Goal: Transaction & Acquisition: Purchase product/service

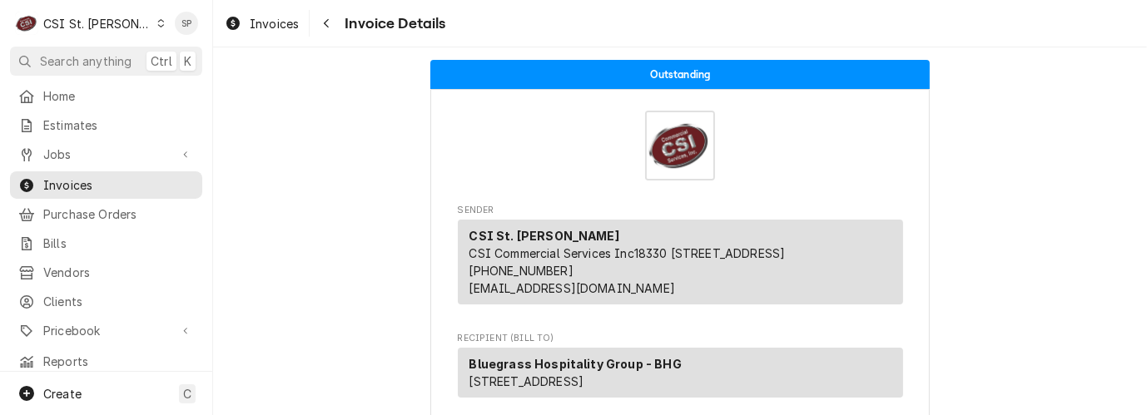
scroll to position [2967, 0]
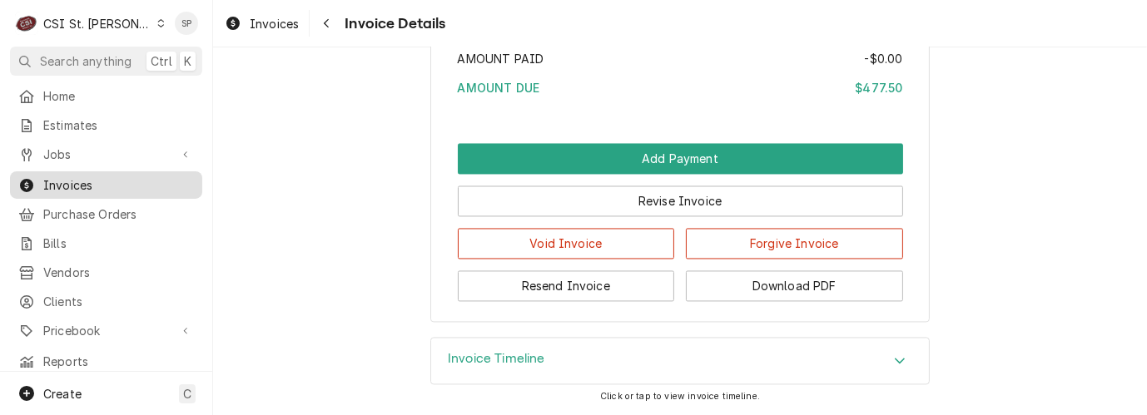
click at [97, 176] on span "Invoices" at bounding box center [118, 184] width 151 height 17
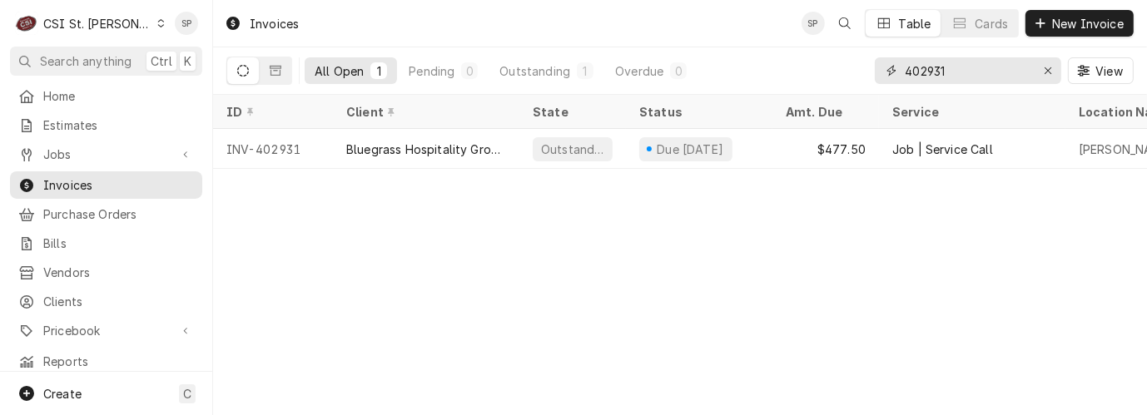
click at [954, 66] on input "402931" at bounding box center [967, 70] width 125 height 27
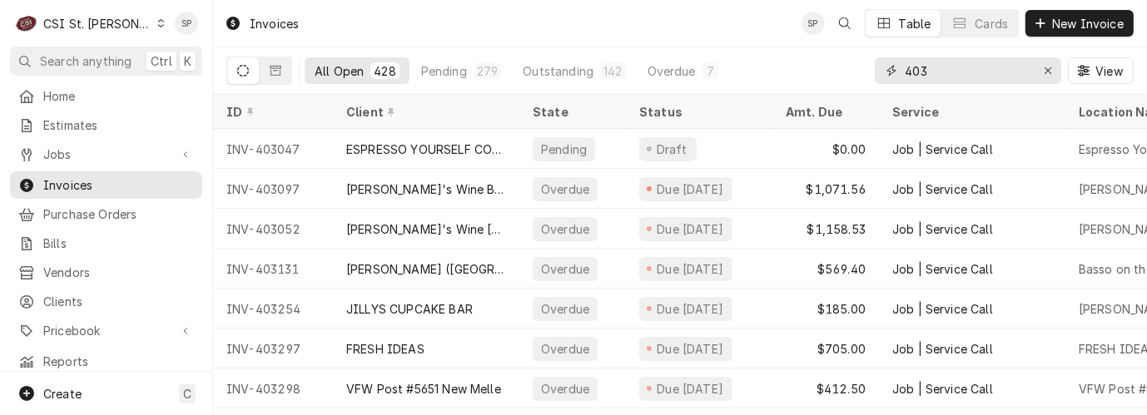
type input "403"
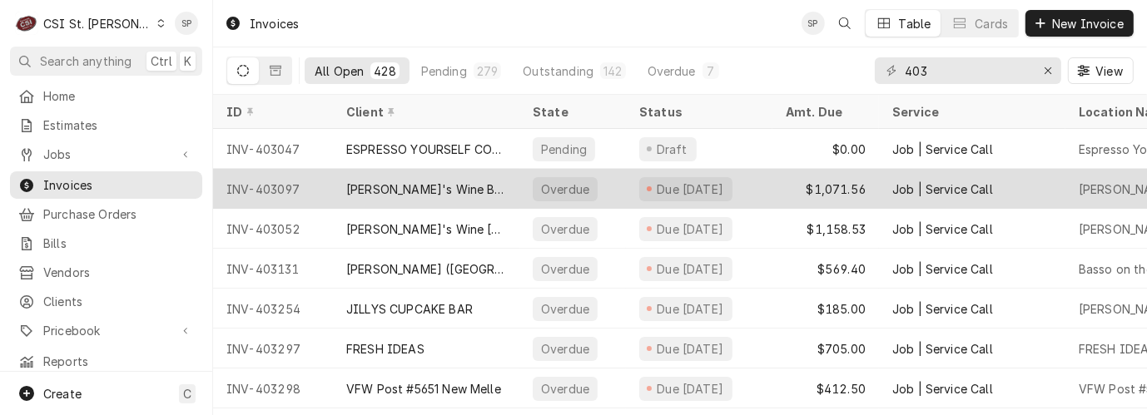
drag, startPoint x: 315, startPoint y: 411, endPoint x: 286, endPoint y: 172, distance: 240.6
click at [286, 172] on div "INV-403097" at bounding box center [273, 189] width 120 height 40
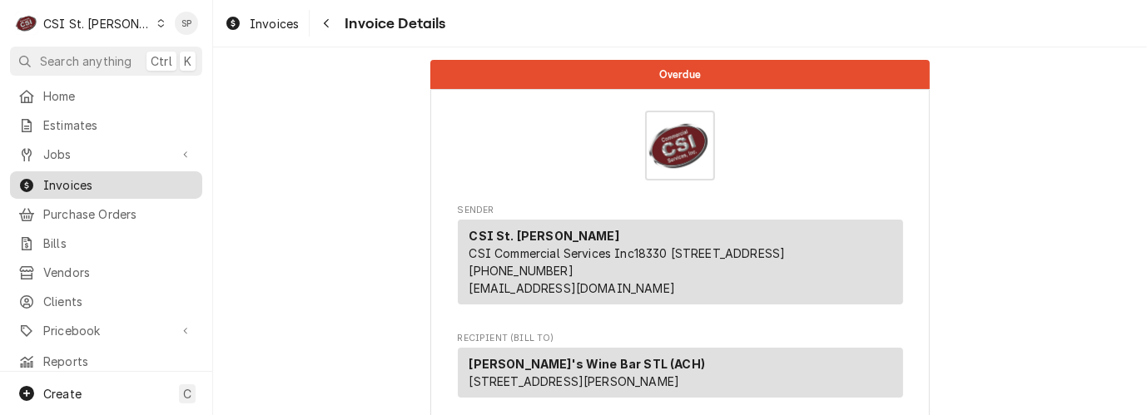
click at [127, 176] on span "Invoices" at bounding box center [118, 184] width 151 height 17
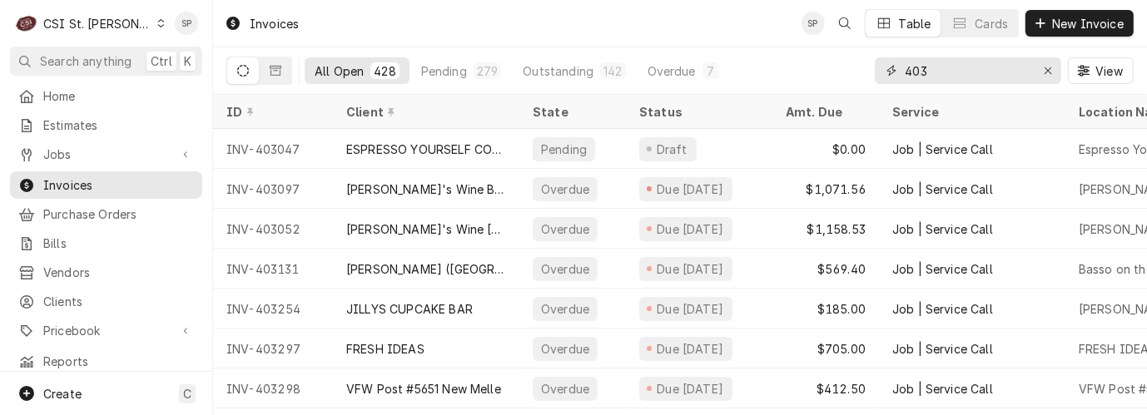
click at [927, 67] on input "403" at bounding box center [967, 70] width 125 height 27
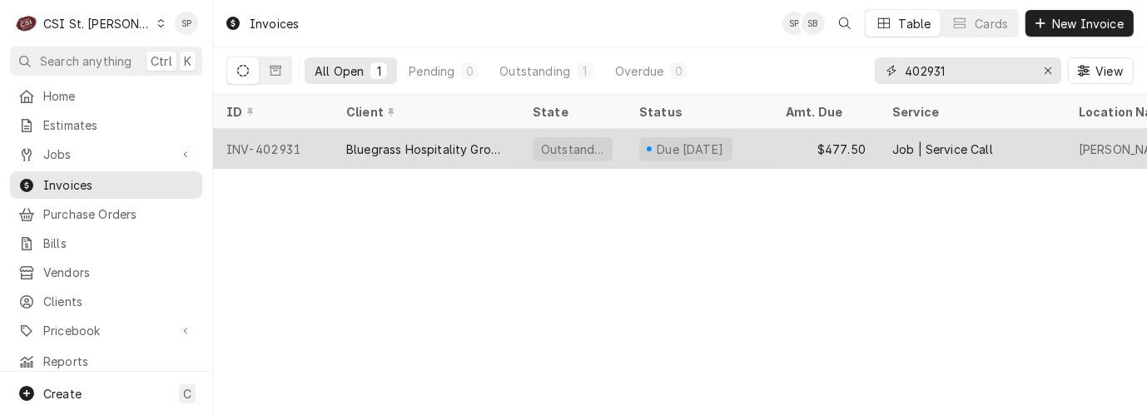
type input "402931"
click at [247, 138] on div "INV-402931" at bounding box center [273, 149] width 120 height 40
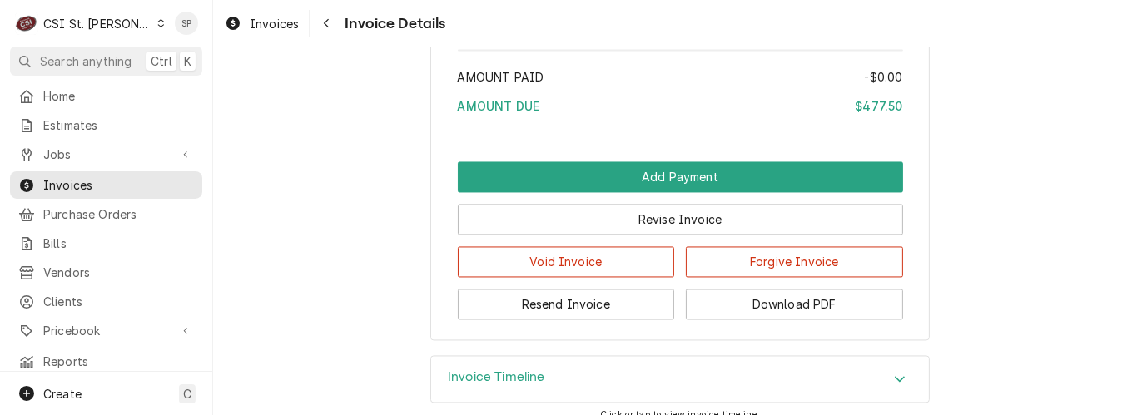
scroll to position [2896, 0]
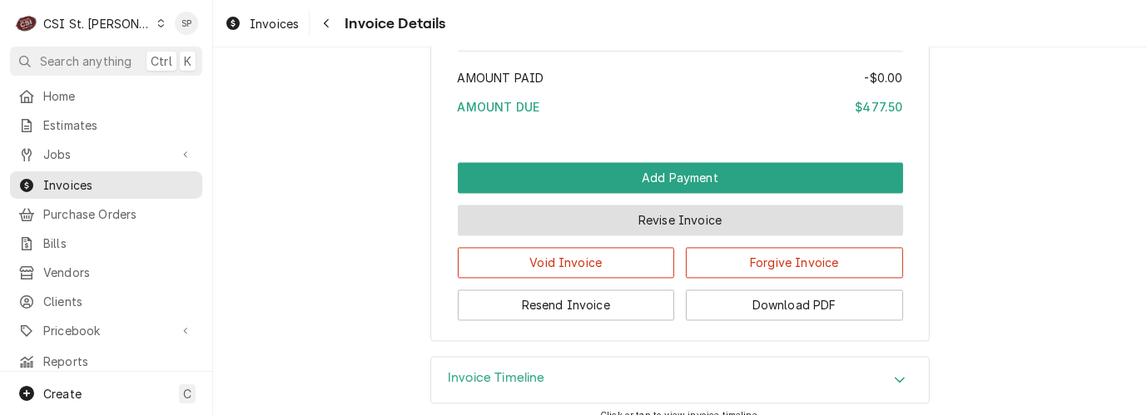
click at [653, 236] on button "Revise Invoice" at bounding box center [680, 220] width 445 height 31
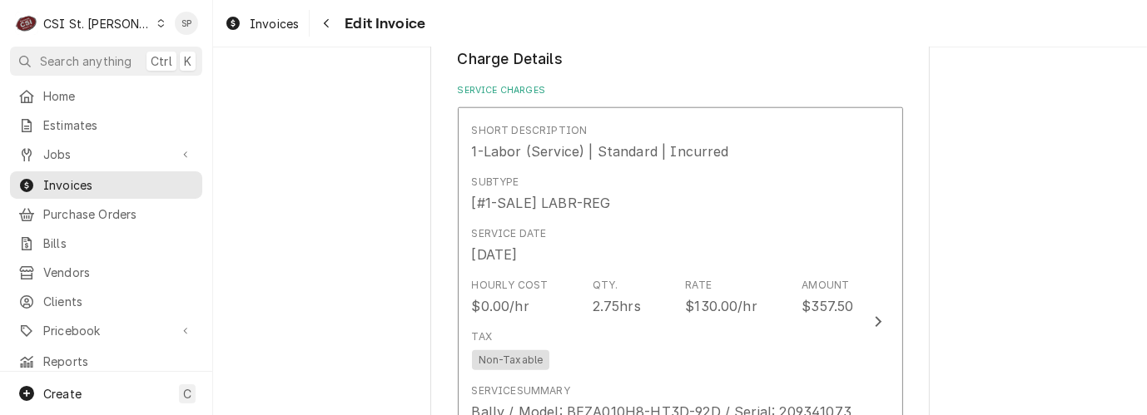
scroll to position [1628, 0]
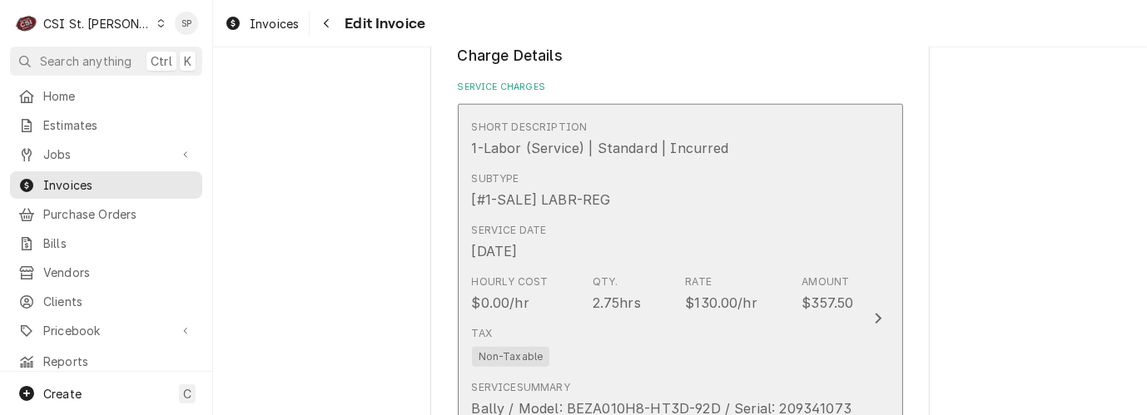
click at [753, 303] on div "Hourly Cost $0.00/hr Qty. 2.75hrs Rate $130.00/hr Amount $357.50" at bounding box center [663, 294] width 382 height 52
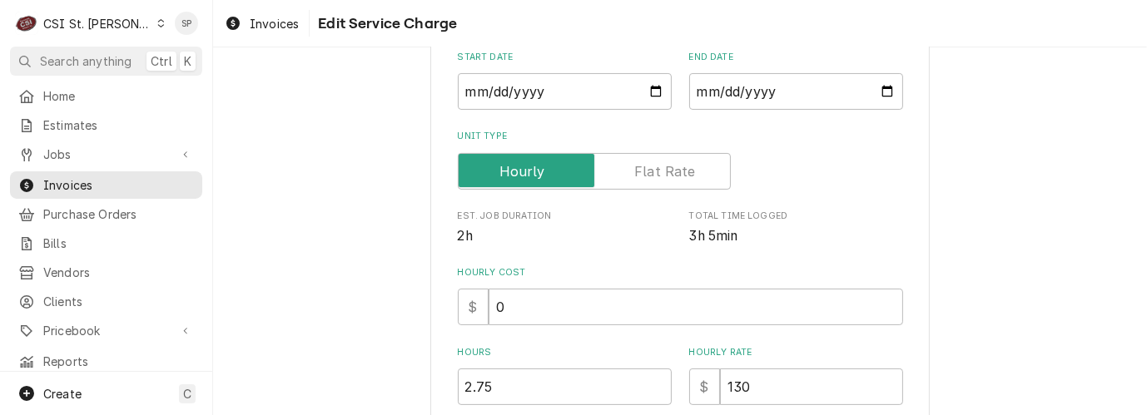
scroll to position [296, 0]
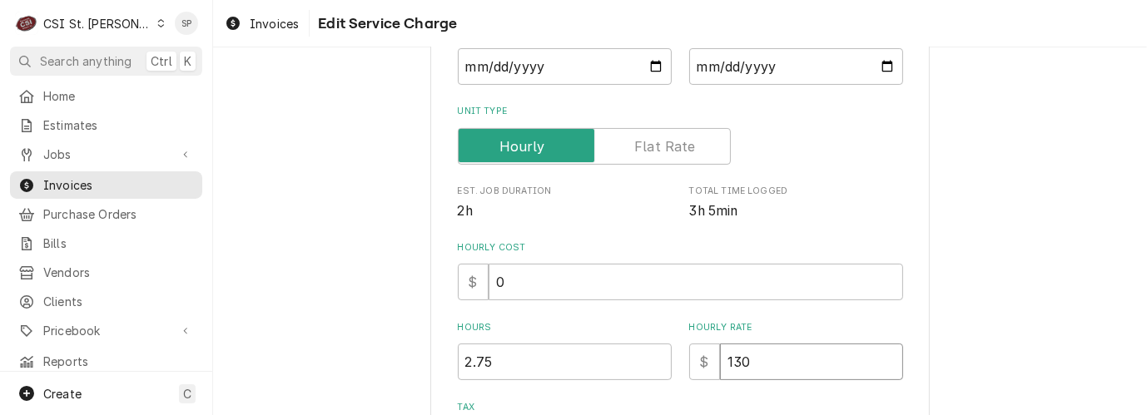
click at [752, 365] on input "130" at bounding box center [811, 362] width 183 height 37
type textarea "x"
type input "13"
type textarea "x"
type input "1"
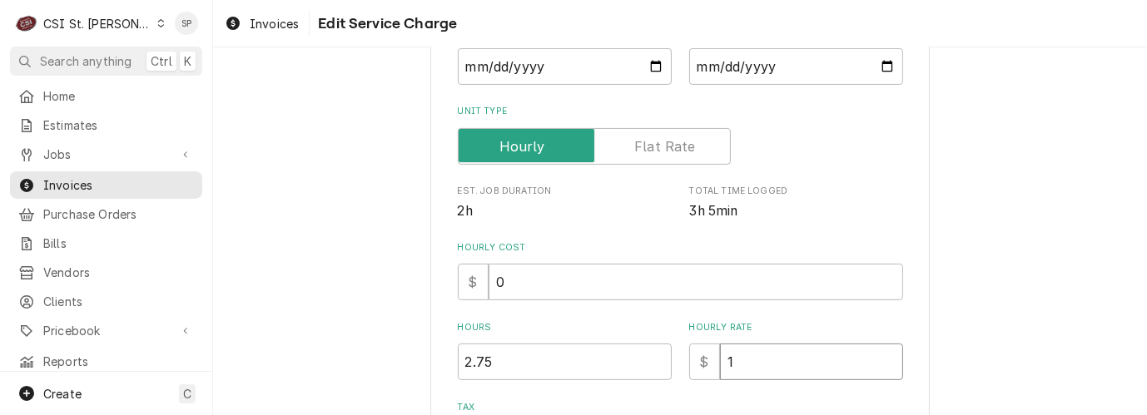
type textarea "x"
type input "0"
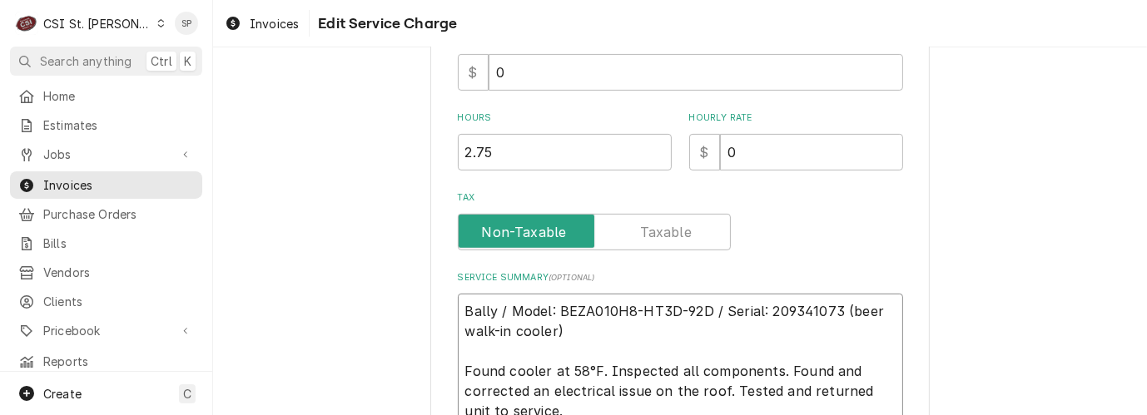
click at [459, 309] on textarea "Bally / Model: BEZA010H8-HT3D-92D / Serial: 209341073 (beer walk-in cooler) Fou…" at bounding box center [680, 362] width 445 height 136
type textarea "x"
type textarea "Bally / Model: BEZA010H8-HT3D-92D / Serial: 209341073 (beer walk-in cooler) Fou…"
type textarea "x"
type textarea "Bally / Model: BEZA010H8-HT3D-92D / Serial: 209341073 (beer walk-in cooler) Fou…"
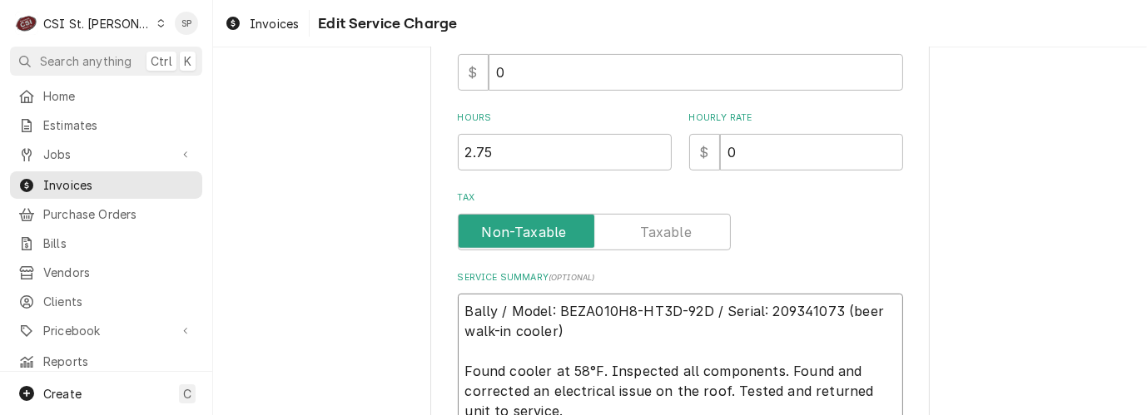
type textarea "x"
type textarea "a Bally / Model: BEZA010H8-HT3D-92D / Serial: 209341073 (beer walk-in cooler) F…"
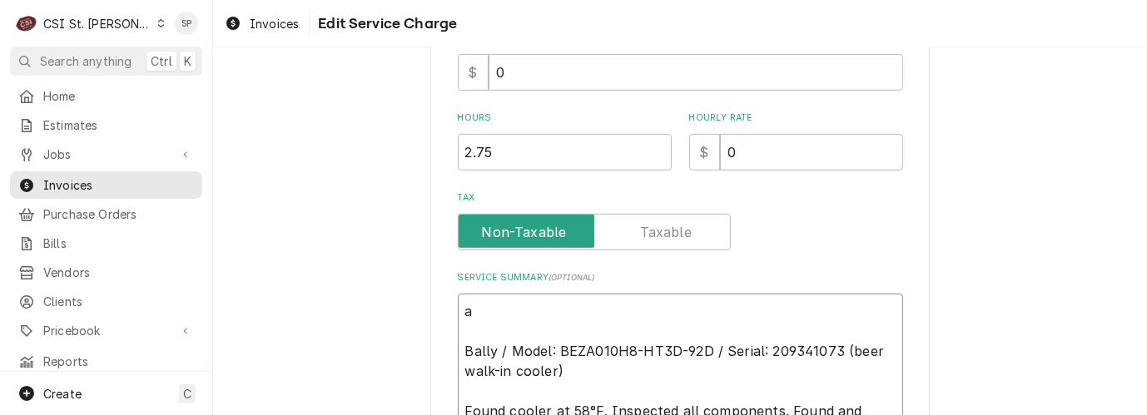
type textarea "x"
type textarea "al Bally / Model: BEZA010H8-HT3D-92D / Serial: 209341073 (beer walk-in cooler) …"
type textarea "x"
type textarea "a Bally / Model: BEZA010H8-HT3D-92D / Serial: 209341073 (beer walk-in cooler) F…"
type textarea "x"
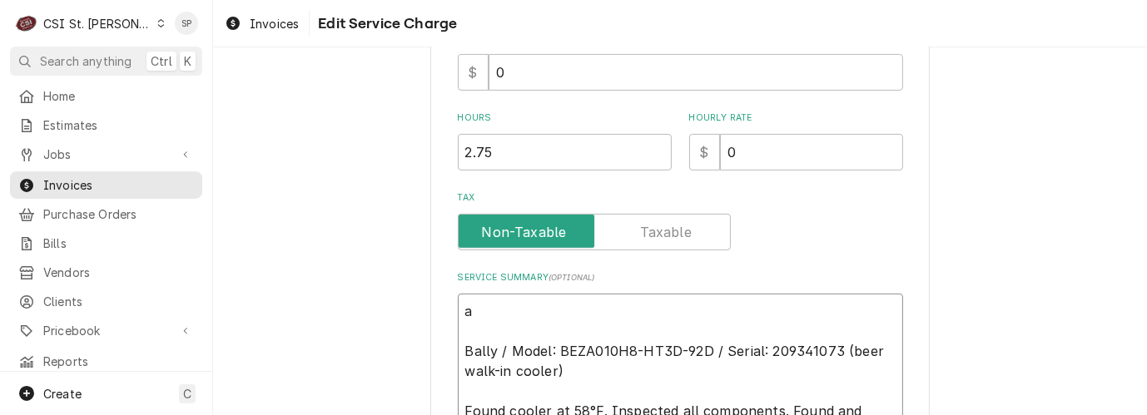
type textarea "Bally / Model: BEZA010H8-HT3D-92D / Serial: 209341073 (beer walk-in cooler) Fou…"
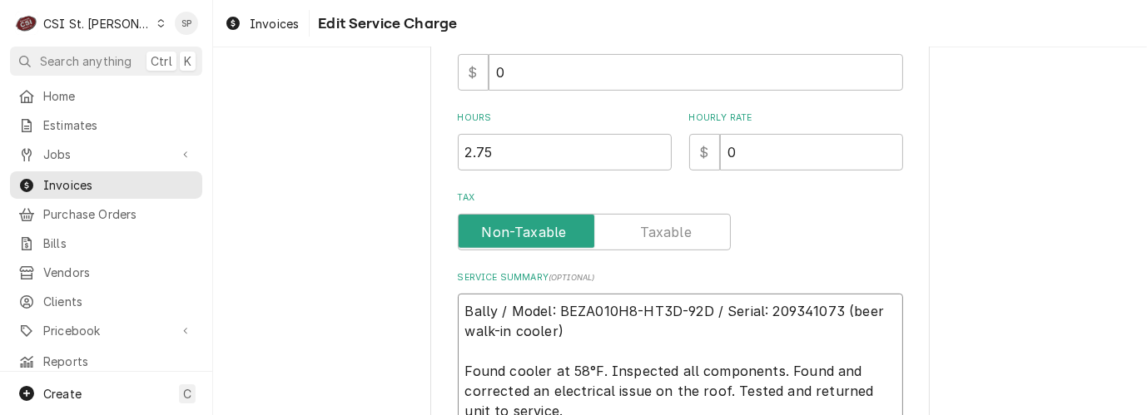
type textarea "x"
type textarea "c Bally / Model: BEZA010H8-HT3D-92D / Serial: 209341073 (beer walk-in cooler) F…"
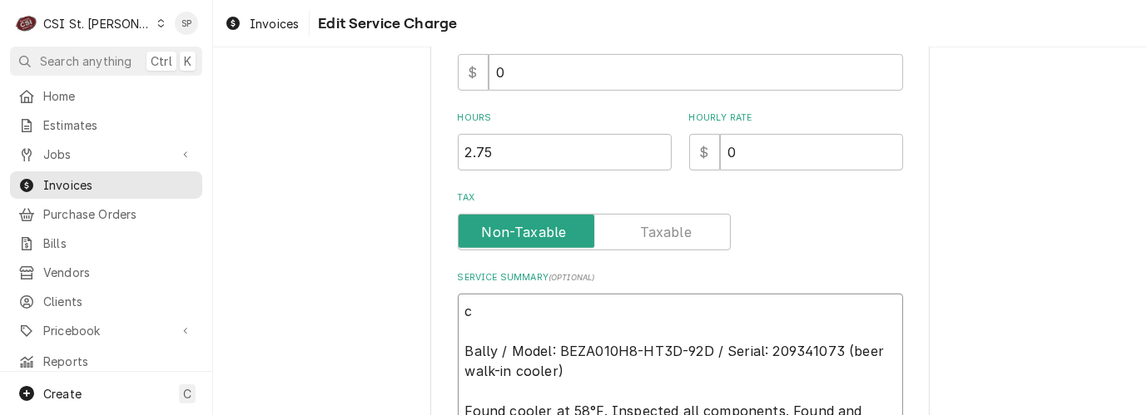
type textarea "x"
type textarea "ca Bally / Model: BEZA010H8-HT3D-92D / Serial: 209341073 (beer walk-in cooler) …"
type textarea "x"
type textarea "cal Bally / Model: BEZA010H8-HT3D-92D / Serial: 209341073 (beer walk-in cooler)…"
type textarea "x"
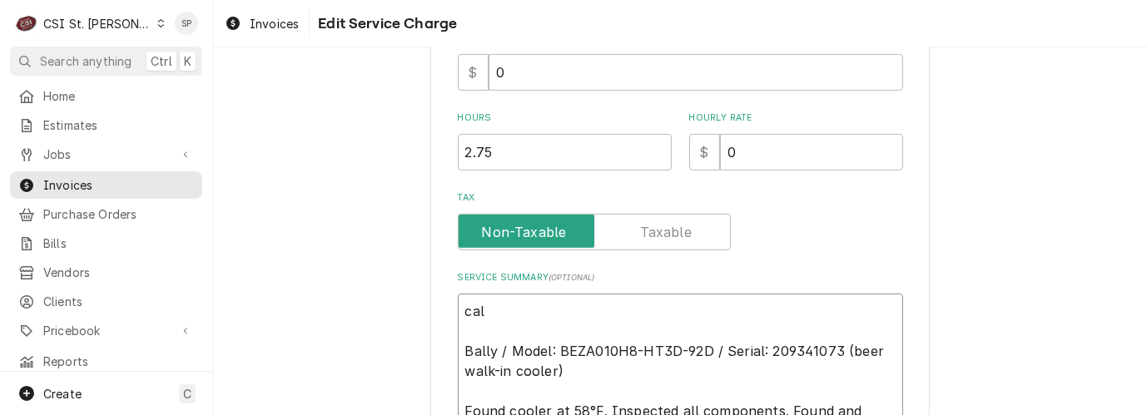
type textarea "call Bally / Model: BEZA010H8-HT3D-92D / Serial: 209341073 (beer walk-in cooler…"
type textarea "x"
type textarea "call Bally / Model: BEZA010H8-HT3D-92D / Serial: 209341073 (beer walk-in cooler…"
type textarea "x"
type textarea "call b Bally / Model: BEZA010H8-HT3D-92D / Serial: 209341073 (beer walk-in cool…"
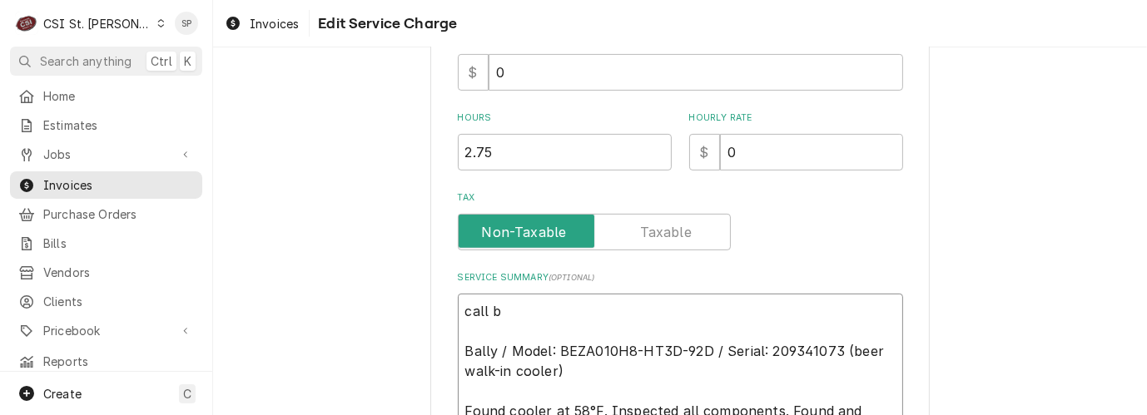
type textarea "x"
type textarea "call ba Bally / Model: BEZA010H8-HT3D-92D / Serial: 209341073 (beer walk-in coo…"
type textarea "x"
type textarea "call bac Bally / Model: BEZA010H8-HT3D-92D / Serial: 209341073 (beer walk-in co…"
type textarea "x"
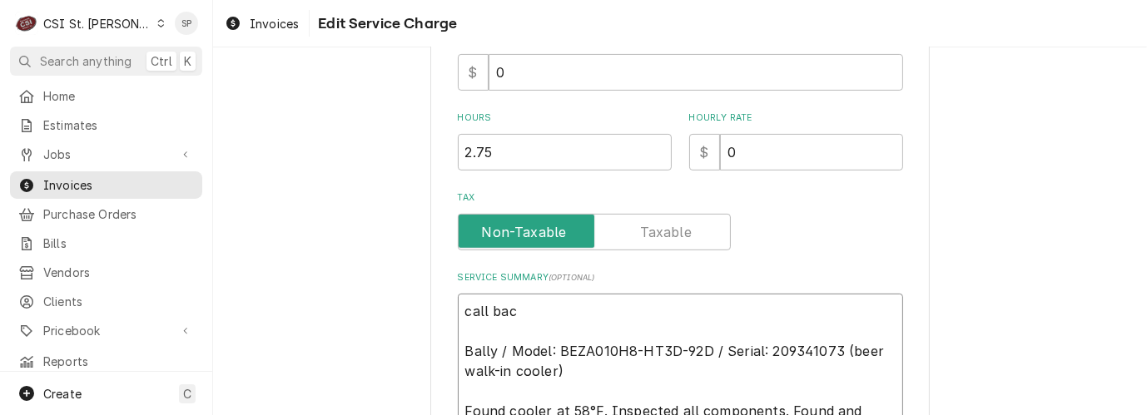
type textarea "call back Bally / Model: BEZA010H8-HT3D-92D / Serial: 209341073 (beer walk-in c…"
type textarea "x"
type textarea "call back Bally / Model: BEZA010H8-HT3D-92D / Serial: 209341073 (beer walk-in c…"
type textarea "x"
type textarea "call back t Bally / Model: BEZA010H8-HT3D-92D / Serial: 209341073 (beer walk-in…"
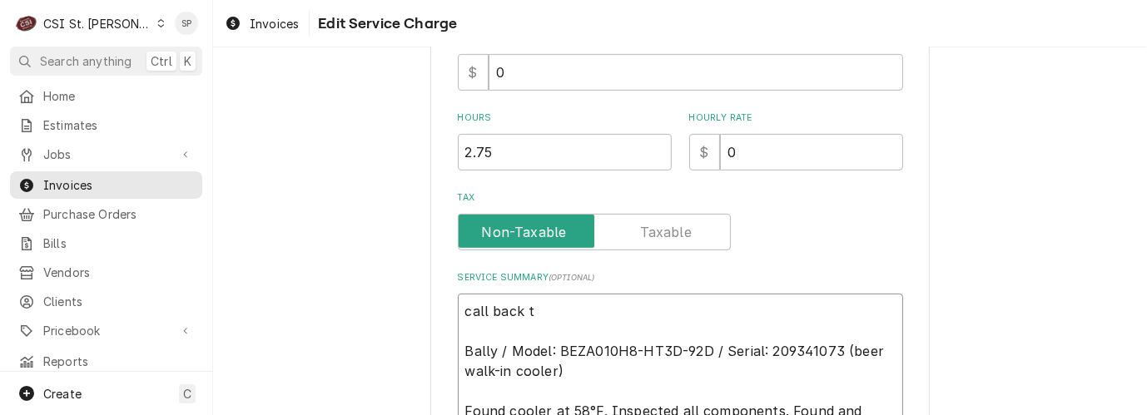
type textarea "x"
type textarea "call back to Bally / Model: BEZA010H8-HT3D-92D / Serial: 209341073 (beer walk-i…"
type textarea "x"
type textarea "call back to Bally / Model: BEZA010H8-HT3D-92D / Serial: 209341073 (beer walk-i…"
type textarea "x"
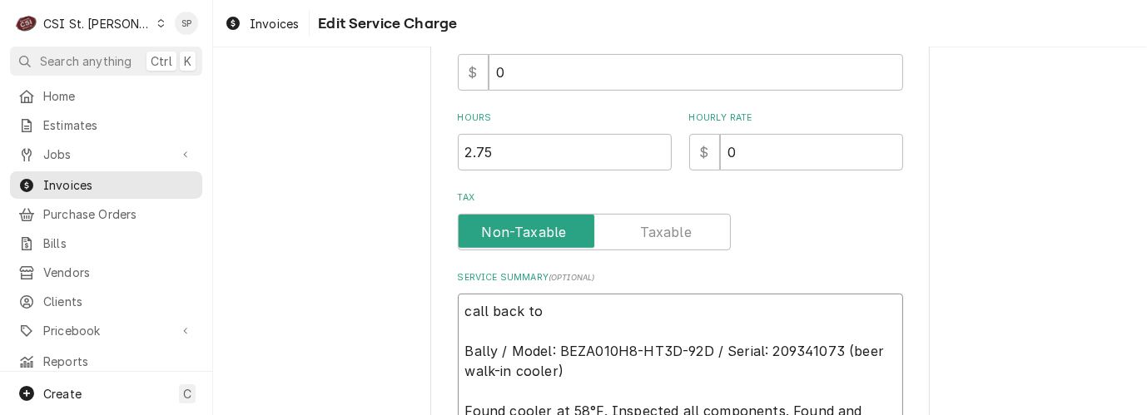
type textarea "call back to i Bally / Model: BEZA010H8-HT3D-92D / Serial: 209341073 (beer walk…"
type textarea "x"
type textarea "call back to in Bally / Model: BEZA010H8-HT3D-92D / Serial: 209341073 (beer wal…"
type textarea "x"
type textarea "call back to inv Bally / Model: BEZA010H8-HT3D-92D / Serial: 209341073 (beer wa…"
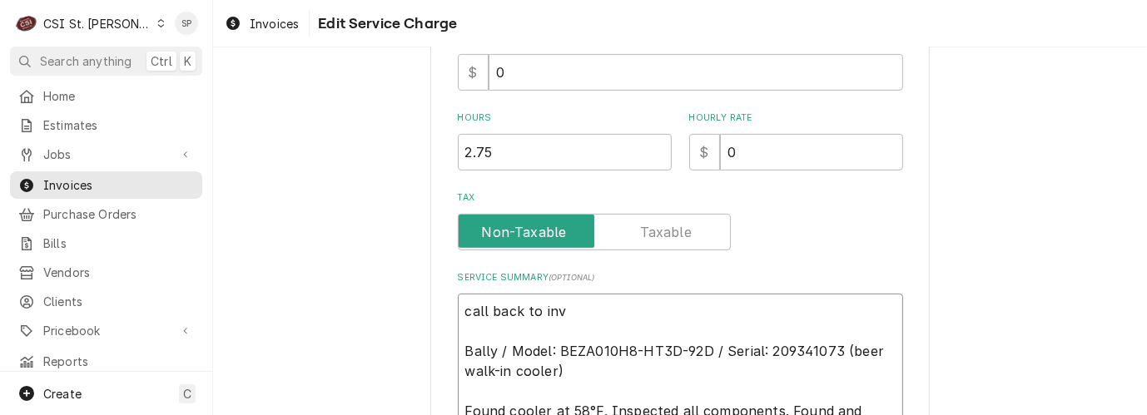
type textarea "x"
type textarea "call back to inv Bally / Model: BEZA010H8-HT3D-92D / Serial: 209341073 (beer wa…"
type textarea "x"
type textarea "call back to inv 4 Bally / Model: BEZA010H8-HT3D-92D / Serial: 209341073 (beer …"
type textarea "x"
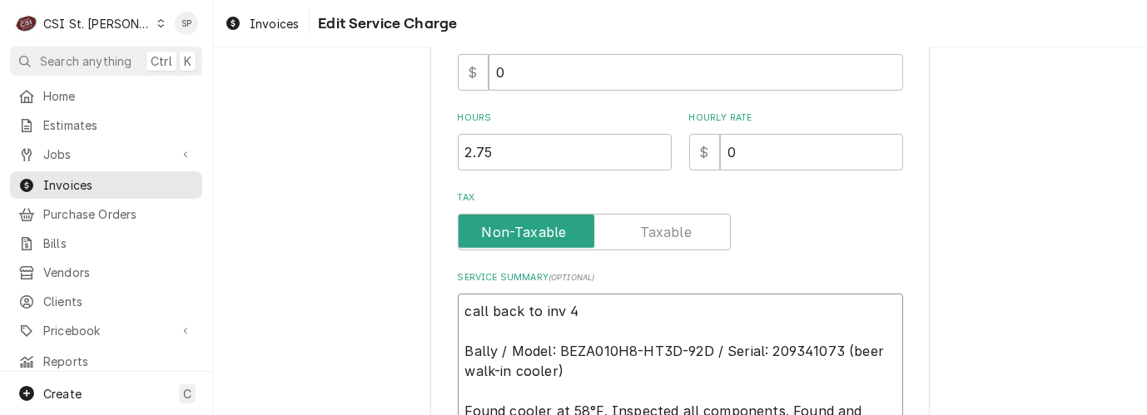
type textarea "call back to inv 40 Bally / Model: BEZA010H8-HT3D-92D / Serial: 209341073 (beer…"
type textarea "x"
type textarea "call back to inv 402 Bally / Model: BEZA010H8-HT3D-92D / Serial: 209341073 (bee…"
type textarea "x"
type textarea "call back to inv 4022 Bally / Model: BEZA010H8-HT3D-92D / Serial: 209341073 (be…"
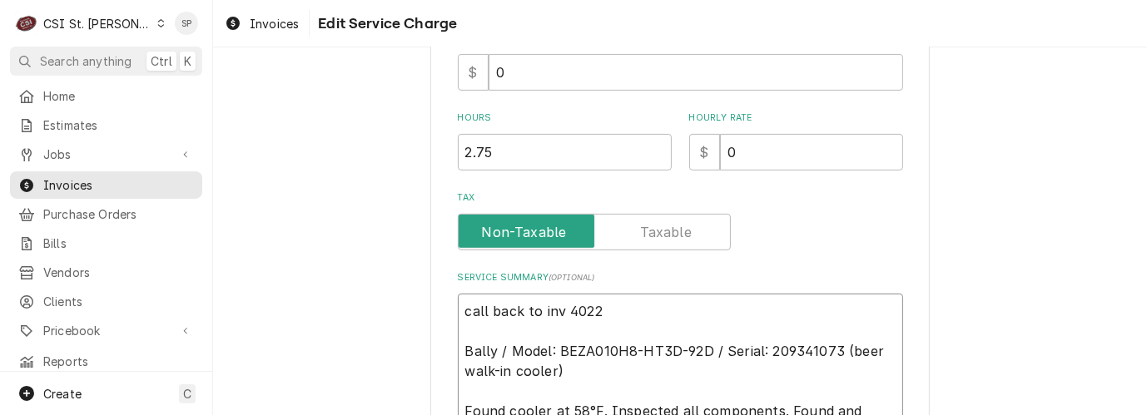
type textarea "x"
type textarea "call back to inv 40229 Bally / Model: BEZA010H8-HT3D-92D / Serial: 209341073 (b…"
type textarea "x"
type textarea "call back to inv 402292 Bally / Model: BEZA010H8-HT3D-92D / Serial: 209341073 (…"
type textarea "x"
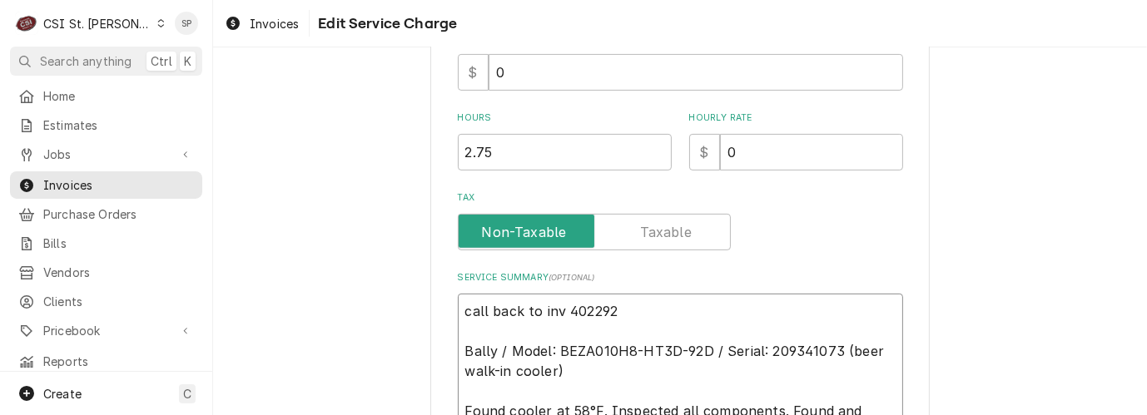
type textarea "call back to inv 402292/ Bally / Model: BEZA010H8-HT3D-92D / Serial: 209341073 …"
type textarea "x"
type textarea "call back to inv 402292/s Bally / Model: BEZA010H8-HT3D-92D / Serial: 209341073…"
type textarea "x"
type textarea "call back to inv 402292/sp Bally / Model: BEZA010H8-HT3D-92D / Serial: 20934107…"
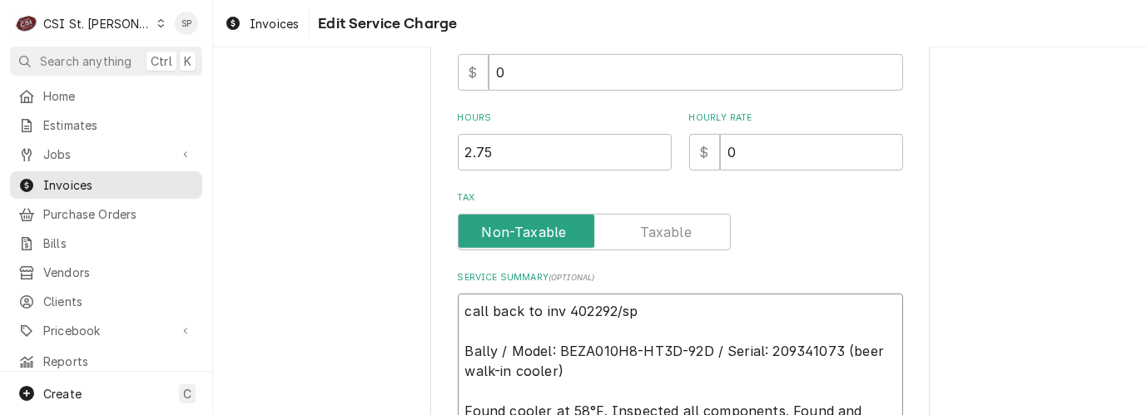
type textarea "x"
type textarea "call back to inv 402292/sp/ Bally / Model: BEZA010H8-HT3D-92D / Serial: 2093410…"
type textarea "x"
type textarea "call back to inv 402292/sp/d Bally / Model: BEZA010H8-HT3D-92D / Serial: 209341…"
type textarea "x"
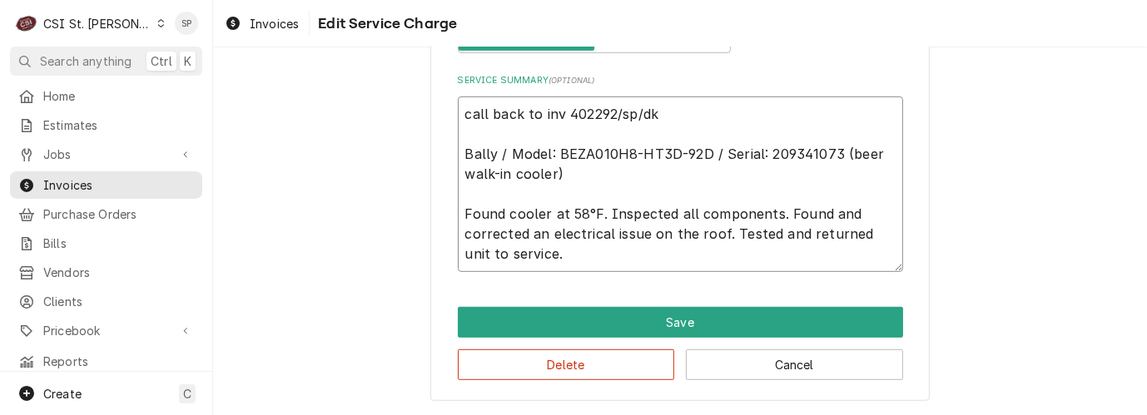
scroll to position [703, 0]
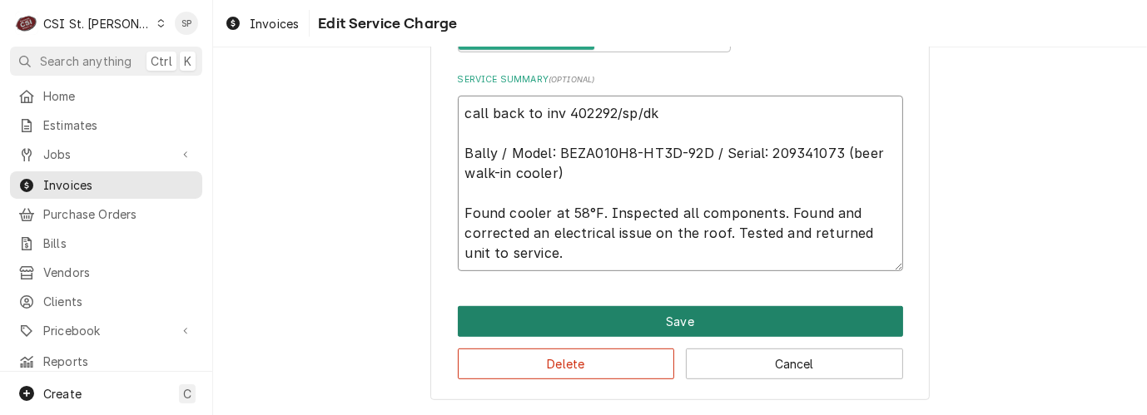
type textarea "call back to inv 402292/sp/dk Bally / Model: BEZA010H8-HT3D-92D / Serial: 20934…"
click at [688, 314] on button "Save" at bounding box center [680, 321] width 445 height 31
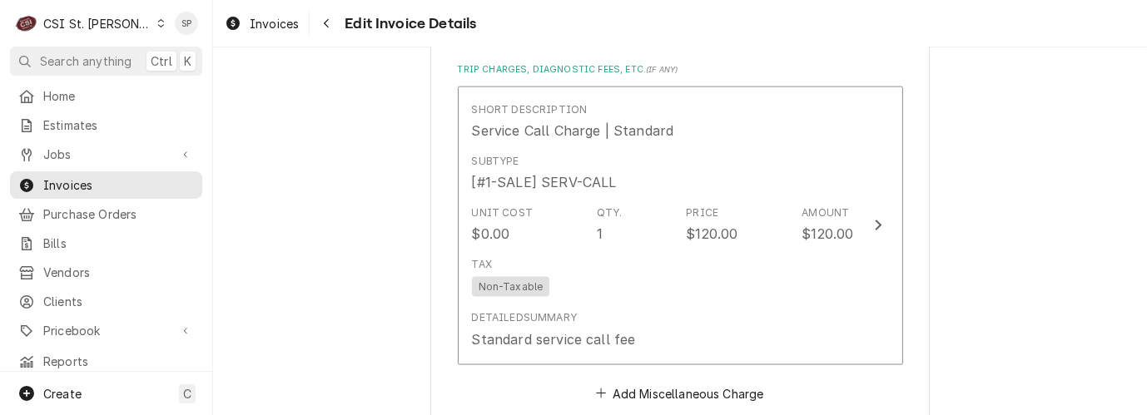
scroll to position [2312, 0]
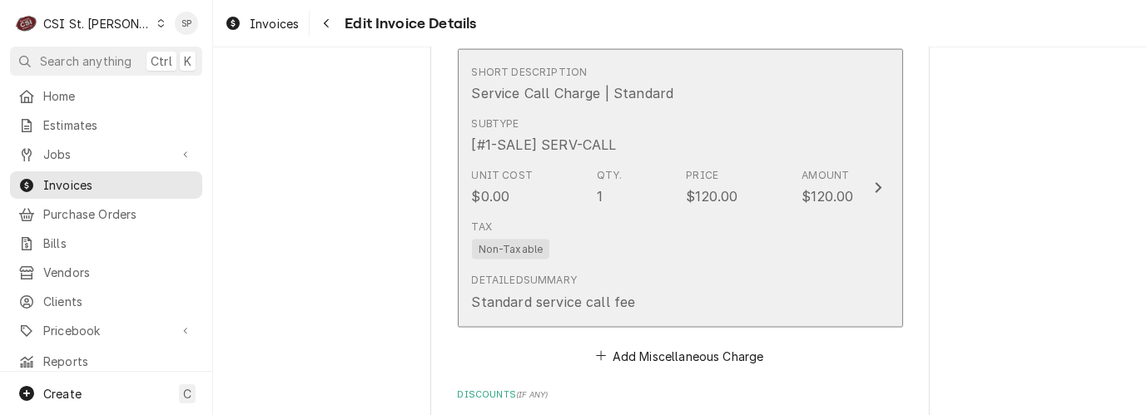
click at [713, 169] on div "Unit Cost $0.00 Qty. 1 Price $120.00 Amount $120.00" at bounding box center [663, 188] width 382 height 52
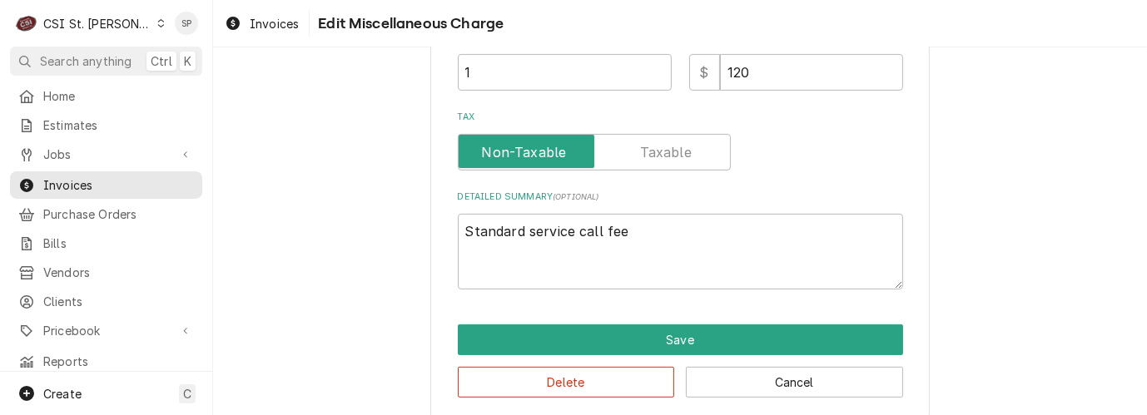
scroll to position [387, 0]
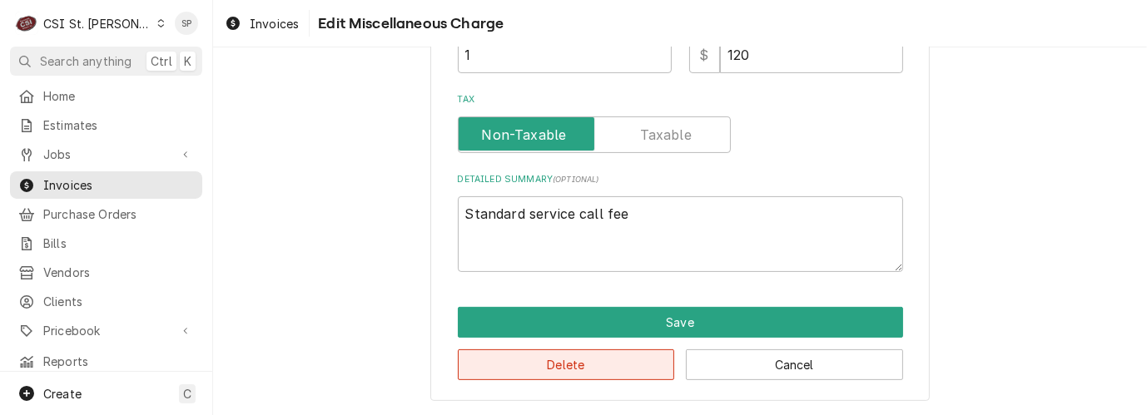
click at [559, 371] on button "Delete" at bounding box center [566, 365] width 217 height 31
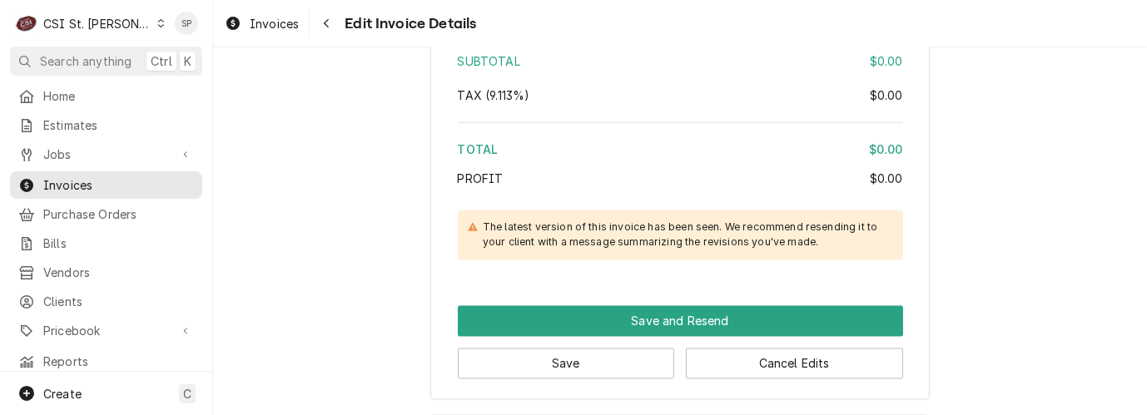
scroll to position [2854, 0]
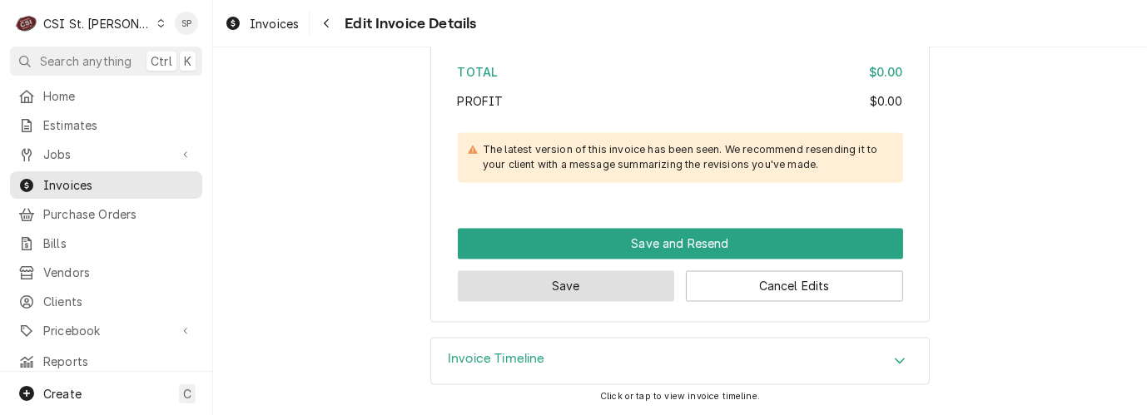
click at [584, 282] on button "Save" at bounding box center [566, 286] width 217 height 31
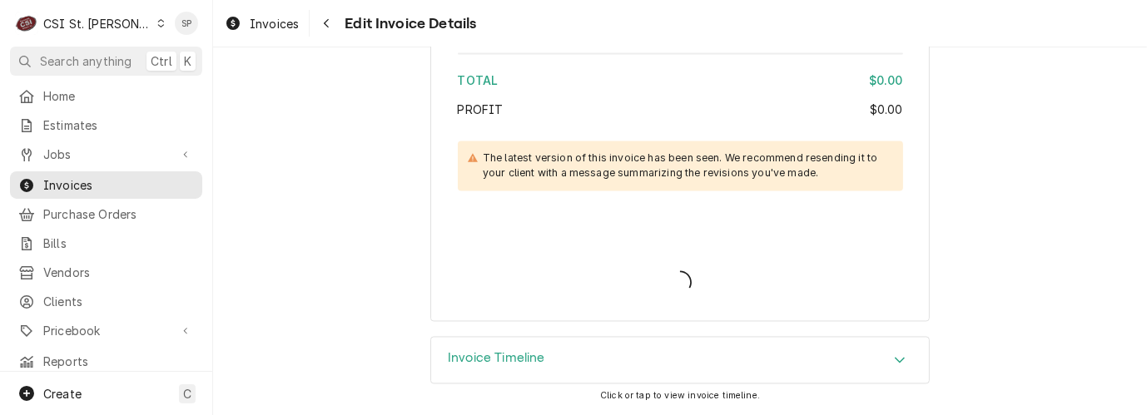
scroll to position [2844, 0]
type textarea "x"
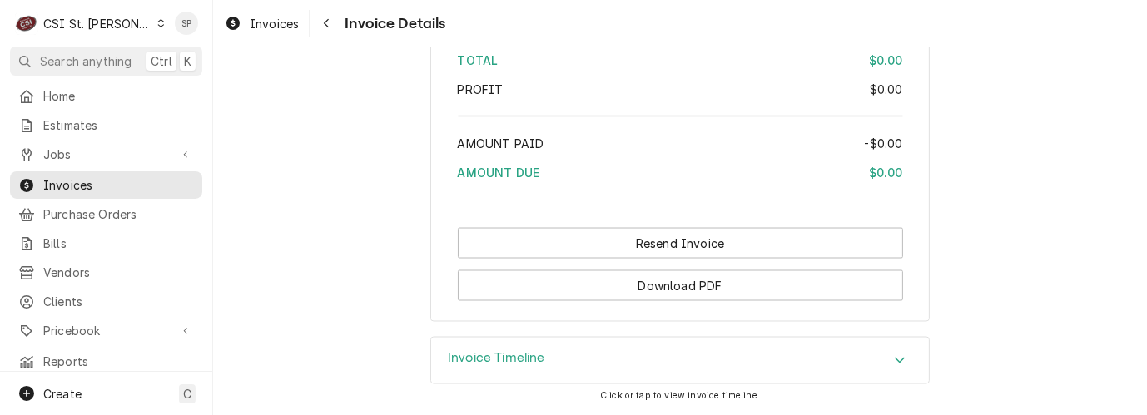
scroll to position [2572, 0]
click at [158, 177] on span "Invoices" at bounding box center [118, 184] width 151 height 17
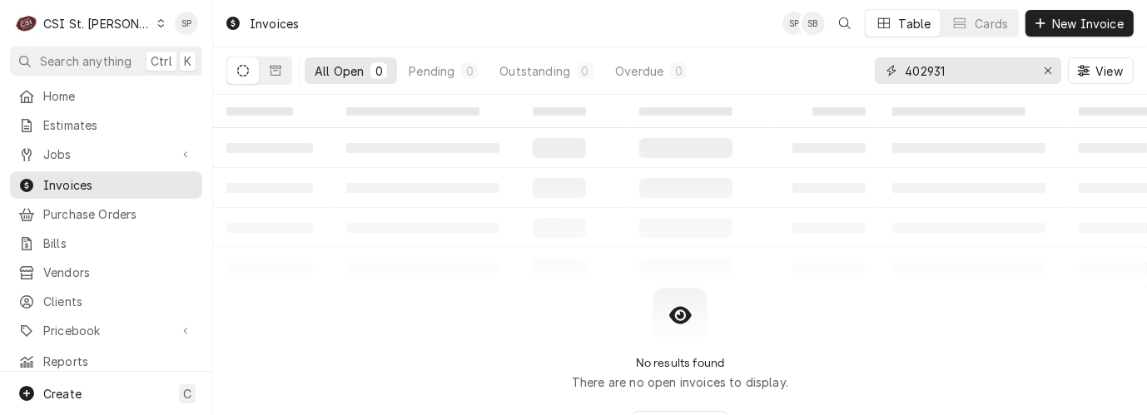
click at [991, 79] on input "402931" at bounding box center [967, 70] width 125 height 27
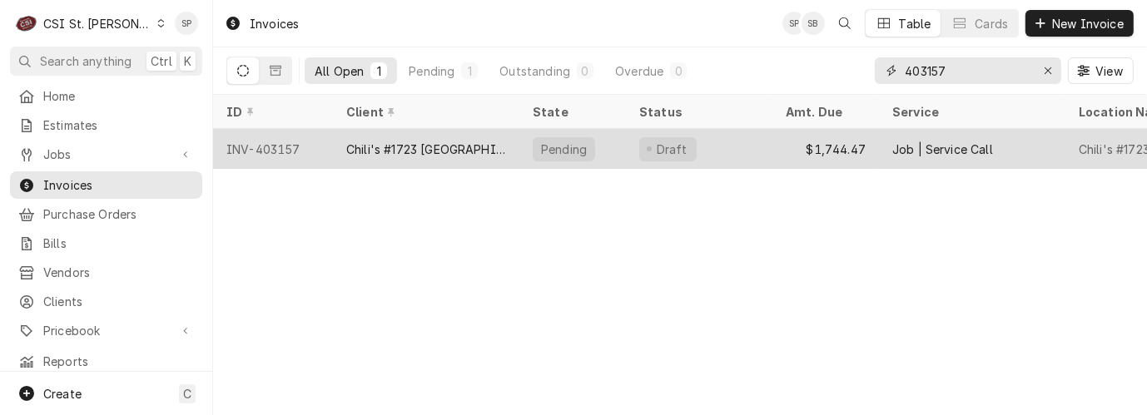
type input "403157"
click at [253, 140] on div "INV-403157" at bounding box center [273, 149] width 120 height 40
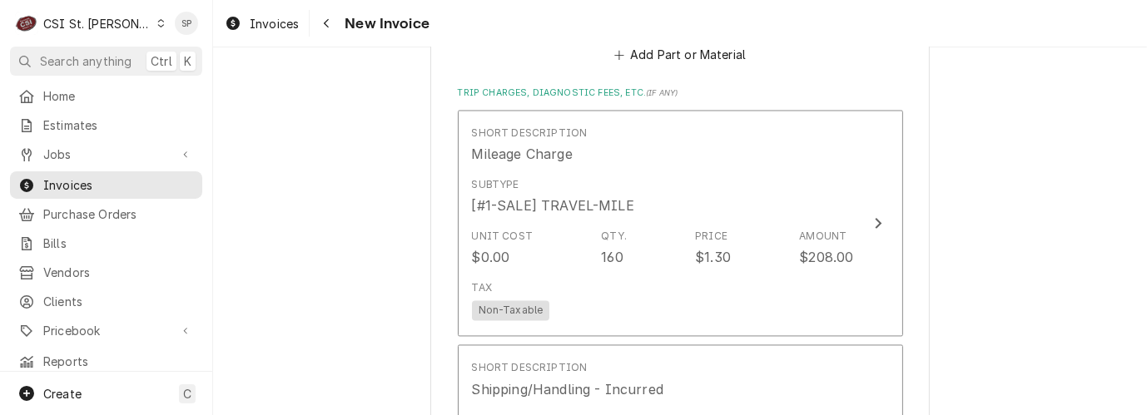
scroll to position [2885, 0]
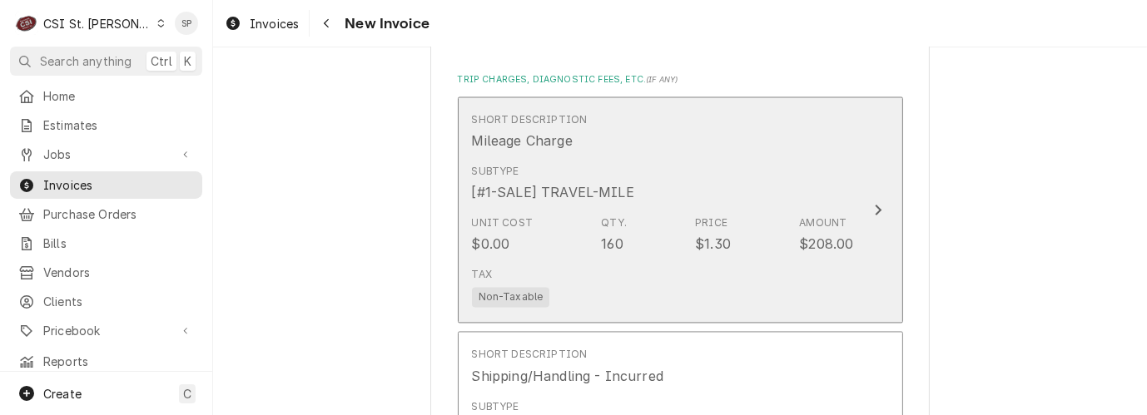
click at [668, 209] on div "Subtype [#1-SALE] TRAVEL-MILE" at bounding box center [663, 183] width 382 height 52
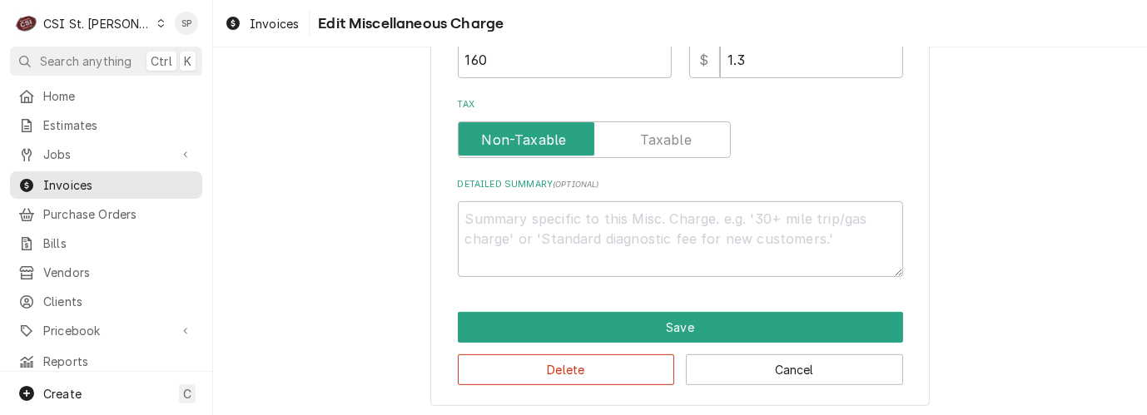
scroll to position [387, 0]
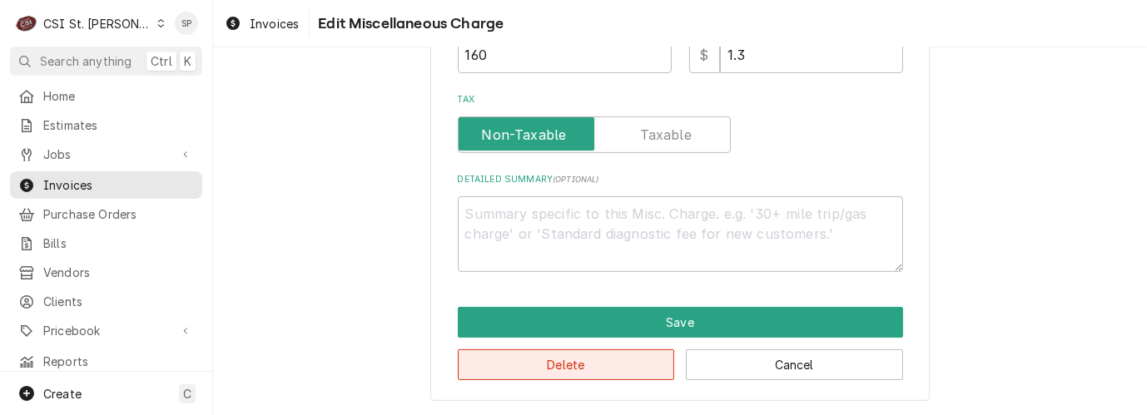
click at [574, 365] on button "Delete" at bounding box center [566, 365] width 217 height 31
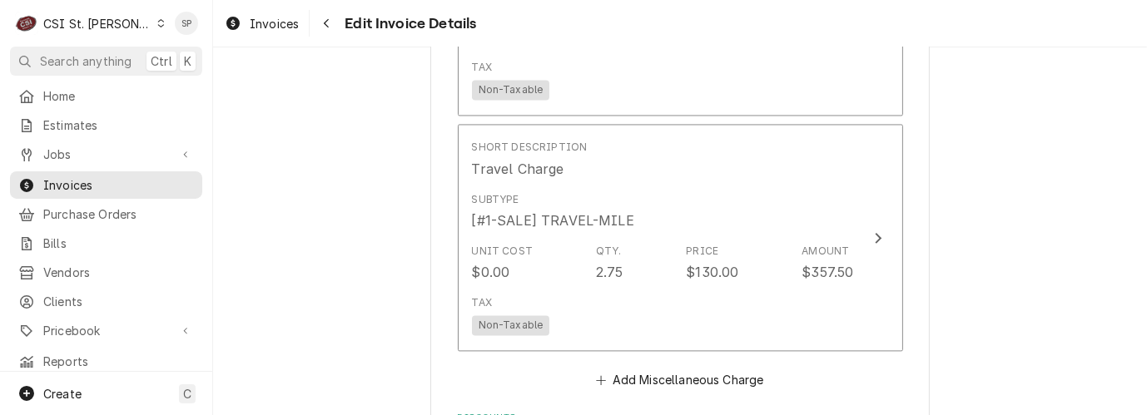
scroll to position [3093, 0]
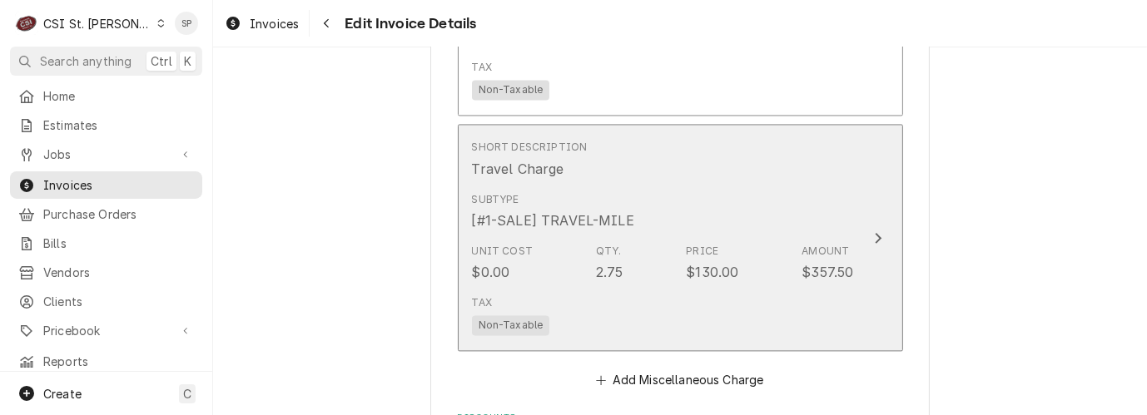
click at [639, 246] on div "Unit Cost $0.00 Qty. 2.75 Price $130.00 Amount $357.50" at bounding box center [663, 263] width 382 height 52
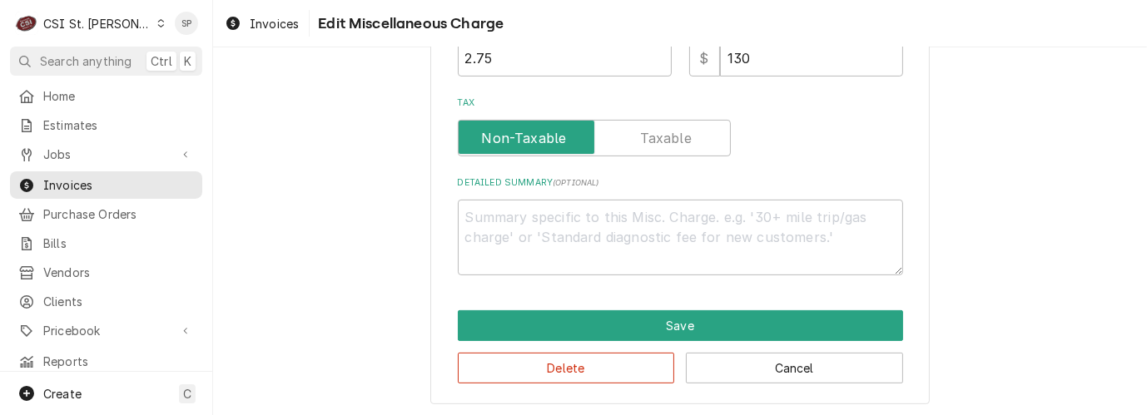
scroll to position [387, 0]
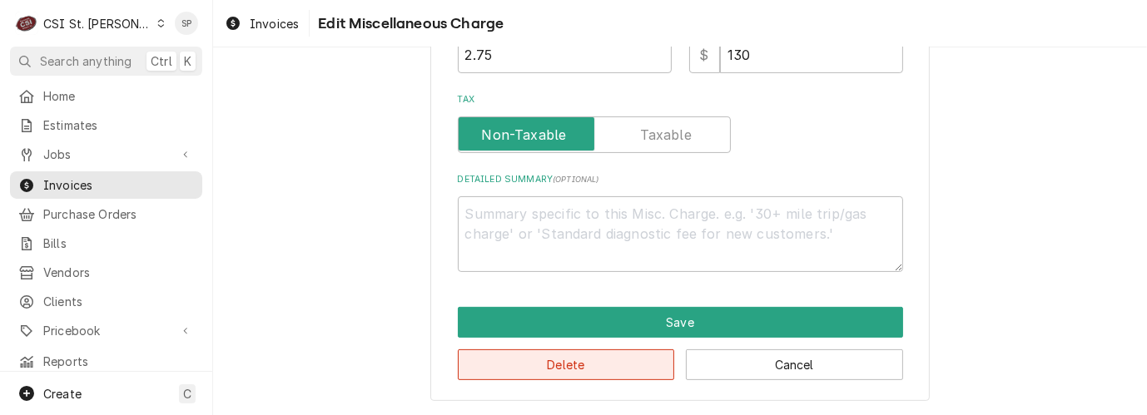
click at [584, 368] on button "Delete" at bounding box center [566, 365] width 217 height 31
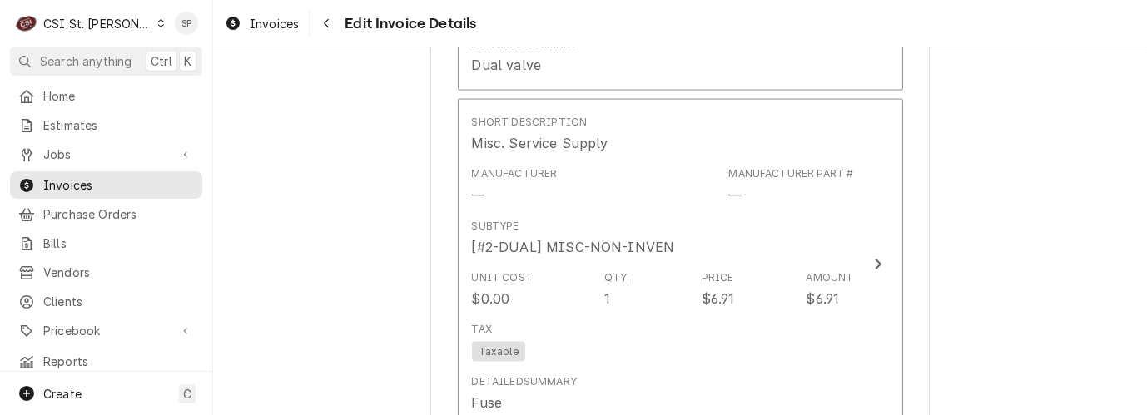
scroll to position [2450, 0]
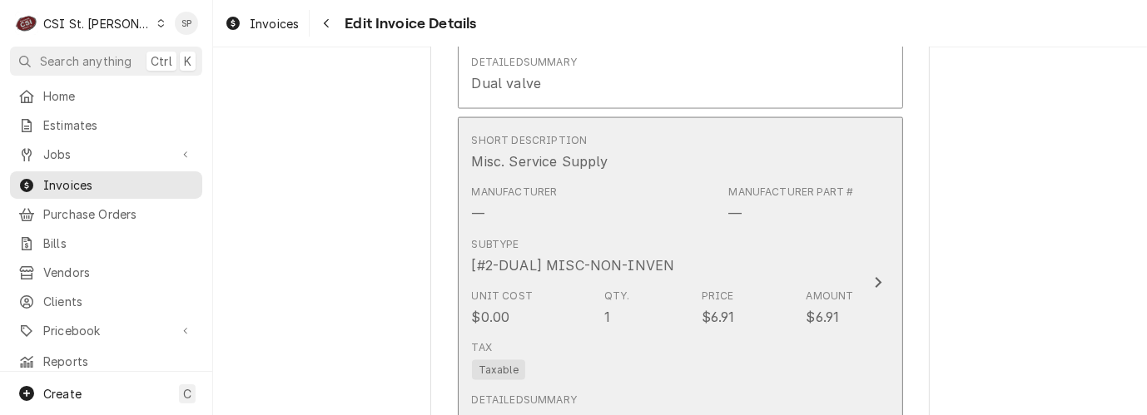
click at [722, 241] on div "Subtype [#2-DUAL] MISC-NON-INVEN" at bounding box center [663, 257] width 382 height 52
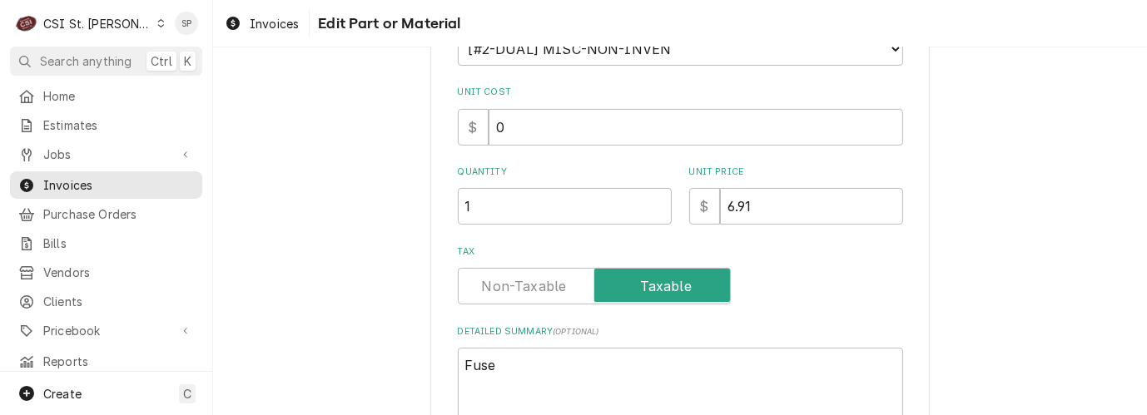
scroll to position [296, 0]
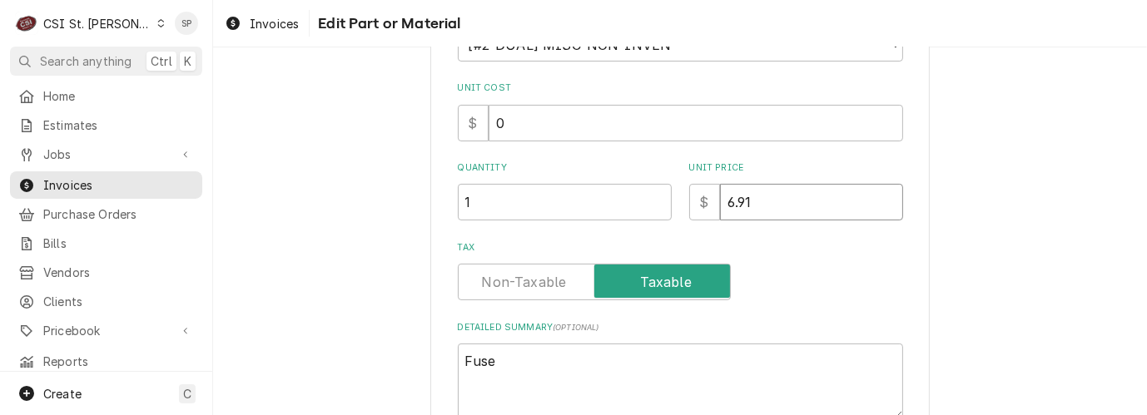
click at [753, 195] on input "6.91" at bounding box center [811, 202] width 183 height 37
type textarea "x"
type input "6.9"
type textarea "x"
type input "6"
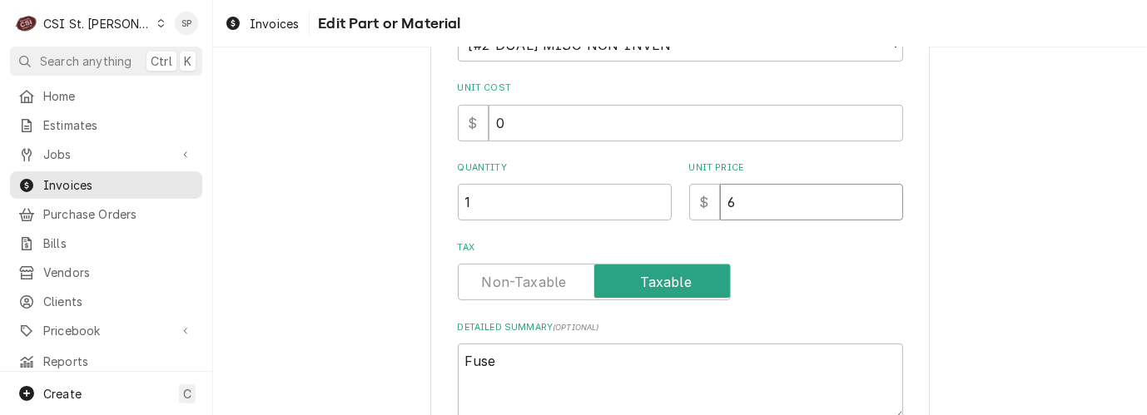
type textarea "x"
type input "1"
type textarea "x"
type input "15"
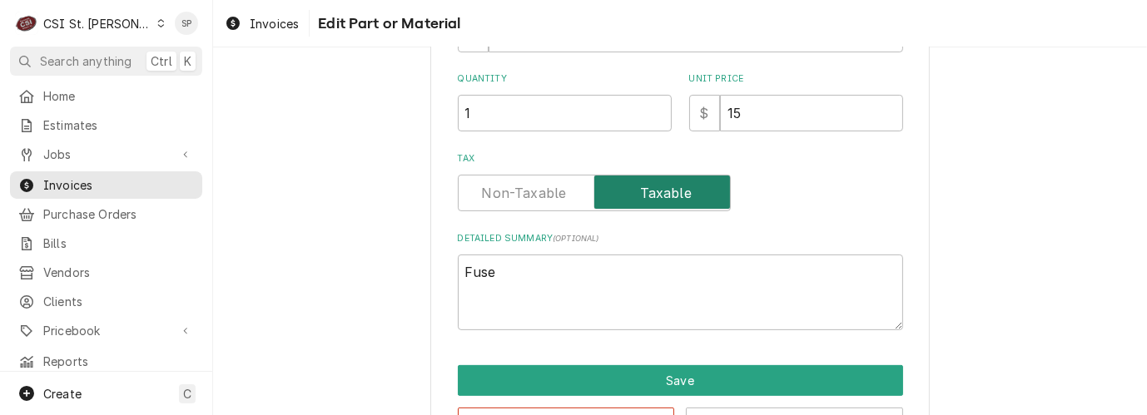
scroll to position [406, 0]
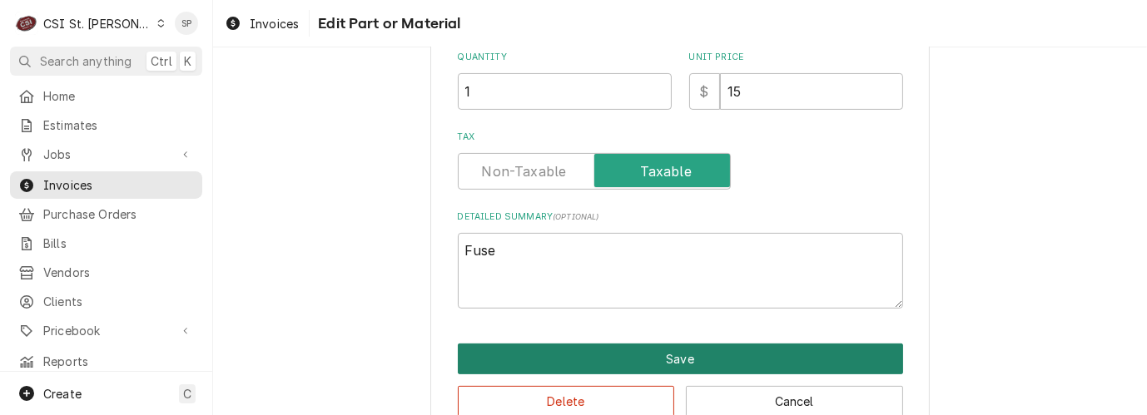
click at [639, 359] on button "Save" at bounding box center [680, 359] width 445 height 31
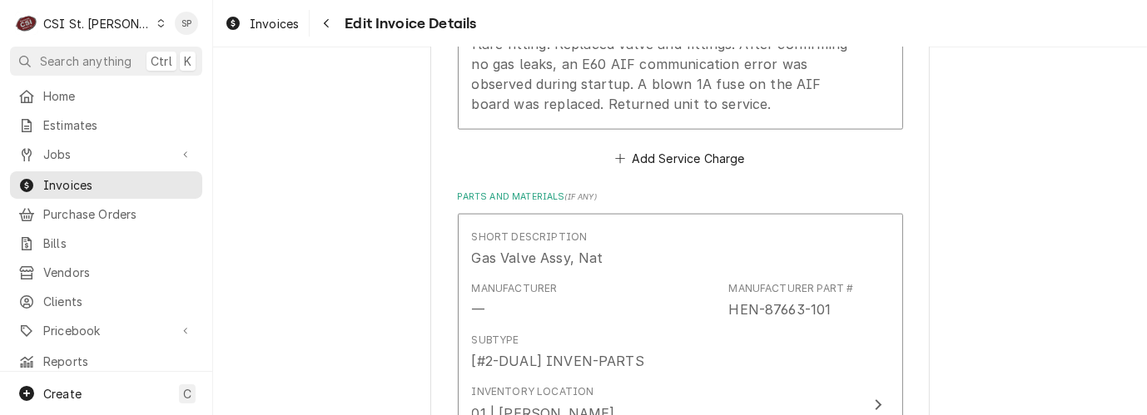
scroll to position [1962, 0]
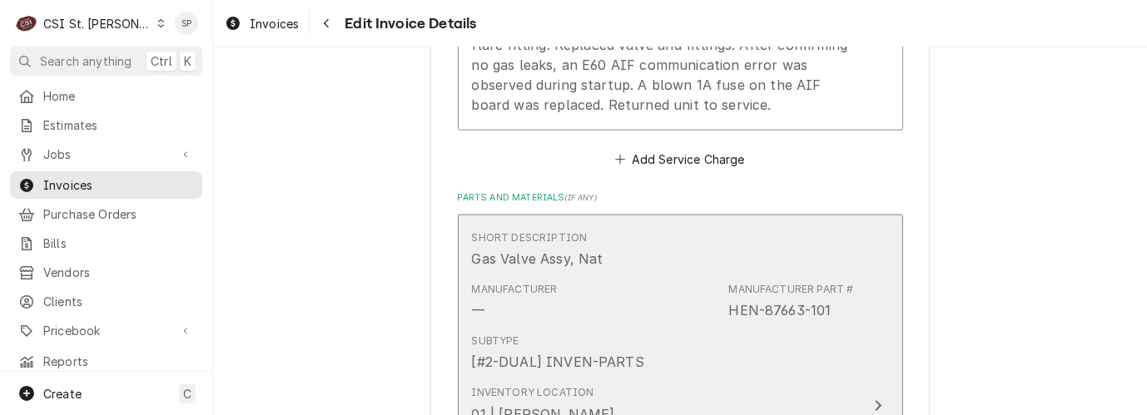
click at [813, 332] on div "Subtype [#2-DUAL] INVEN-PARTS" at bounding box center [663, 353] width 382 height 52
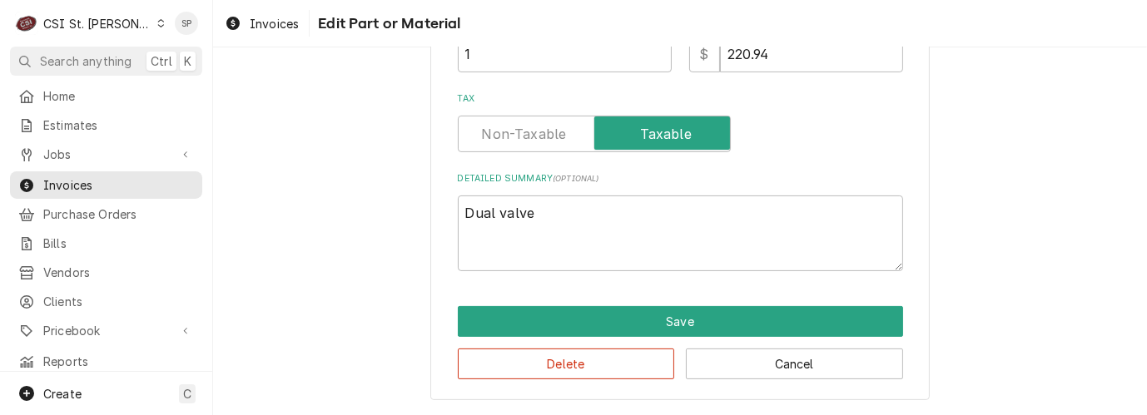
scroll to position [392, 0]
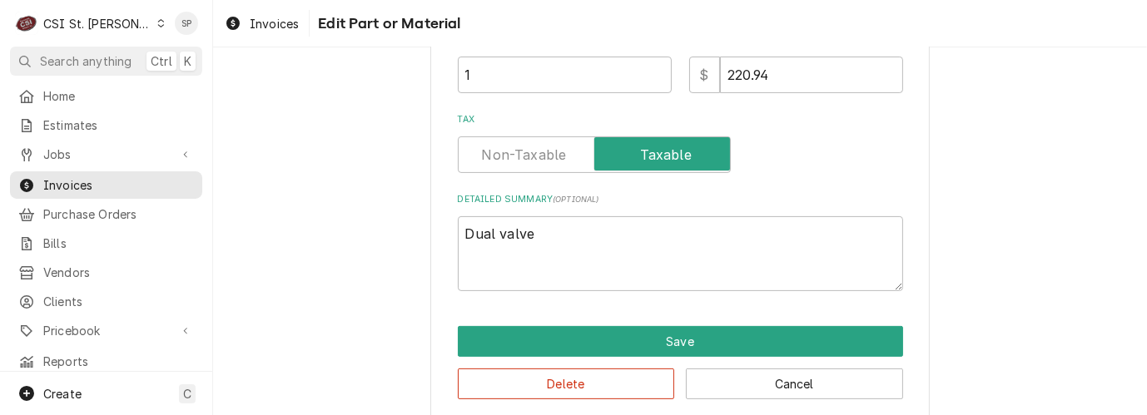
type textarea "x"
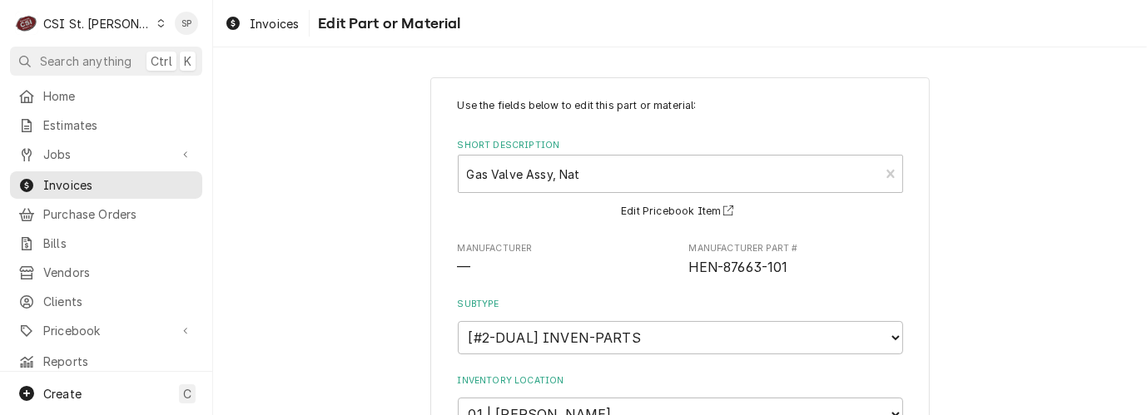
scroll to position [0, 0]
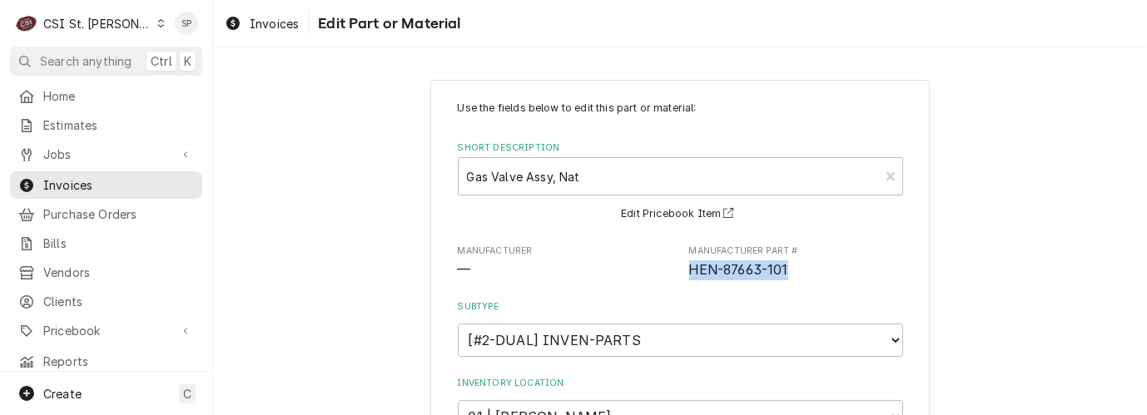
drag, startPoint x: 679, startPoint y: 270, endPoint x: 789, endPoint y: 275, distance: 110.0
click at [789, 275] on div "Manufacturer — Manufacturer Part # HEN-87663-101" at bounding box center [680, 263] width 445 height 36
copy span "HEN-87663-101"
click at [85, 322] on span "Pricebook" at bounding box center [106, 330] width 126 height 17
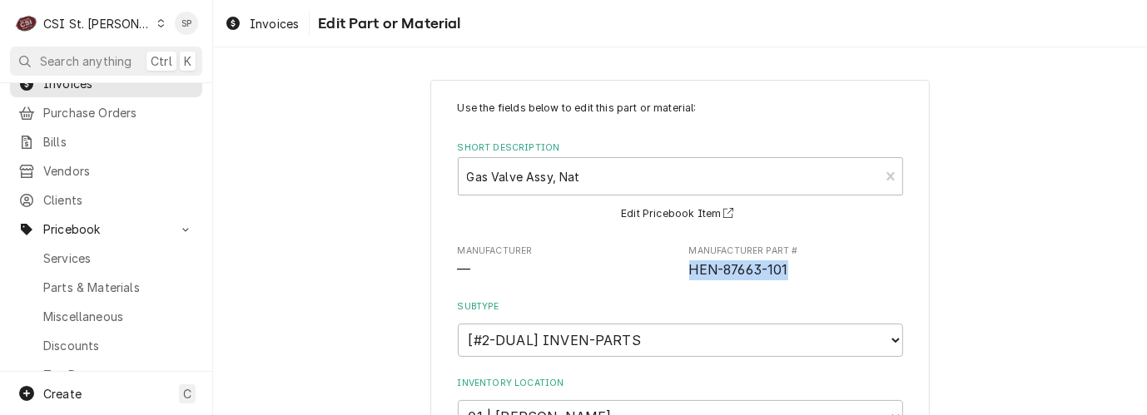
scroll to position [111, 0]
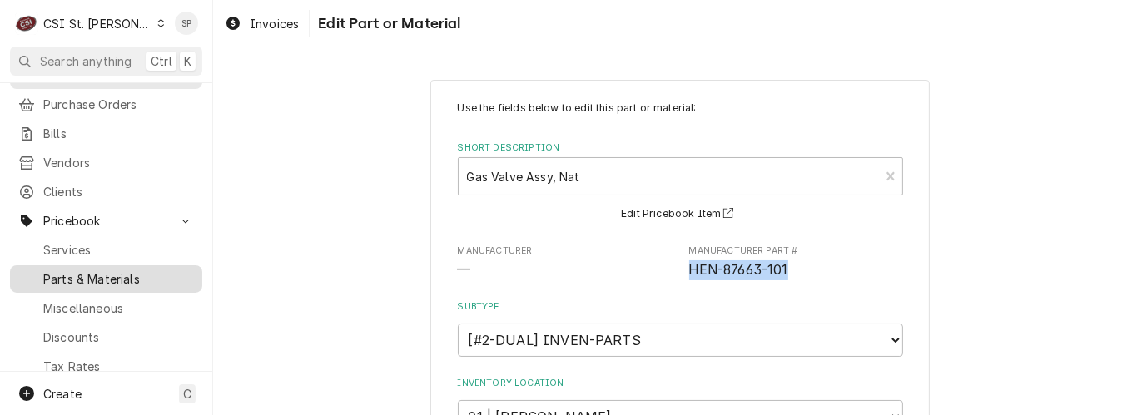
click at [111, 271] on span "Parts & Materials" at bounding box center [118, 279] width 151 height 17
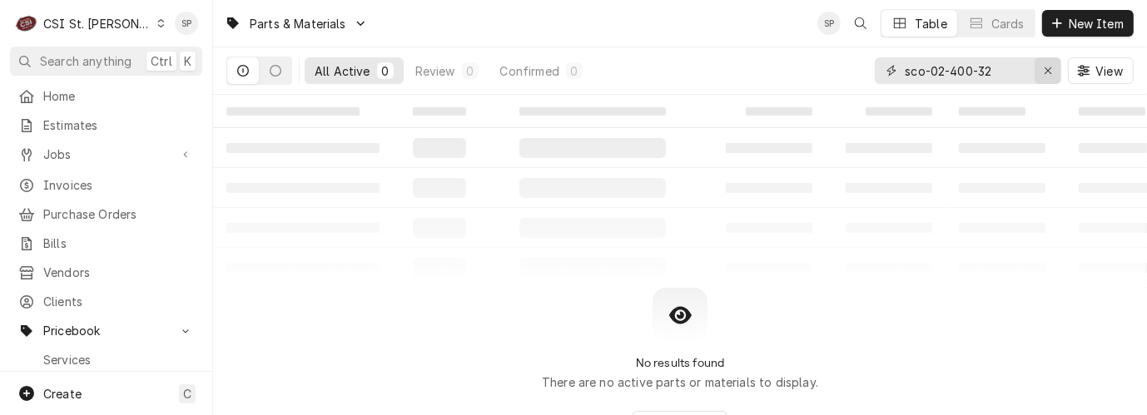
click at [1048, 69] on icon "Erase input" at bounding box center [1048, 71] width 9 height 12
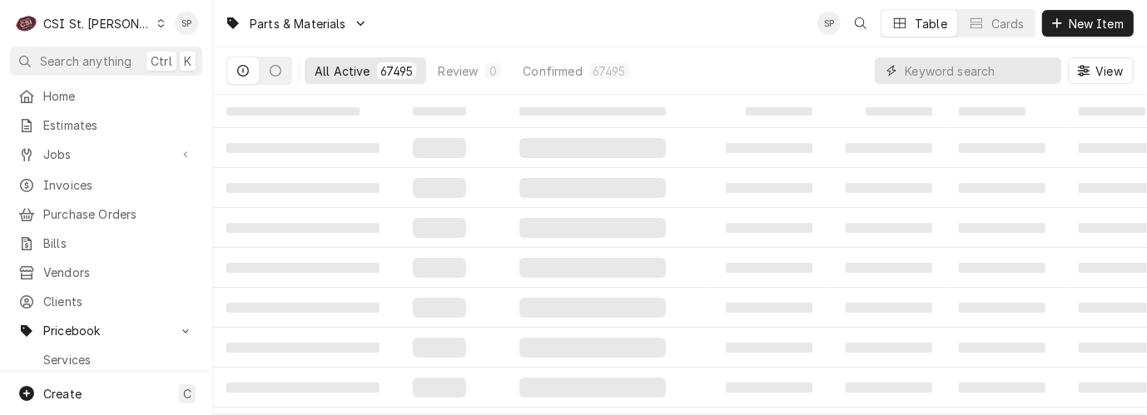
click at [1001, 75] on input "Dynamic Content Wrapper" at bounding box center [979, 70] width 148 height 27
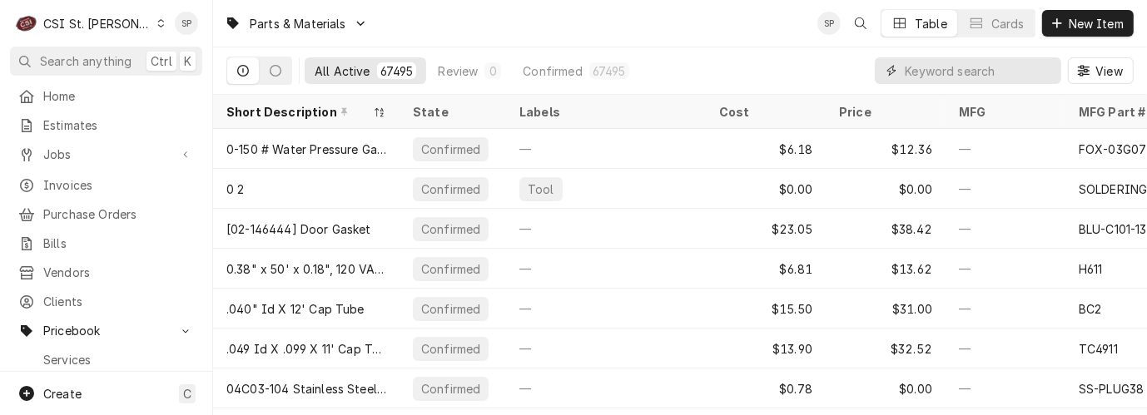
paste input "HEN-87663-101"
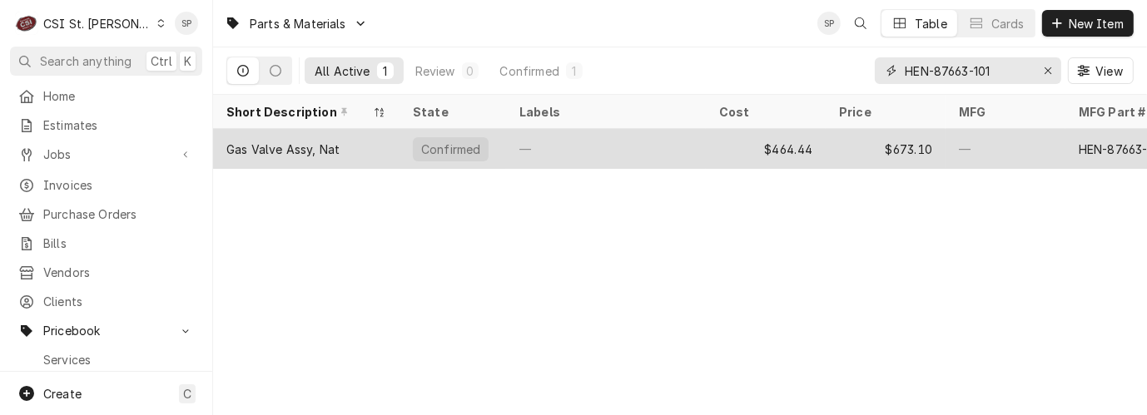
type input "HEN-87663-101"
click at [284, 152] on div "Gas Valve Assy, Nat" at bounding box center [282, 149] width 113 height 17
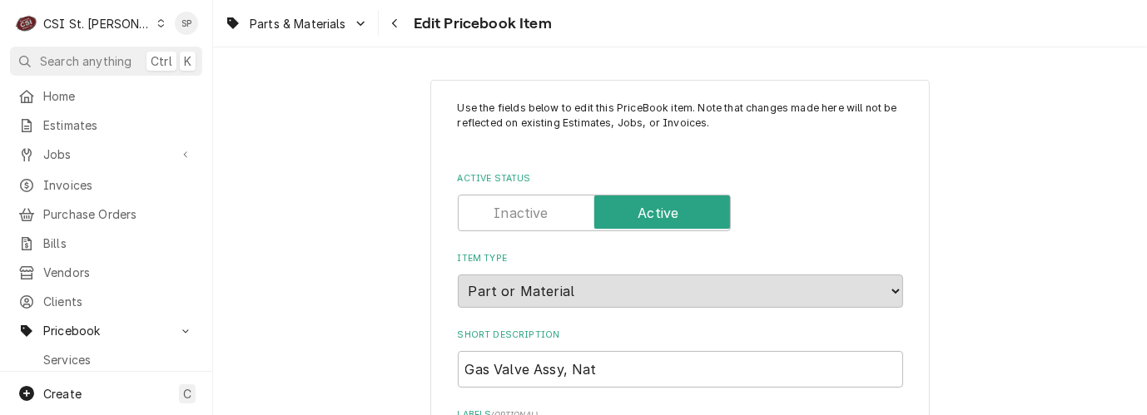
type textarea "x"
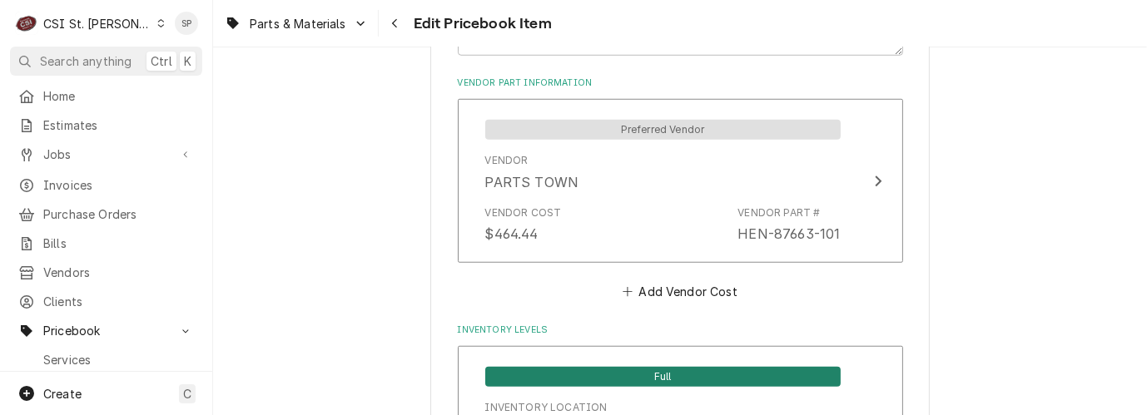
scroll to position [1258, 0]
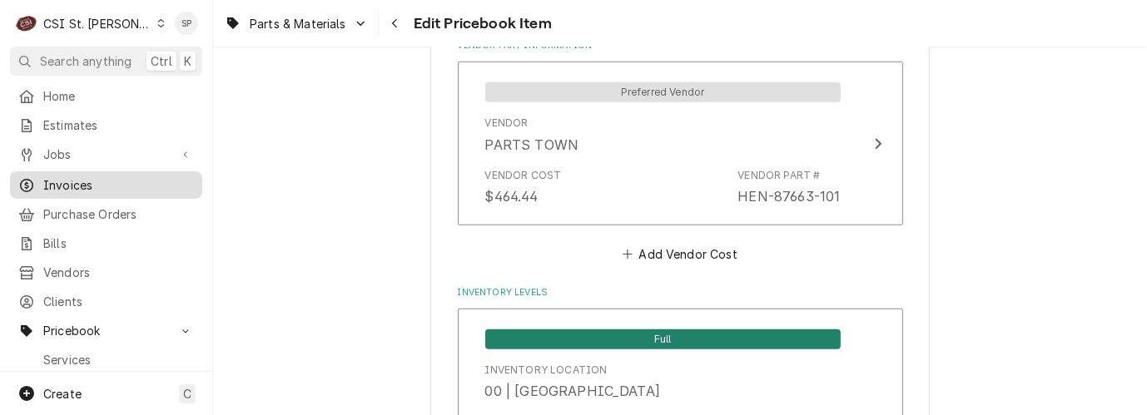
click at [77, 179] on span "Invoices" at bounding box center [118, 184] width 151 height 17
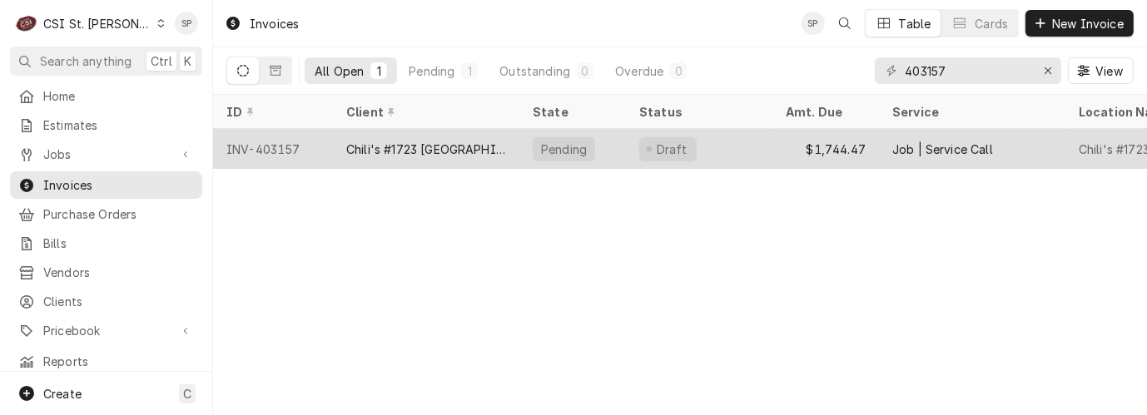
click at [268, 143] on div "INV-403157" at bounding box center [273, 149] width 120 height 40
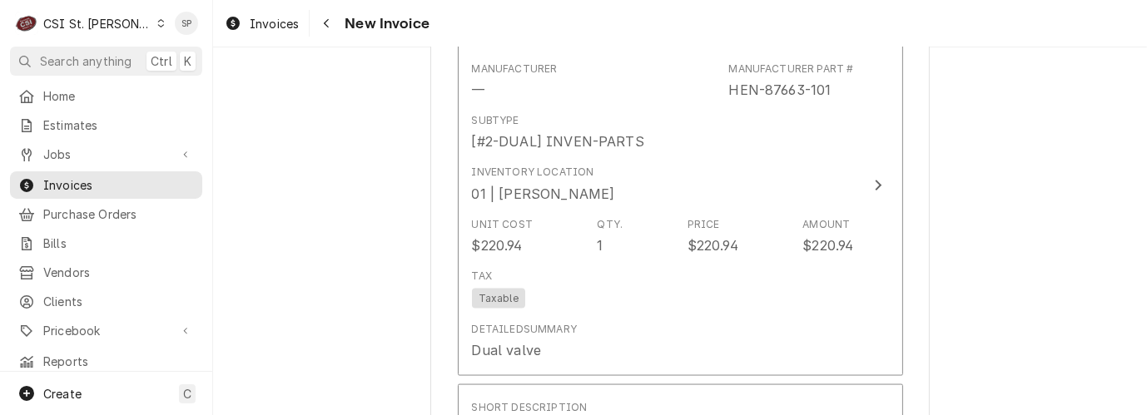
scroll to position [2207, 0]
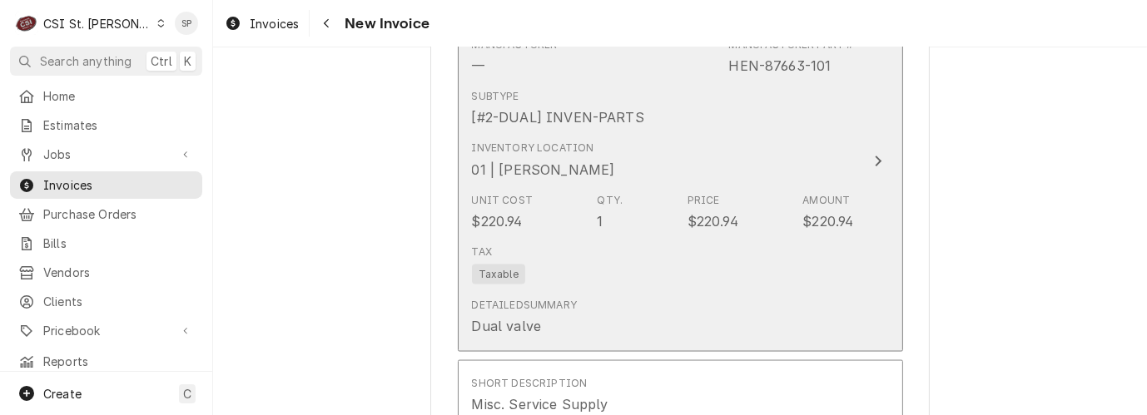
click at [670, 255] on div "Tax Taxable" at bounding box center [663, 264] width 382 height 53
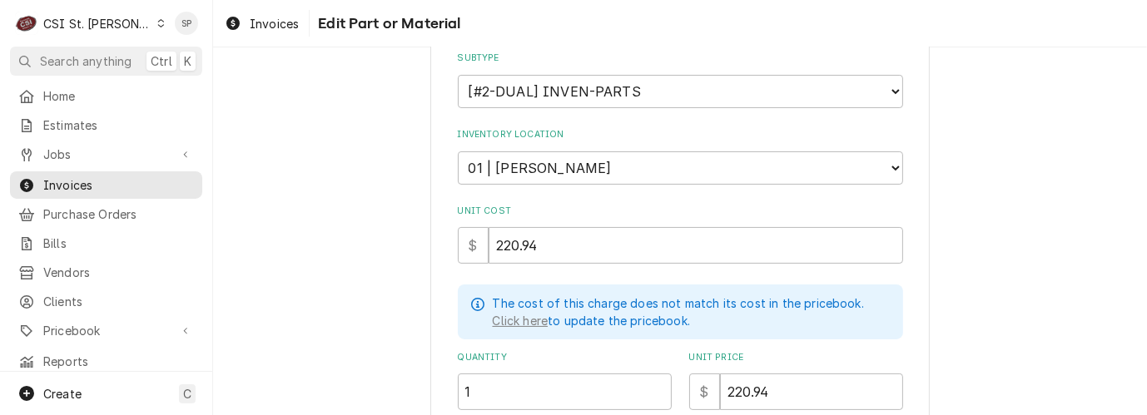
scroll to position [259, 0]
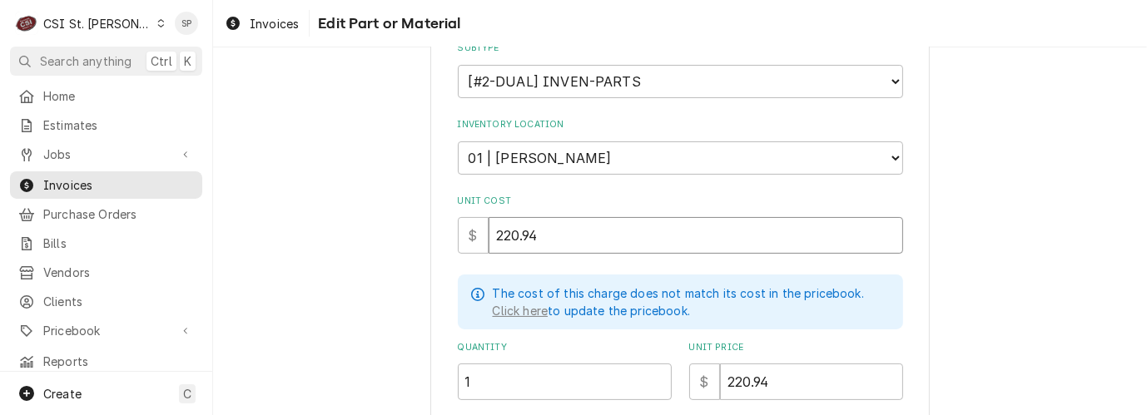
click at [548, 233] on input "220.94" at bounding box center [696, 235] width 415 height 37
type textarea "x"
type input "220.9"
type textarea "x"
type input "220"
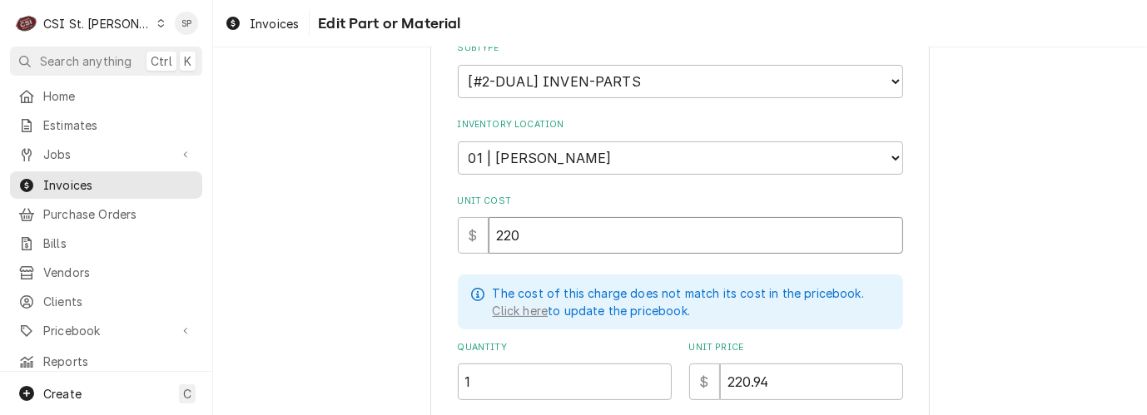
type textarea "x"
type input "22"
type textarea "x"
type input "2"
type textarea "x"
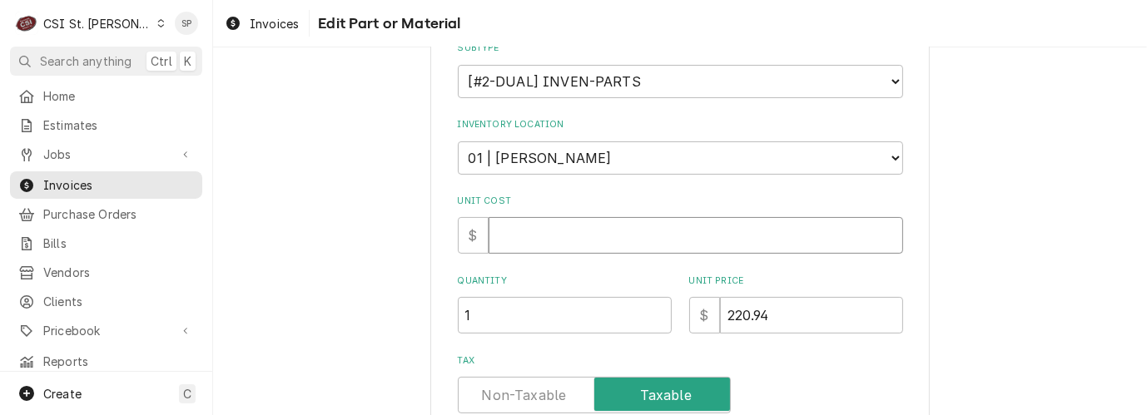
type textarea "x"
type input "4"
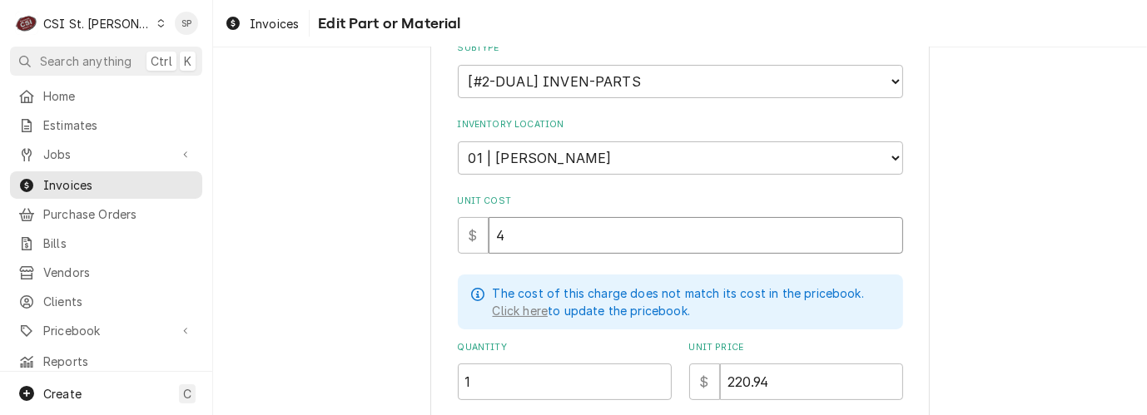
type textarea "x"
type input "46"
type textarea "x"
type input "464"
type textarea "x"
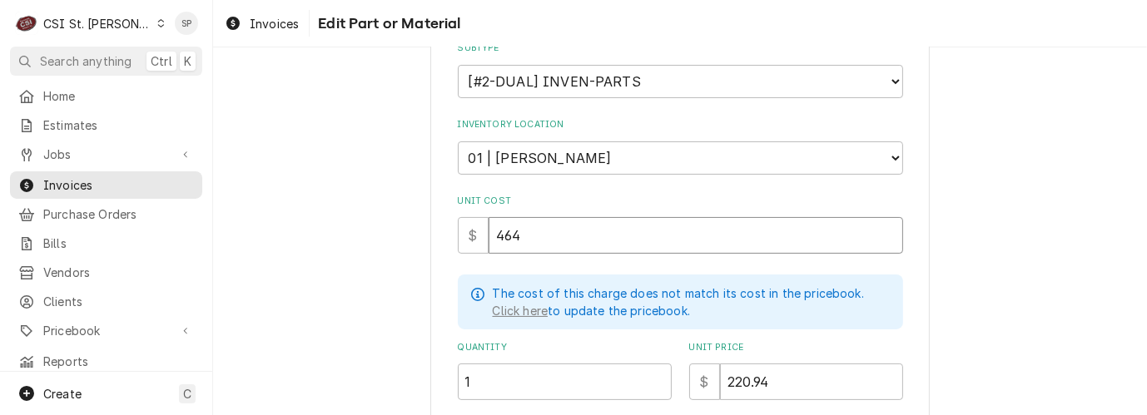
type input "464.4"
type textarea "x"
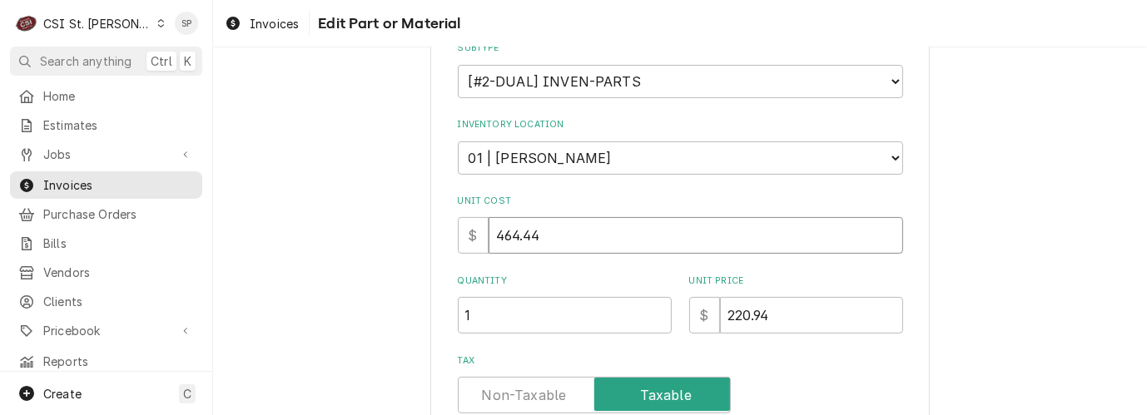
type input "464.44"
click at [765, 320] on input "220.94" at bounding box center [811, 315] width 183 height 37
type textarea "x"
type input "220.9"
type textarea "x"
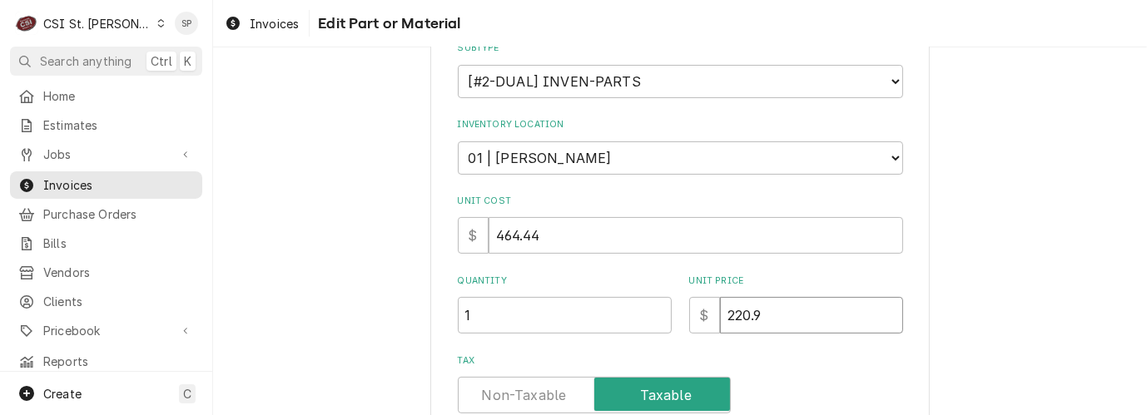
type input "220"
type textarea "x"
type input "22"
type textarea "x"
type input "2"
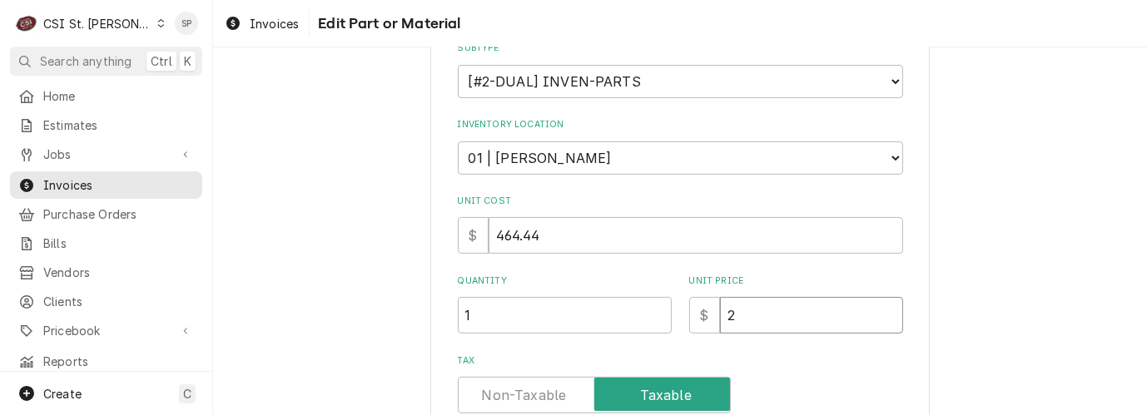
type textarea "x"
type input "6"
type textarea "x"
type input "67"
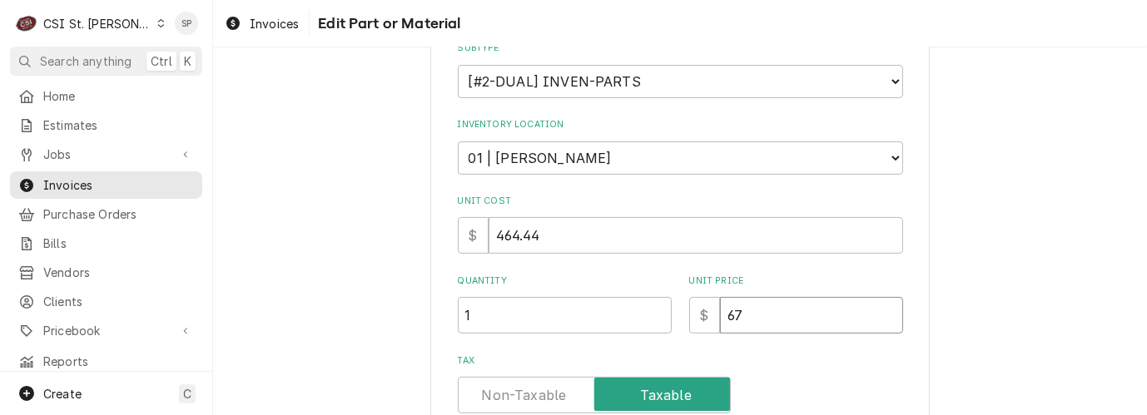
type textarea "x"
type input "673"
type textarea "x"
type input "673.1"
type textarea "x"
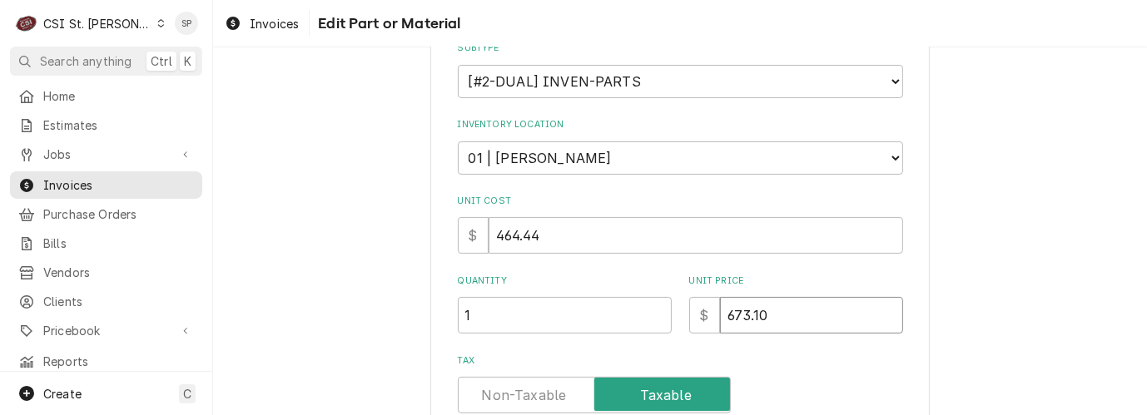
type input "673.10"
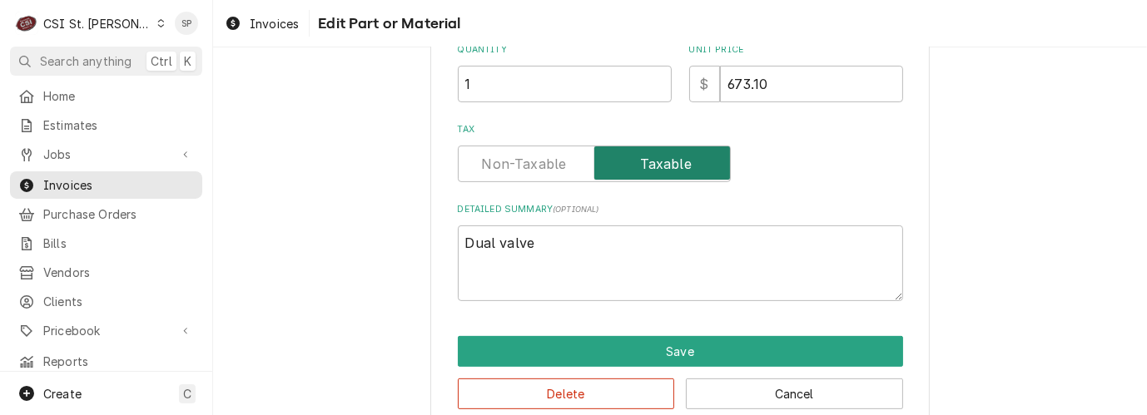
scroll to position [519, 0]
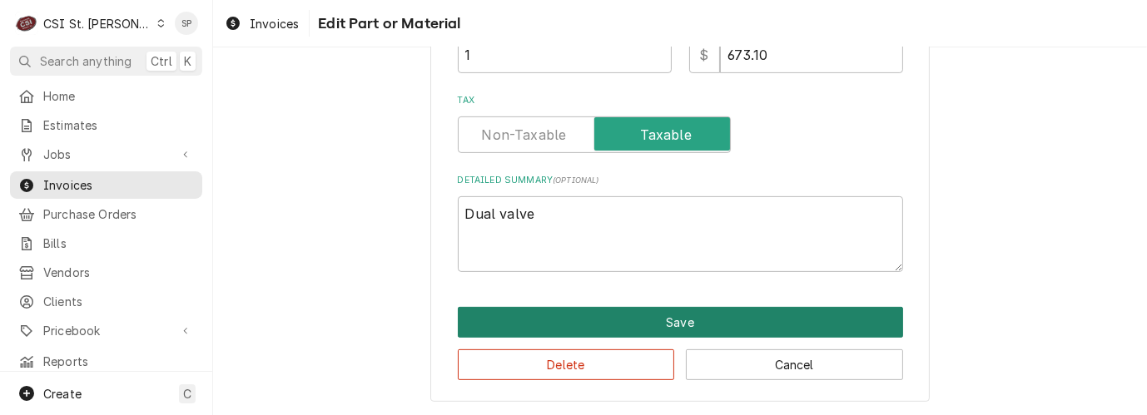
click at [632, 321] on button "Save" at bounding box center [680, 322] width 445 height 31
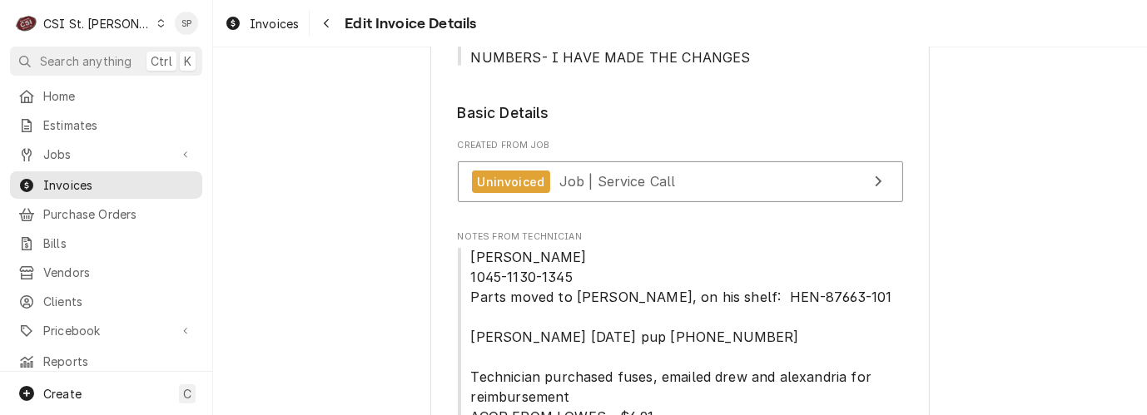
scroll to position [2312, 0]
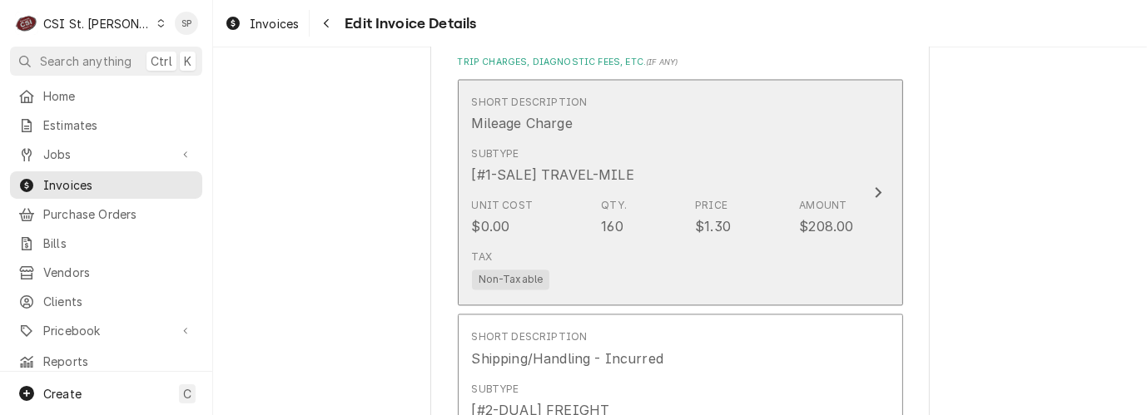
click at [713, 211] on div "Price" at bounding box center [711, 205] width 32 height 15
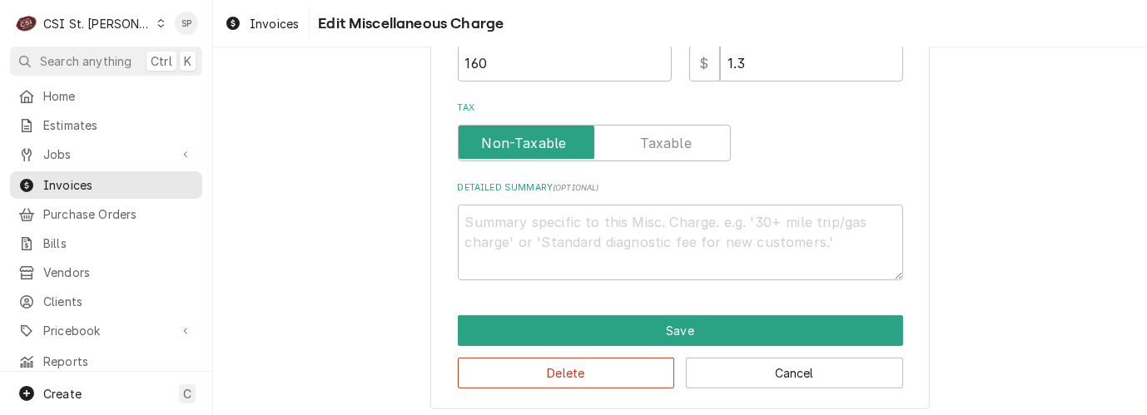
scroll to position [387, 0]
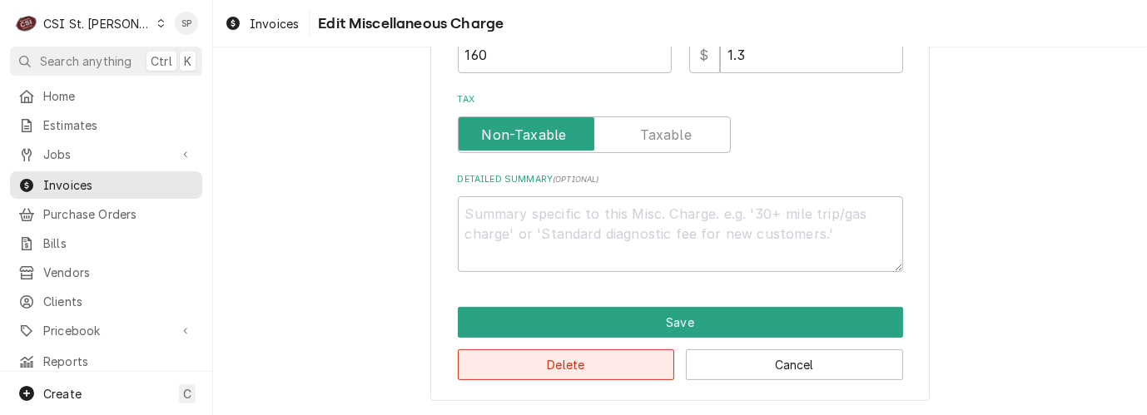
click at [572, 359] on button "Delete" at bounding box center [566, 365] width 217 height 31
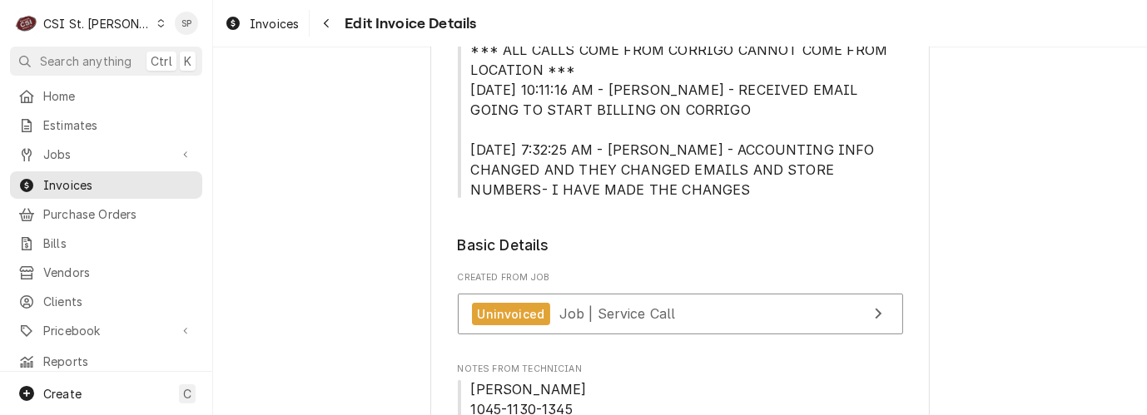
scroll to position [3111, 0]
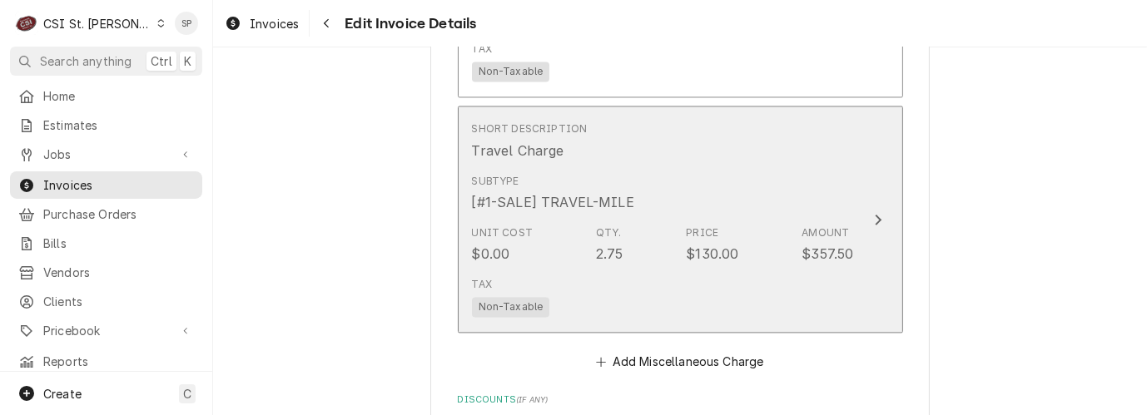
click at [661, 225] on div "Unit Cost $0.00 Qty. 2.75 Price $130.00 Amount $357.50" at bounding box center [663, 245] width 382 height 52
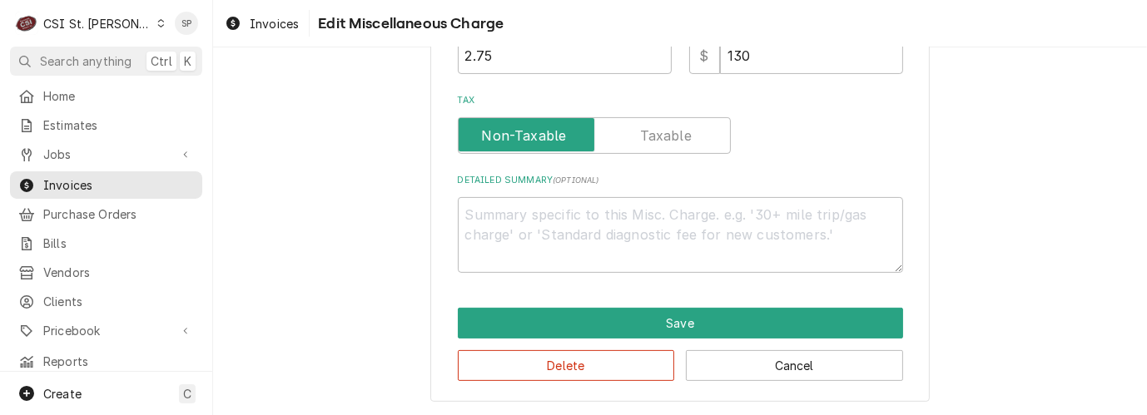
scroll to position [387, 0]
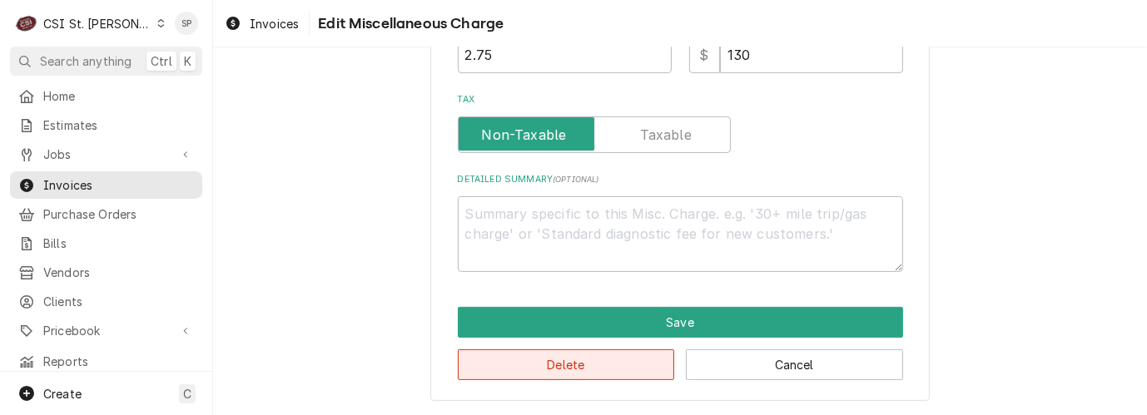
click at [548, 366] on button "Delete" at bounding box center [566, 365] width 217 height 31
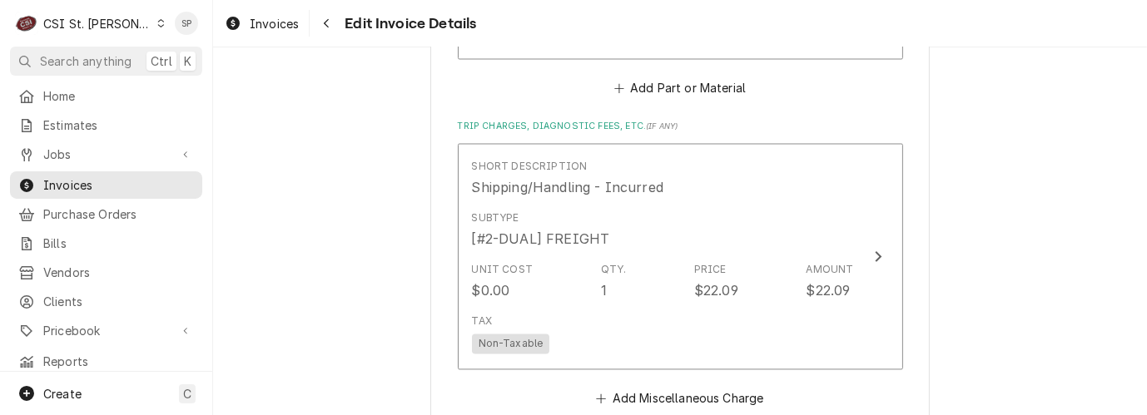
scroll to position [2690, 0]
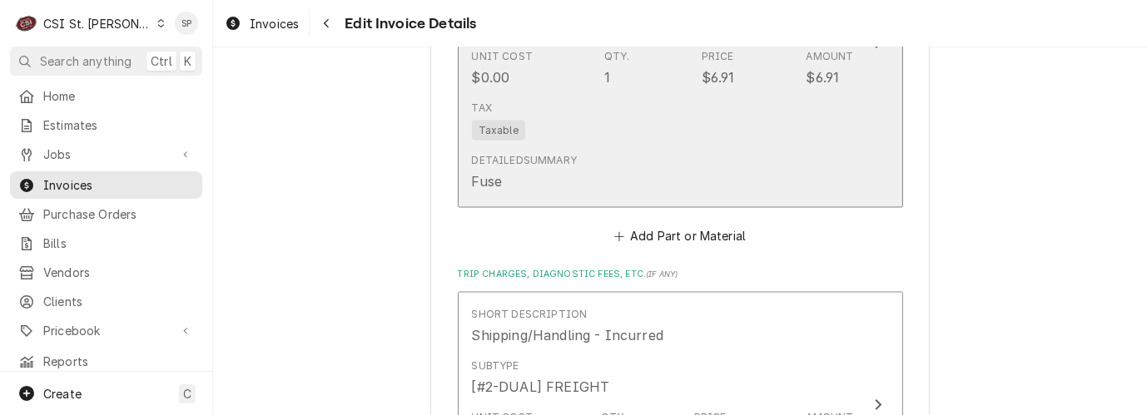
click at [776, 75] on div "Unit Cost $0.00 Qty. 1 Price $6.91 Amount $6.91" at bounding box center [663, 68] width 382 height 52
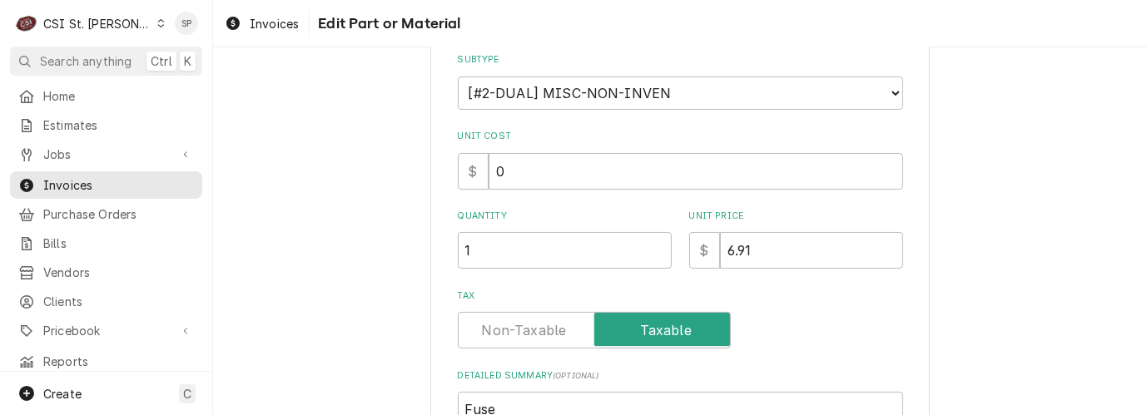
scroll to position [259, 0]
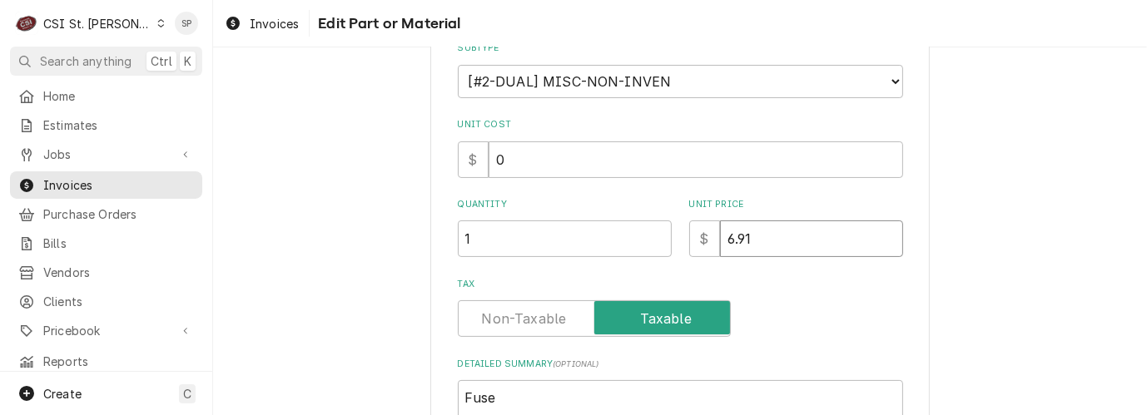
click at [756, 246] on input "6.91" at bounding box center [811, 239] width 183 height 37
type textarea "x"
type input "6.9"
type textarea "x"
type input "6"
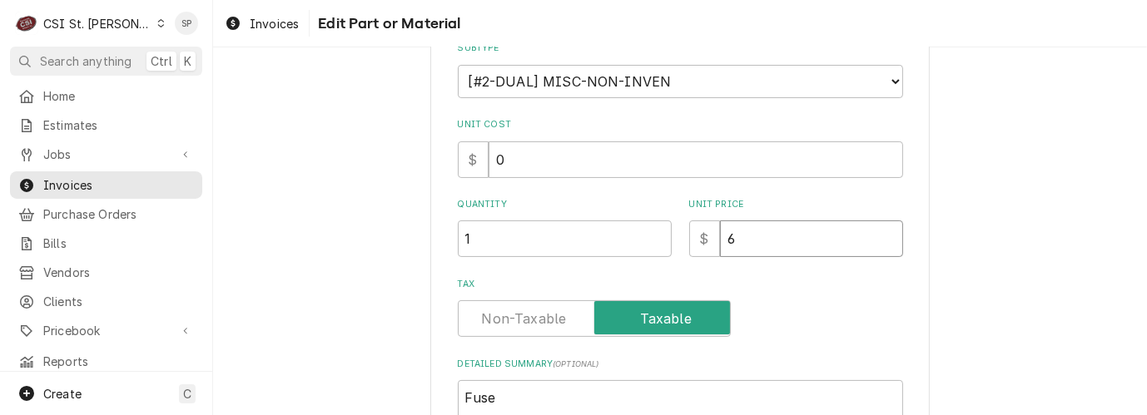
type textarea "x"
type input "1"
type textarea "x"
type input "15"
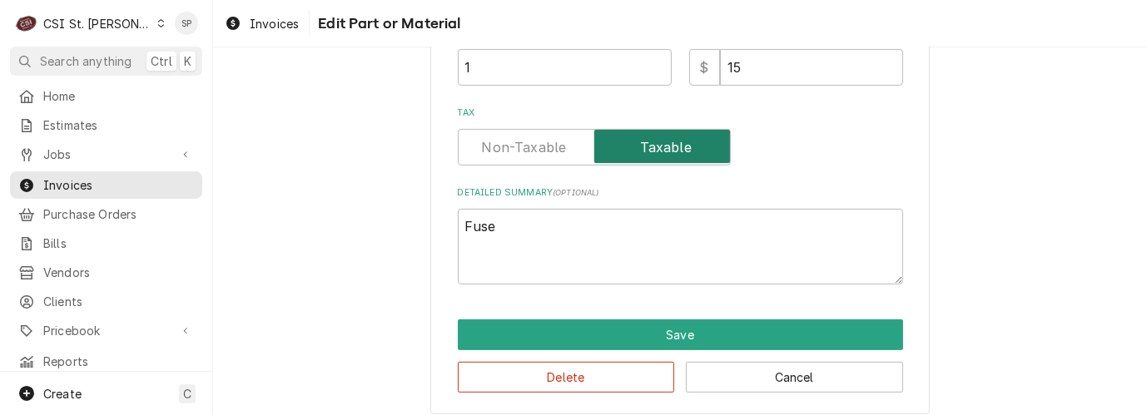
scroll to position [444, 0]
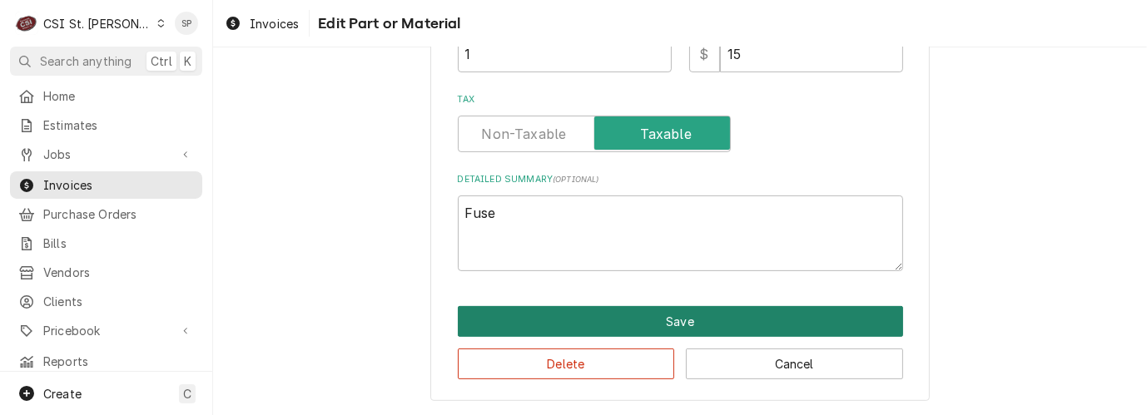
click at [622, 314] on button "Save" at bounding box center [680, 321] width 445 height 31
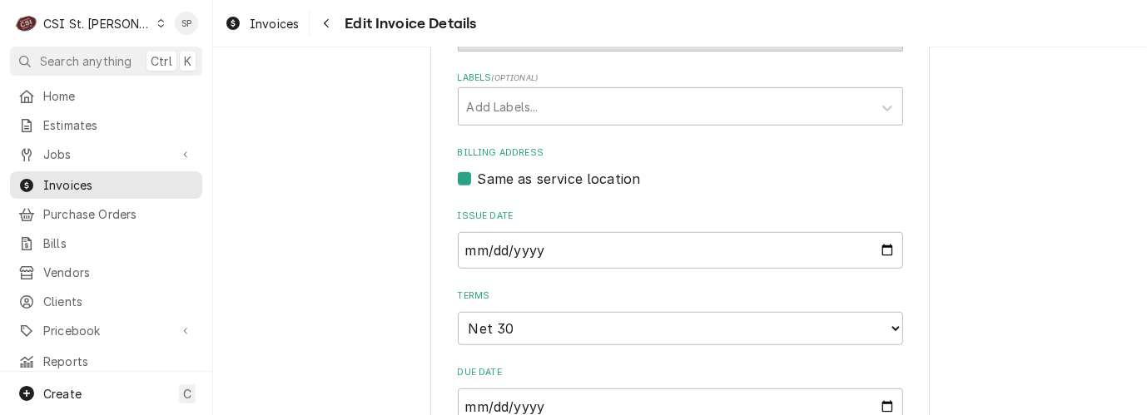
scroll to position [959, 0]
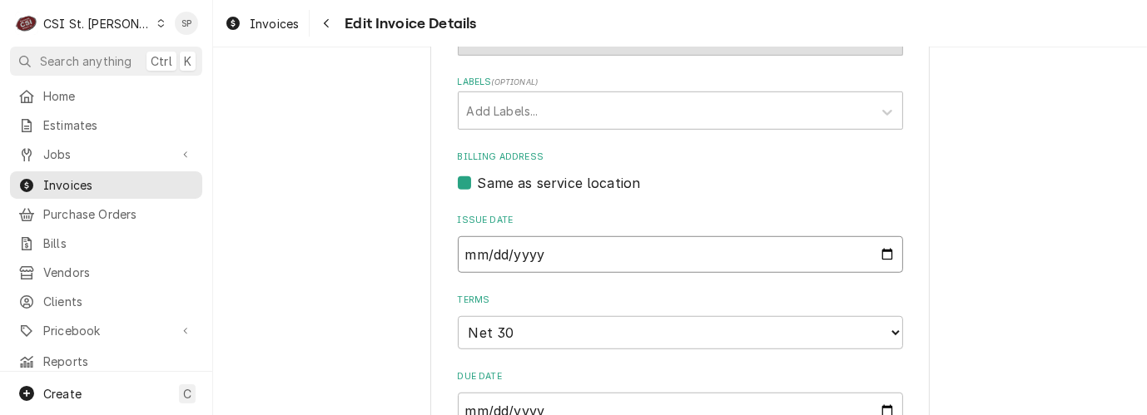
click at [883, 261] on input "2025-08-13" at bounding box center [680, 254] width 445 height 37
type textarea "x"
type input "2025-08-26"
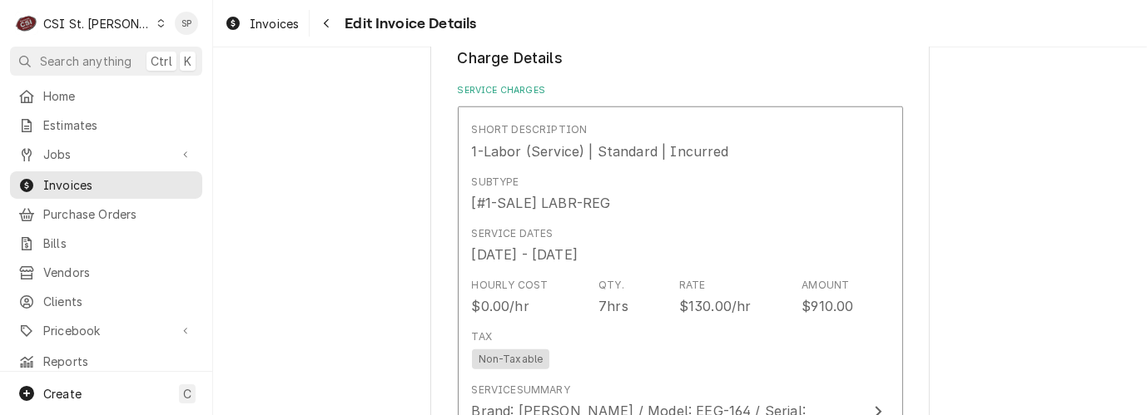
scroll to position [1403, 0]
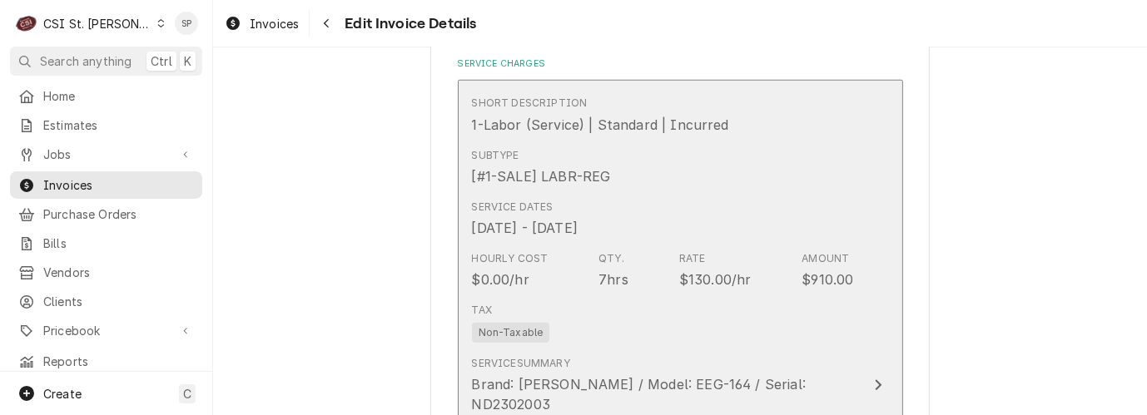
click at [636, 276] on div "Hourly Cost $0.00/hr Qty. 7hrs Rate $130.00/hr Amount $910.00" at bounding box center [663, 271] width 382 height 52
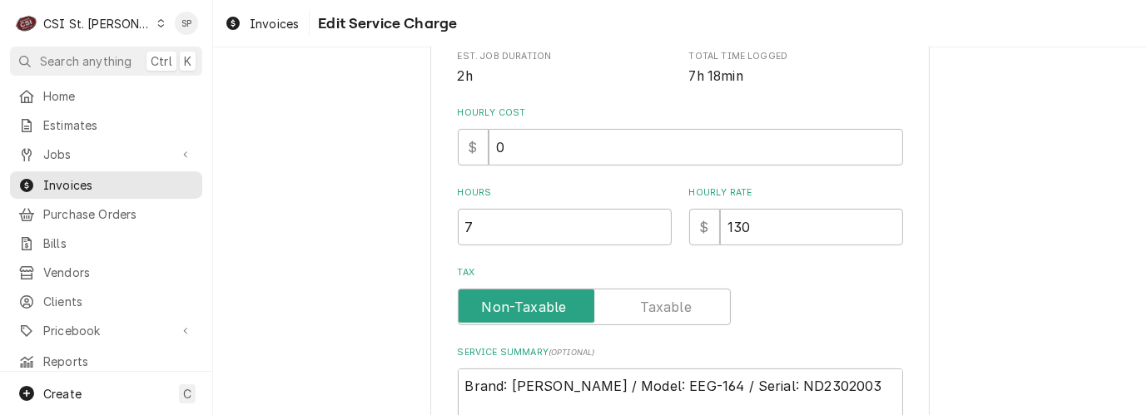
scroll to position [444, 0]
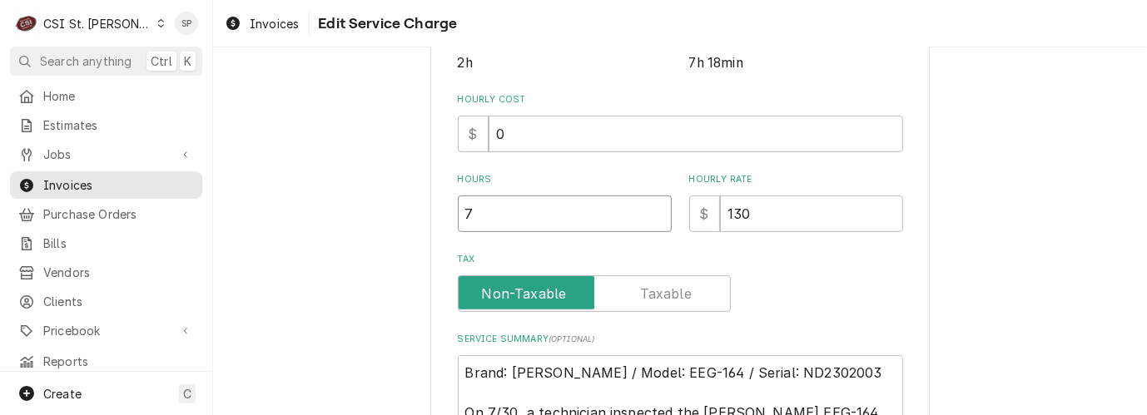
click at [485, 210] on input "7" at bounding box center [565, 214] width 214 height 37
type textarea "x"
type input "7.2"
type textarea "x"
type input "7.25"
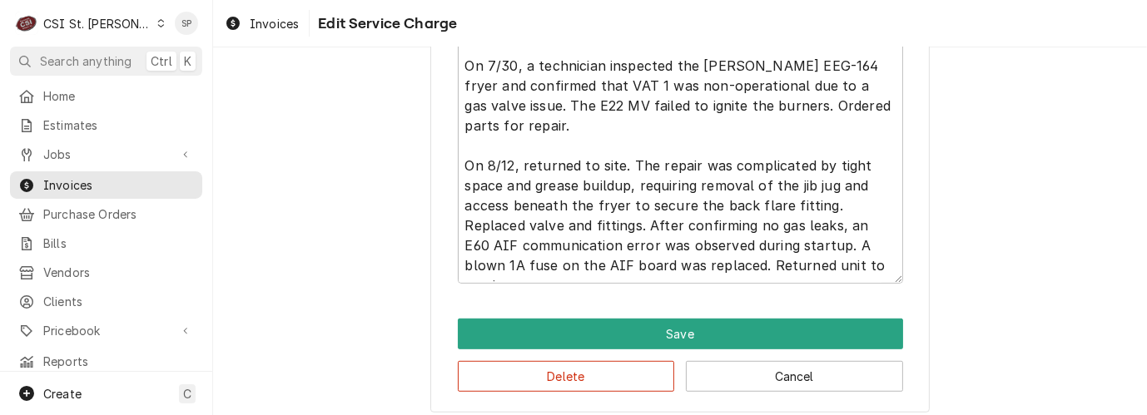
scroll to position [803, 0]
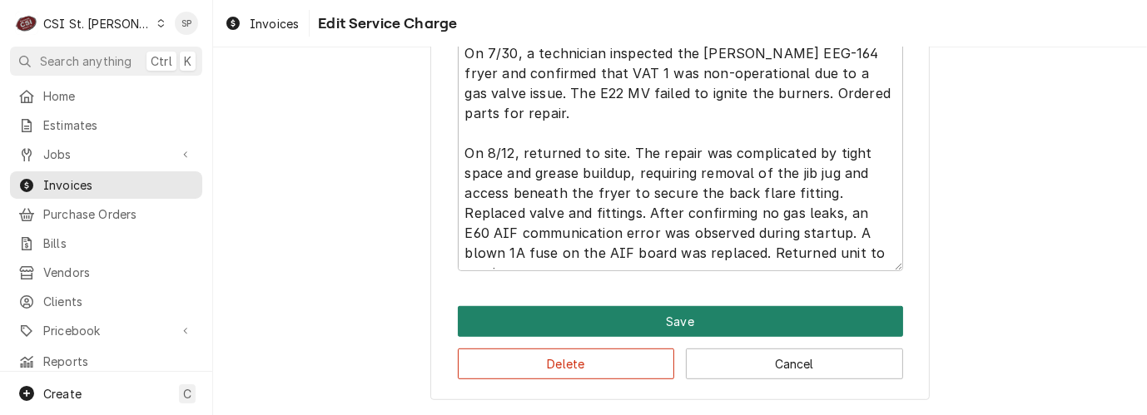
click at [645, 311] on button "Save" at bounding box center [680, 321] width 445 height 31
type textarea "x"
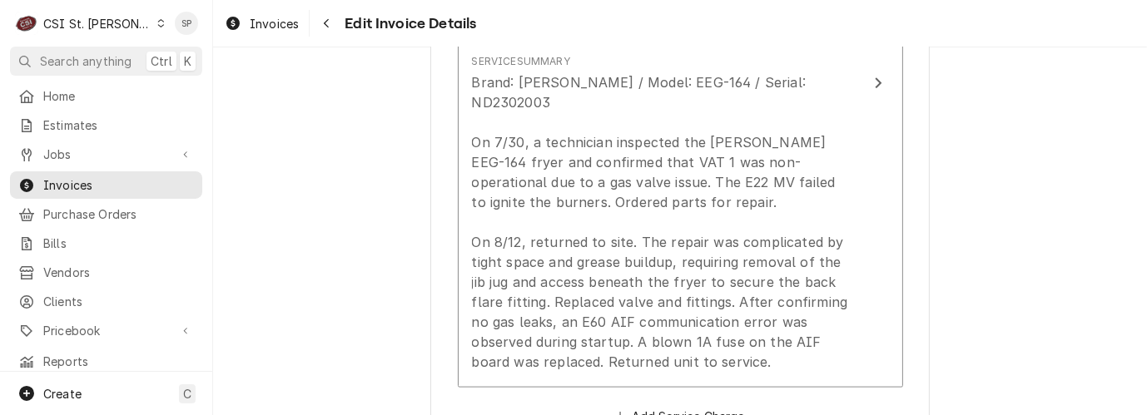
scroll to position [2027, 0]
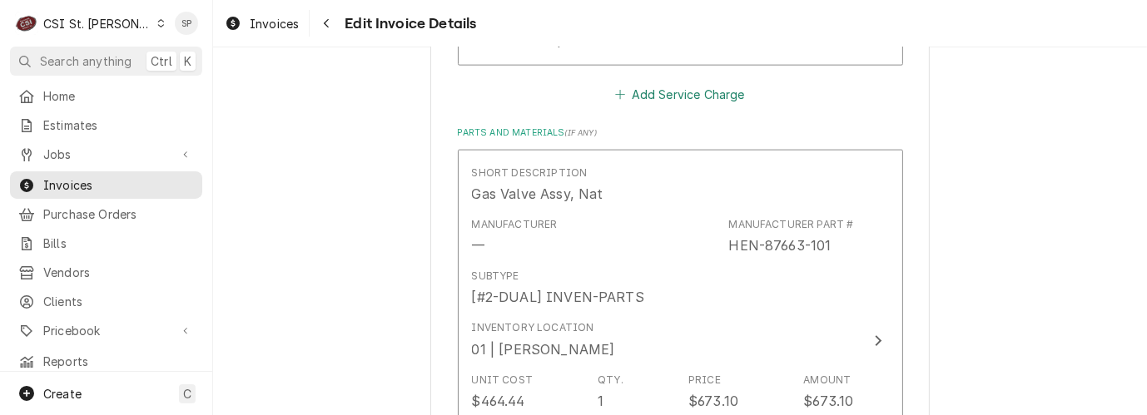
click at [673, 89] on button "Add Service Charge" at bounding box center [680, 94] width 135 height 23
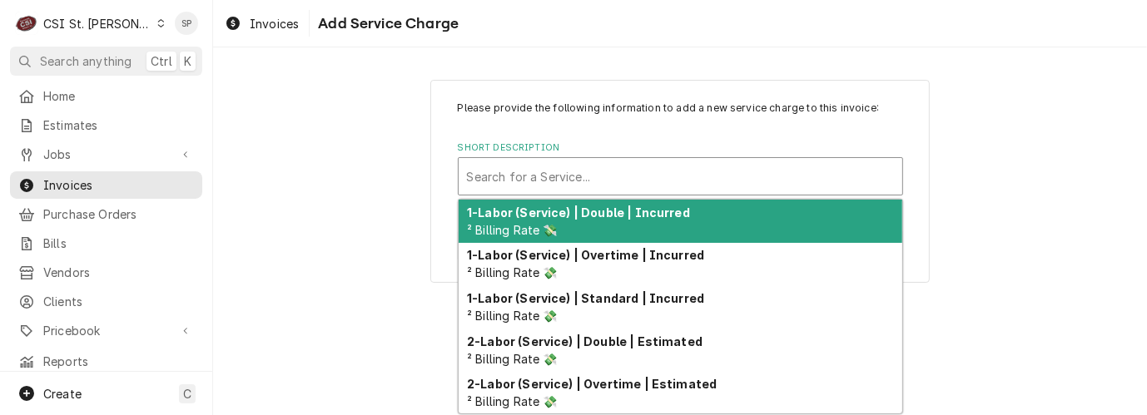
click at [580, 171] on div "Short Description" at bounding box center [680, 177] width 427 height 30
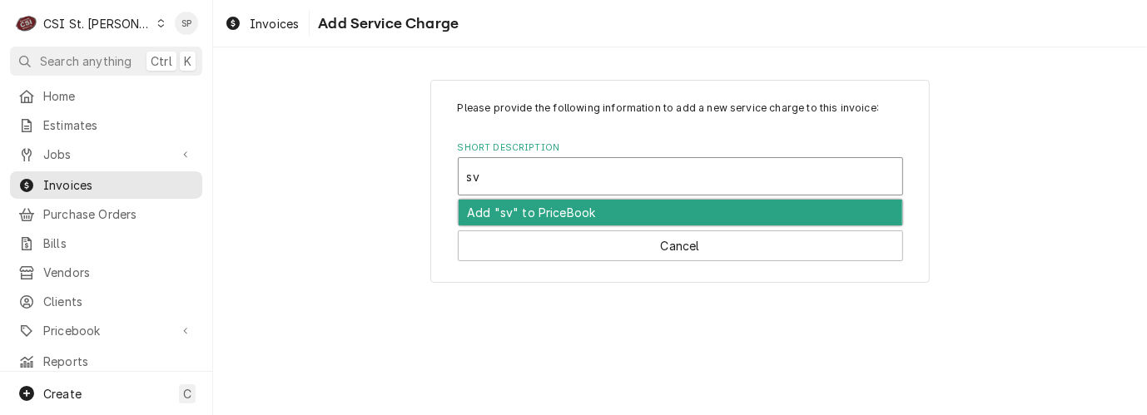
type input "s"
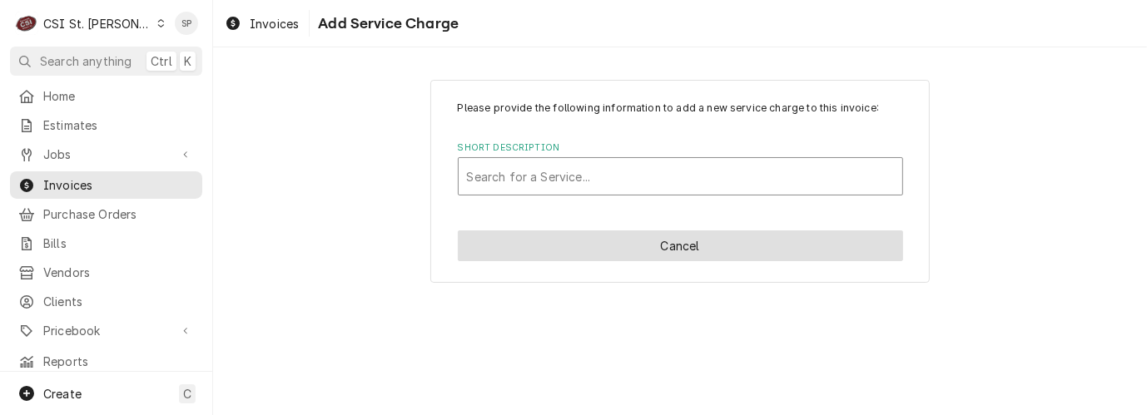
click at [657, 256] on button "Cancel" at bounding box center [680, 246] width 445 height 31
type textarea "x"
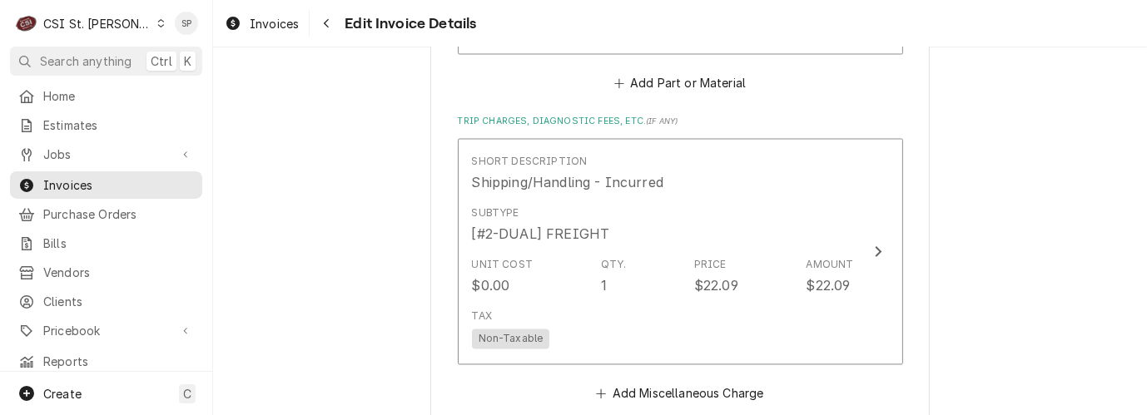
scroll to position [2860, 0]
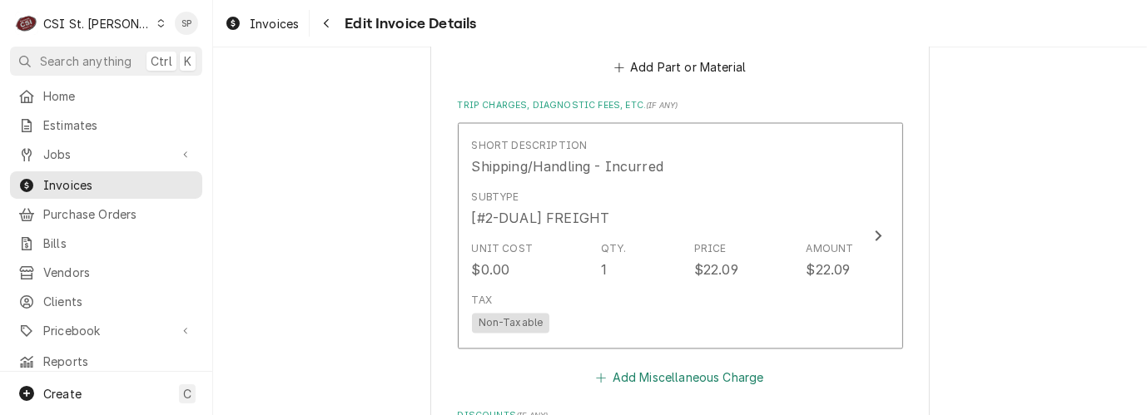
click at [696, 383] on button "Add Miscellaneous Charge" at bounding box center [680, 377] width 173 height 23
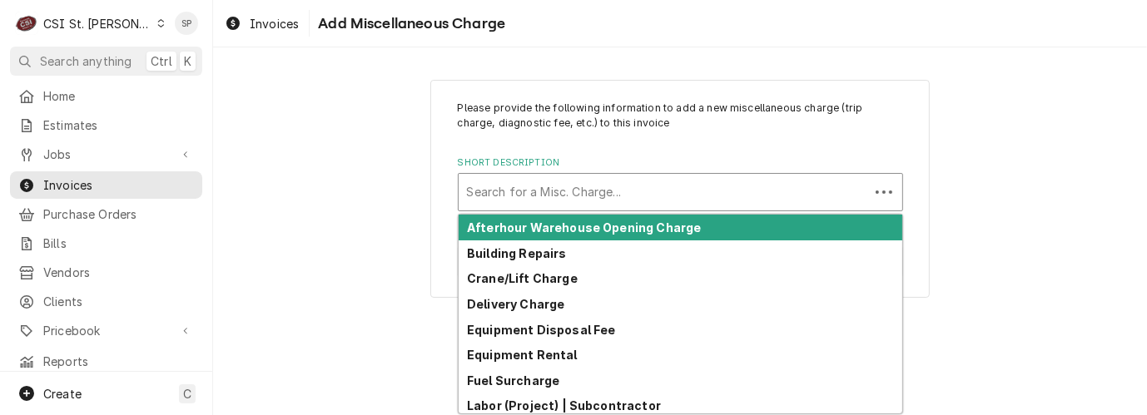
click at [676, 177] on div "Short Description" at bounding box center [664, 192] width 394 height 30
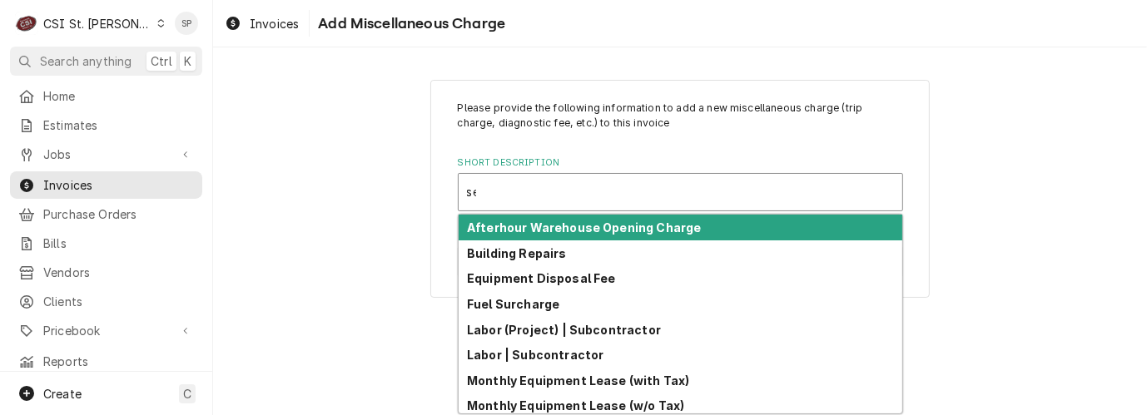
type input "ser"
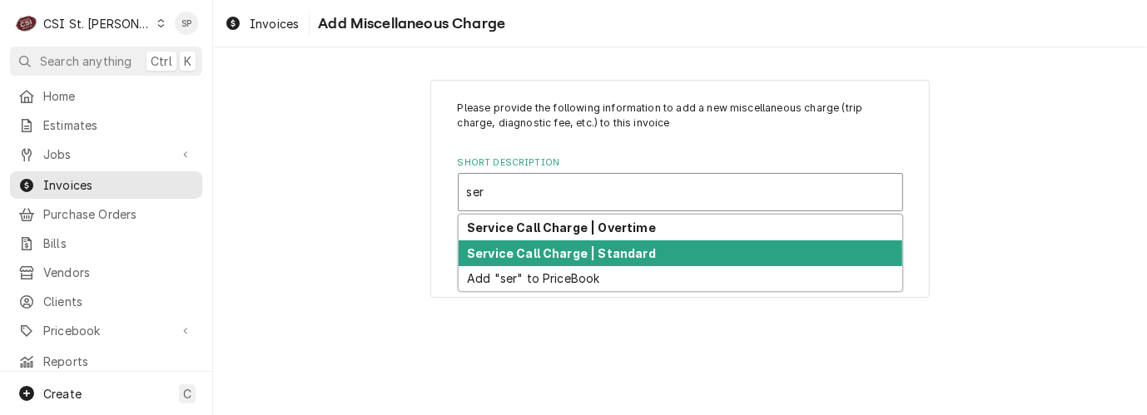
click at [515, 254] on strong "Service Call Charge | Standard" at bounding box center [561, 253] width 189 height 14
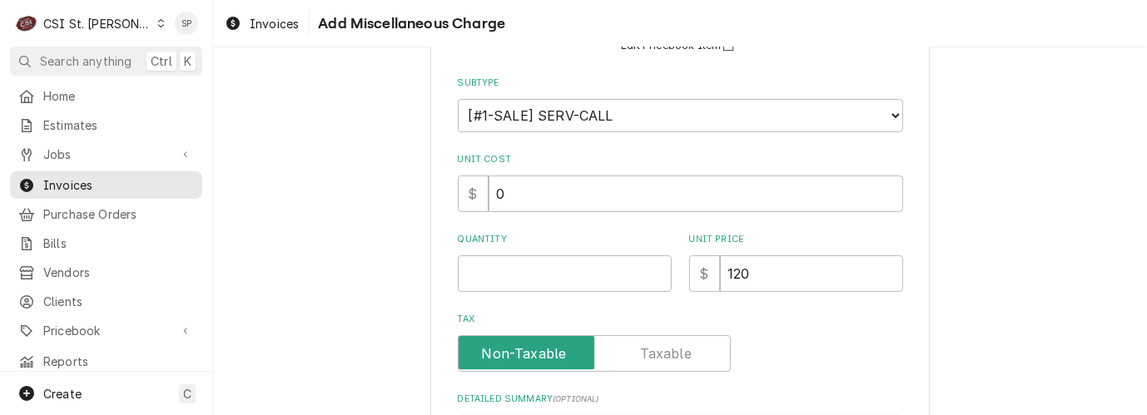
scroll to position [221, 0]
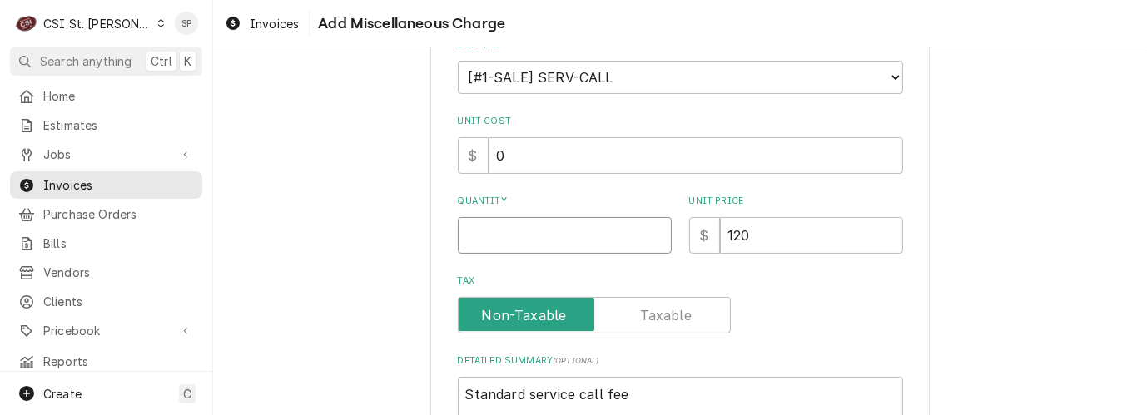
click at [499, 235] on input "Quantity" at bounding box center [565, 235] width 214 height 37
type textarea "x"
type input "1"
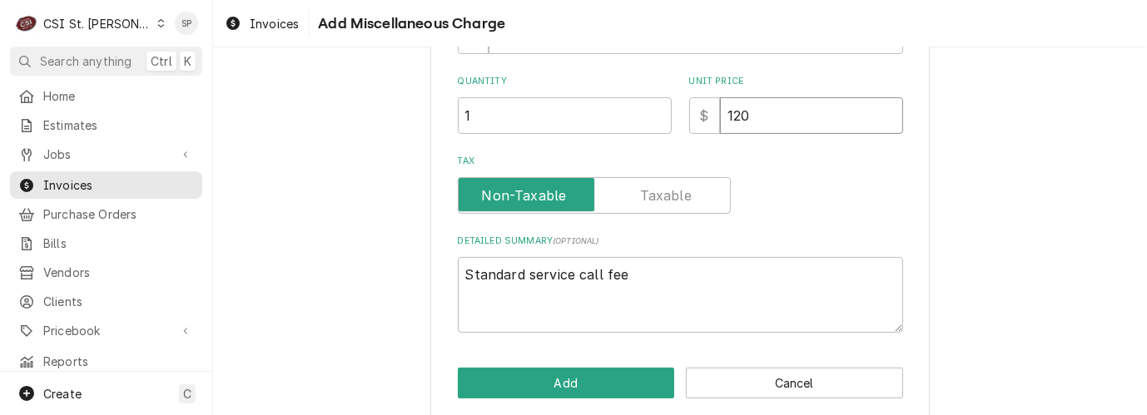
scroll to position [360, 0]
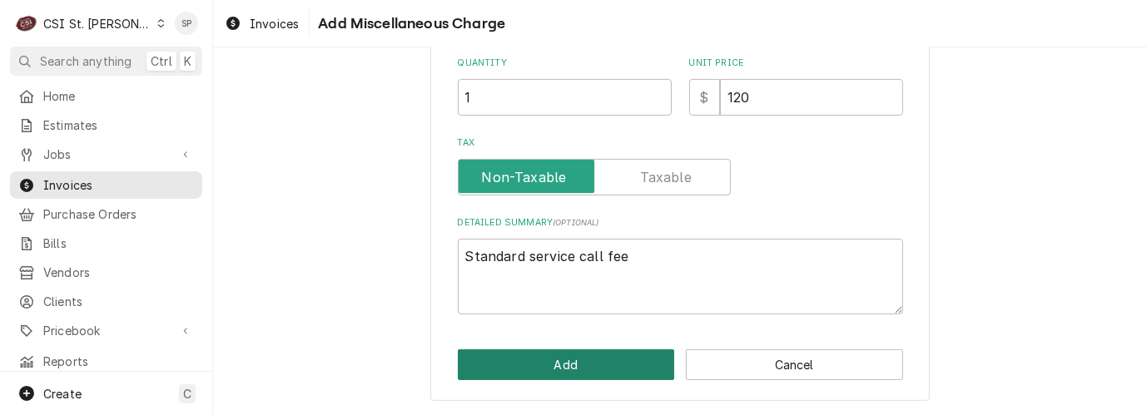
click at [543, 364] on button "Add" at bounding box center [566, 365] width 217 height 31
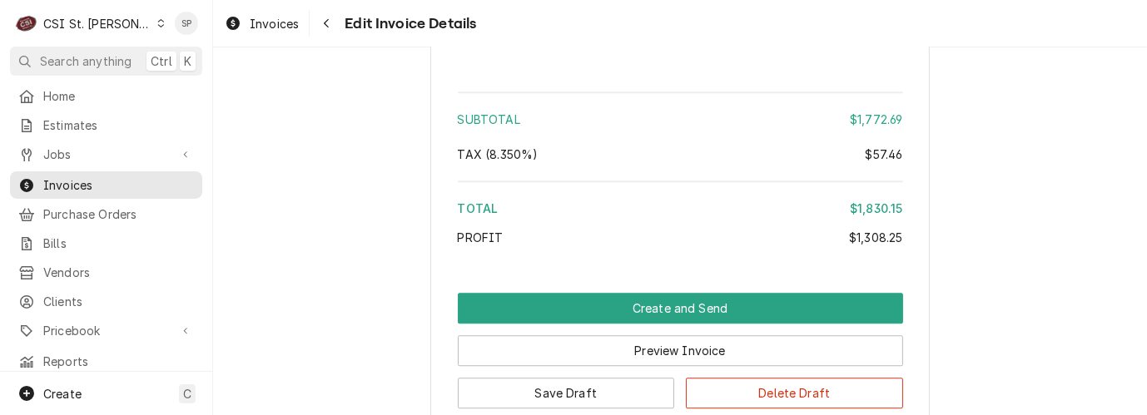
scroll to position [3896, 0]
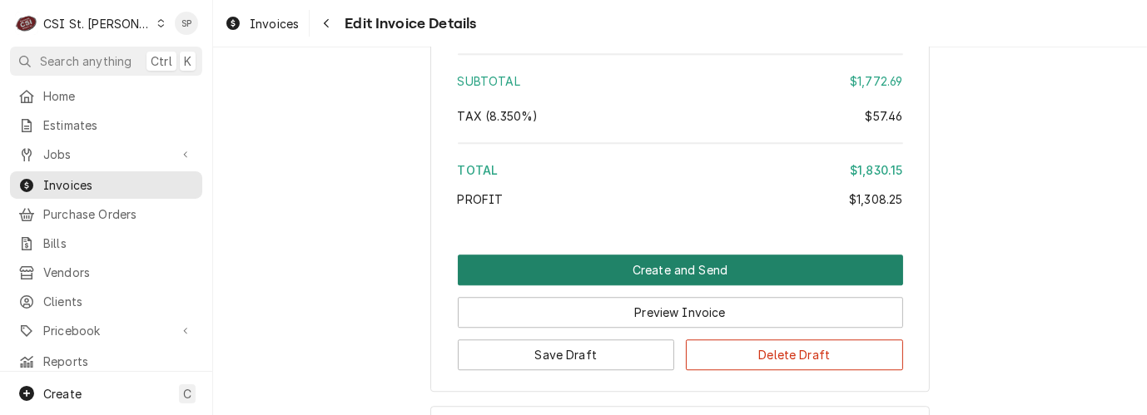
click at [701, 274] on button "Create and Send" at bounding box center [680, 270] width 445 height 31
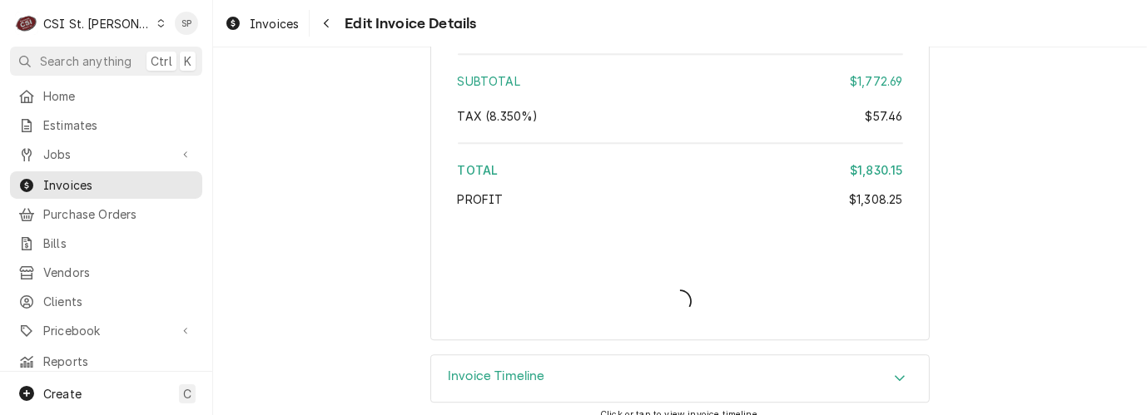
type textarea "x"
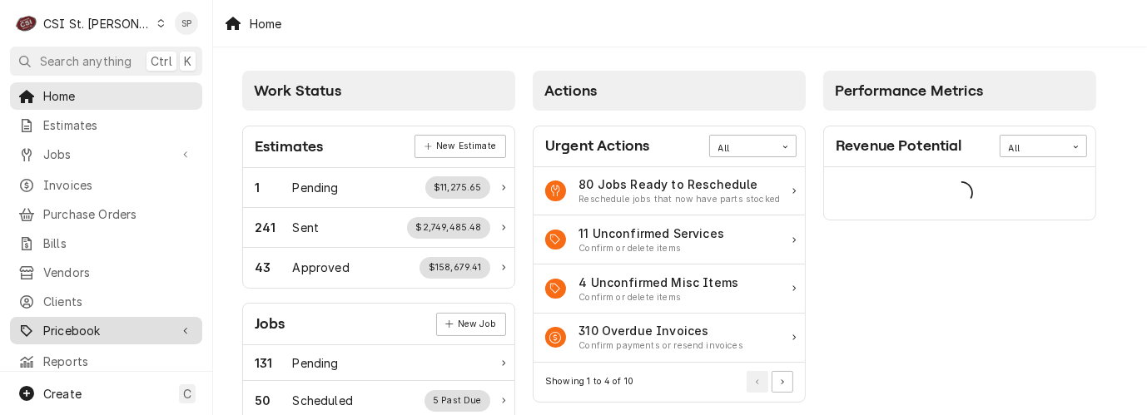
click at [96, 322] on span "Pricebook" at bounding box center [106, 330] width 126 height 17
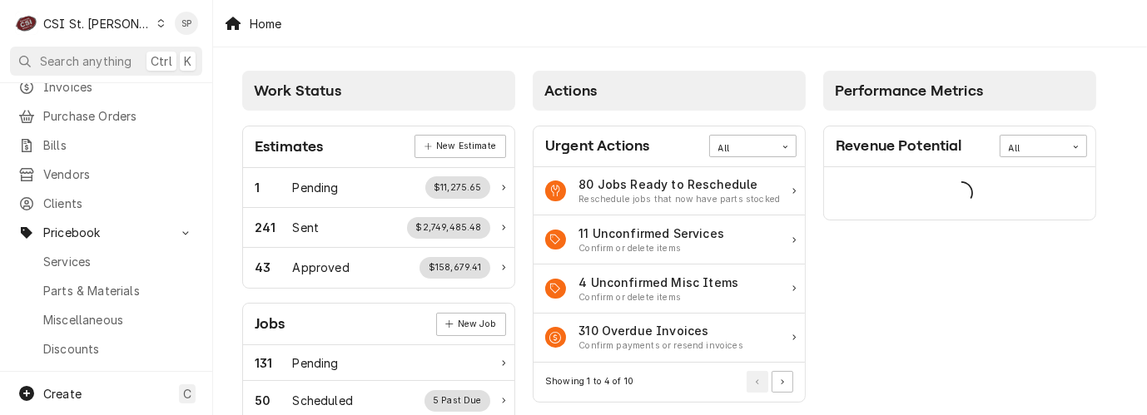
scroll to position [111, 0]
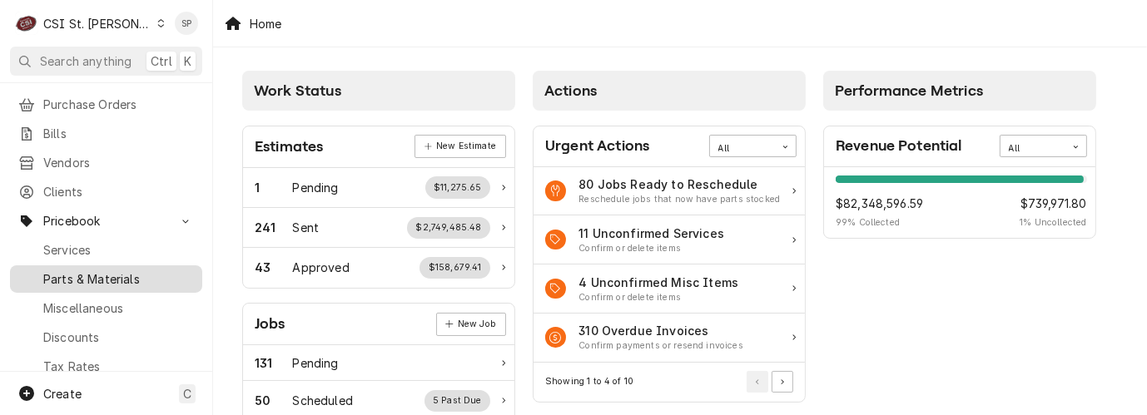
click at [119, 271] on span "Parts & Materials" at bounding box center [118, 279] width 151 height 17
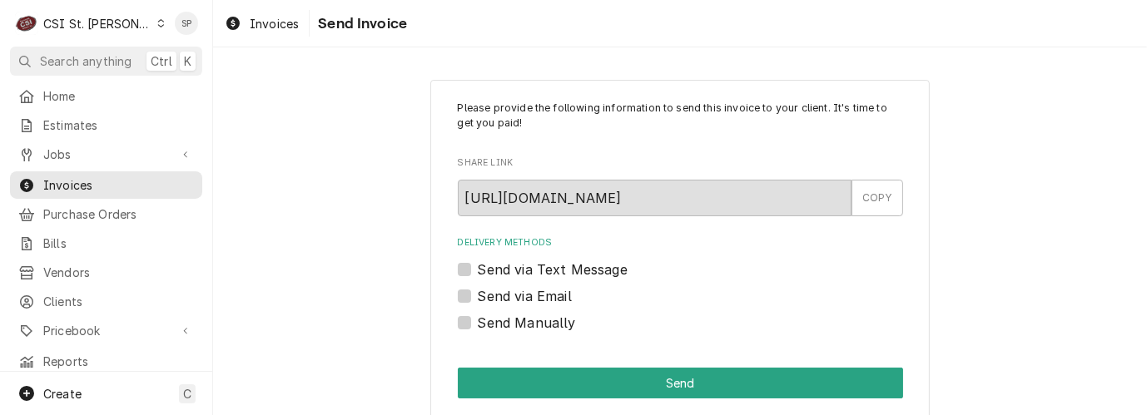
click at [559, 291] on label "Send via Email" at bounding box center [525, 296] width 94 height 20
click at [559, 291] on input "Send via Email" at bounding box center [700, 304] width 445 height 37
checkbox input "true"
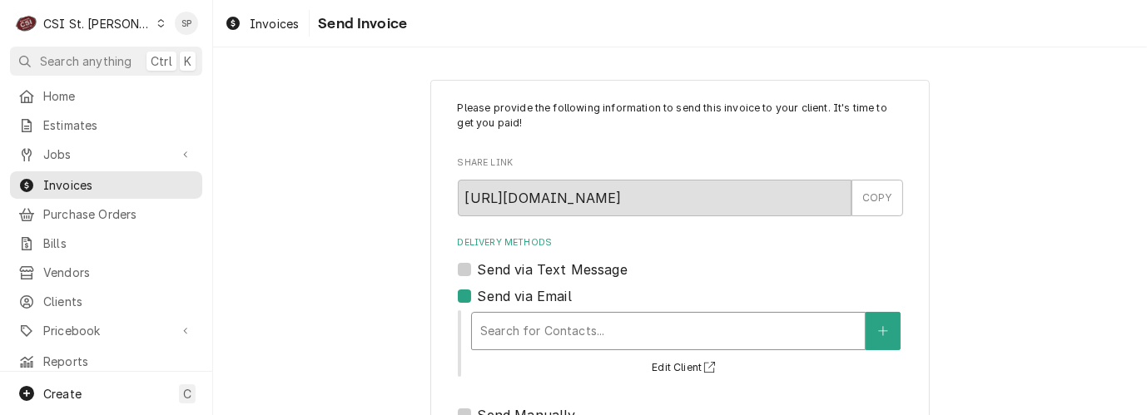
click at [554, 325] on div "Delivery Methods" at bounding box center [668, 331] width 376 height 30
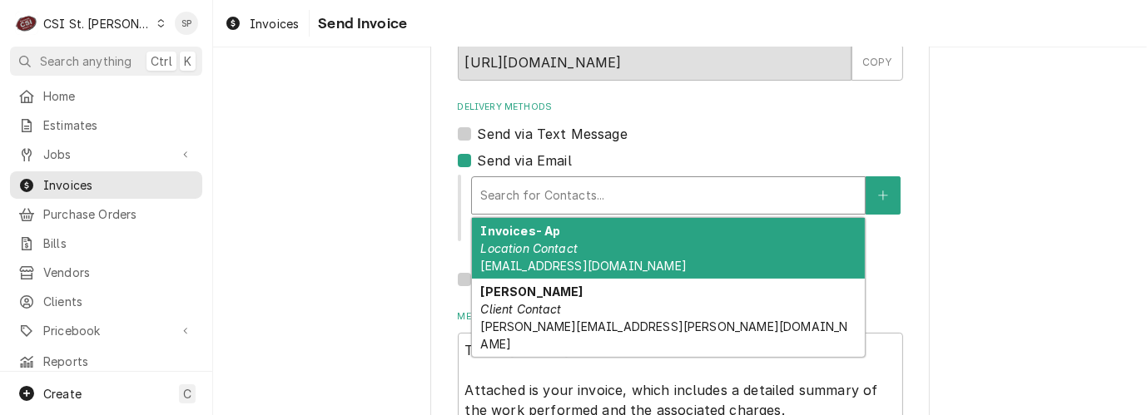
scroll to position [148, 0]
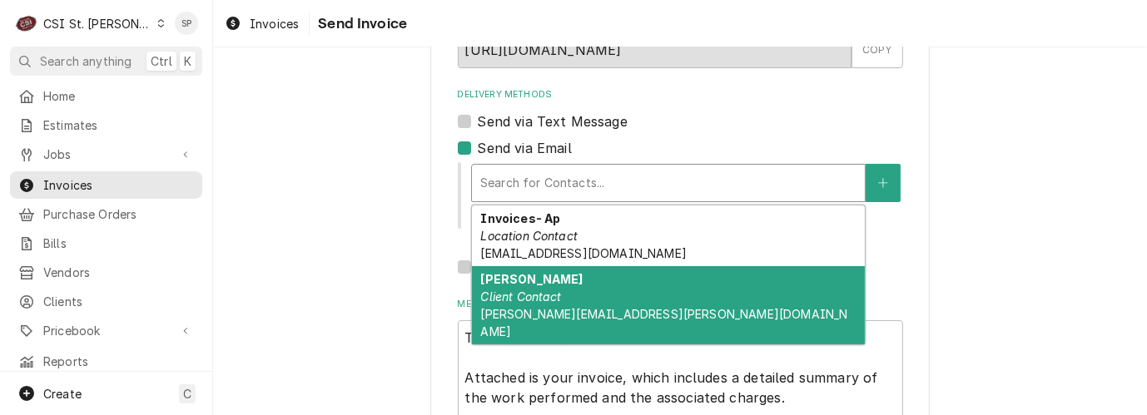
click at [591, 303] on div "Vicky Stuesse Client Contact Vicky.Stuesse@csi1.com" at bounding box center [668, 305] width 393 height 78
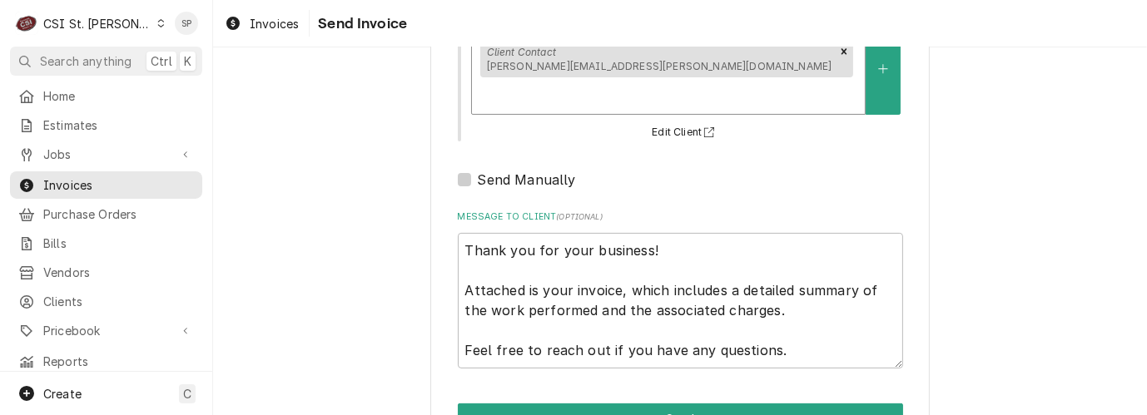
scroll to position [311, 0]
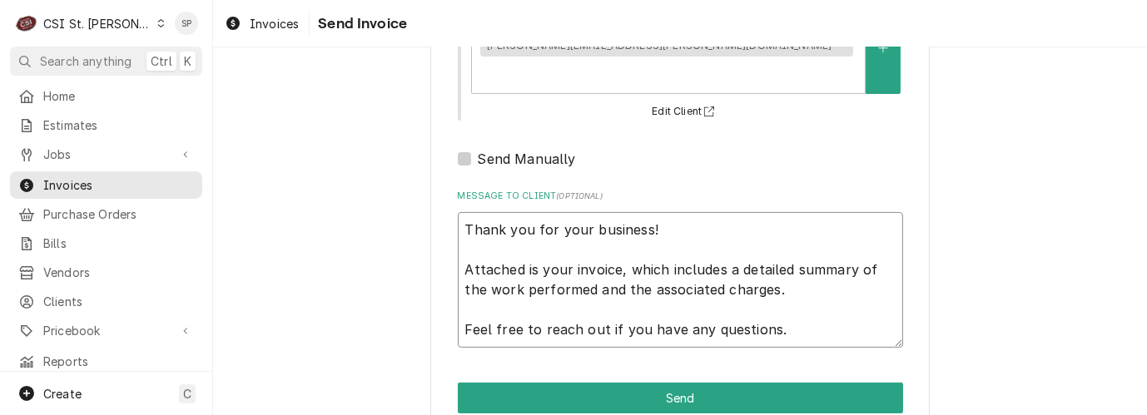
drag, startPoint x: 455, startPoint y: 190, endPoint x: 902, endPoint y: 348, distance: 473.4
click at [902, 348] on div "Please provide the following information to send this invoice to your client. I…" at bounding box center [679, 102] width 499 height 666
type textarea "x"
type textarea "l"
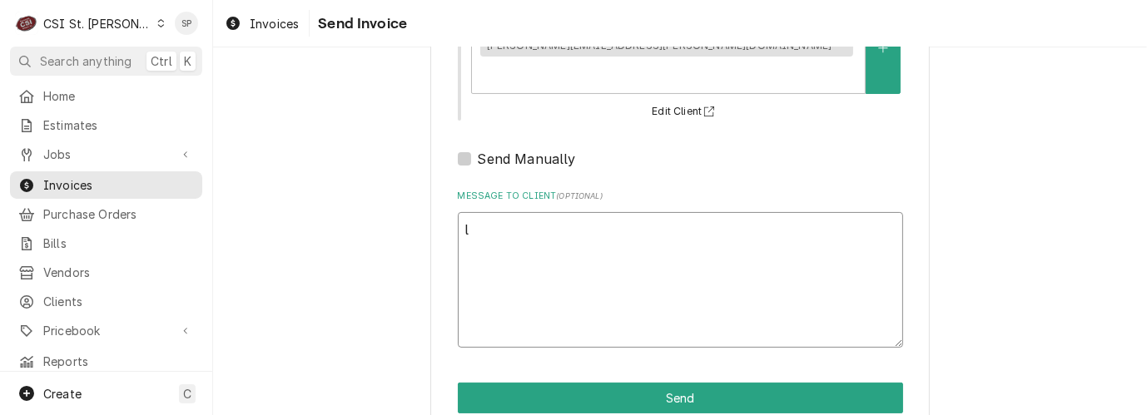
scroll to position [251, 0]
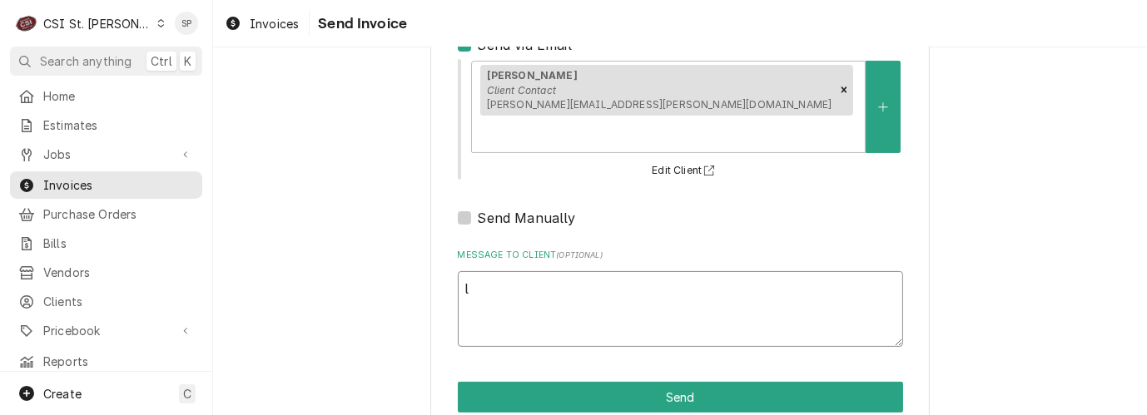
type textarea "x"
type textarea "lo"
type textarea "x"
type textarea "loo"
type textarea "x"
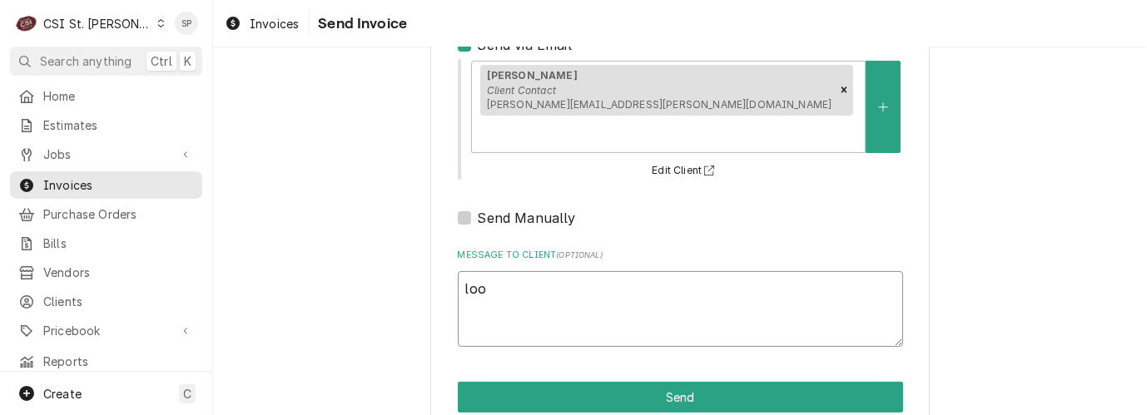
type textarea "look"
type textarea "x"
type textarea "look"
type textarea "x"
type textarea "look f"
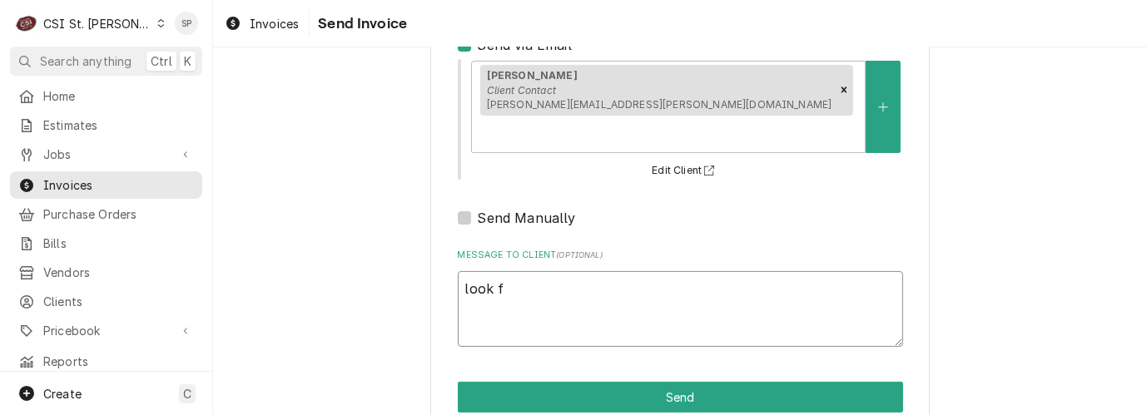
type textarea "x"
type textarea "look fo"
type textarea "x"
type textarea "look for"
type textarea "x"
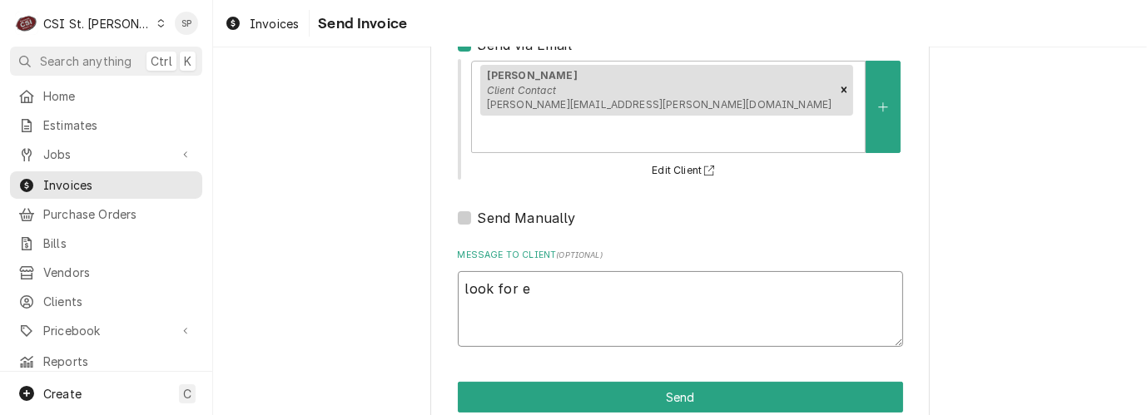
type textarea "look for em"
type textarea "x"
type textarea "look for ema"
type textarea "x"
type textarea "look for emai"
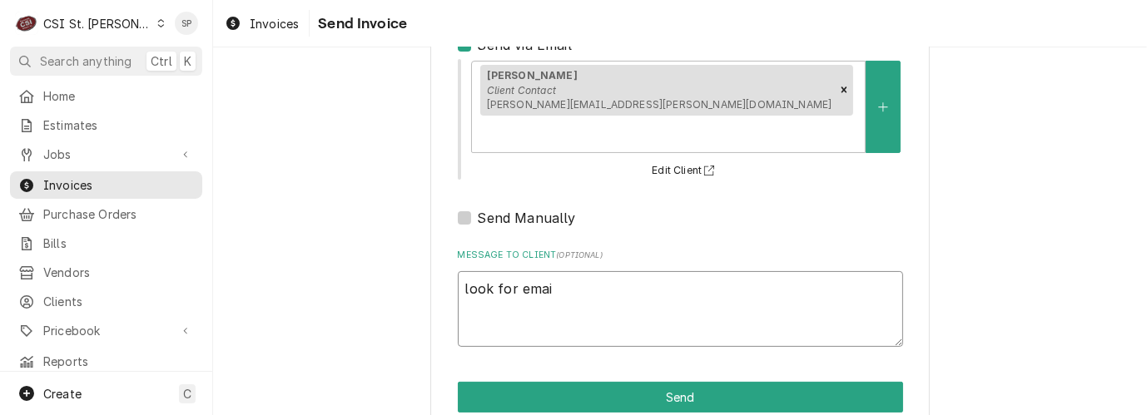
type textarea "x"
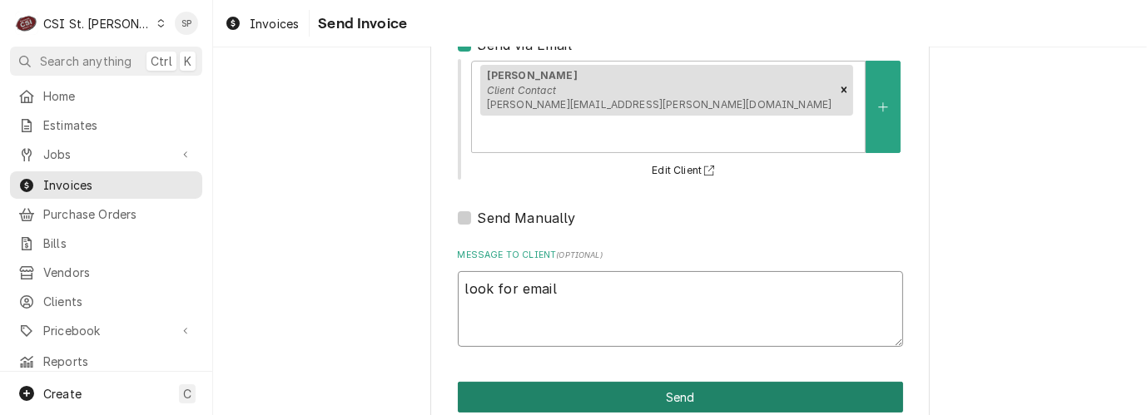
type textarea "look for email"
click at [783, 382] on button "Send" at bounding box center [680, 397] width 445 height 31
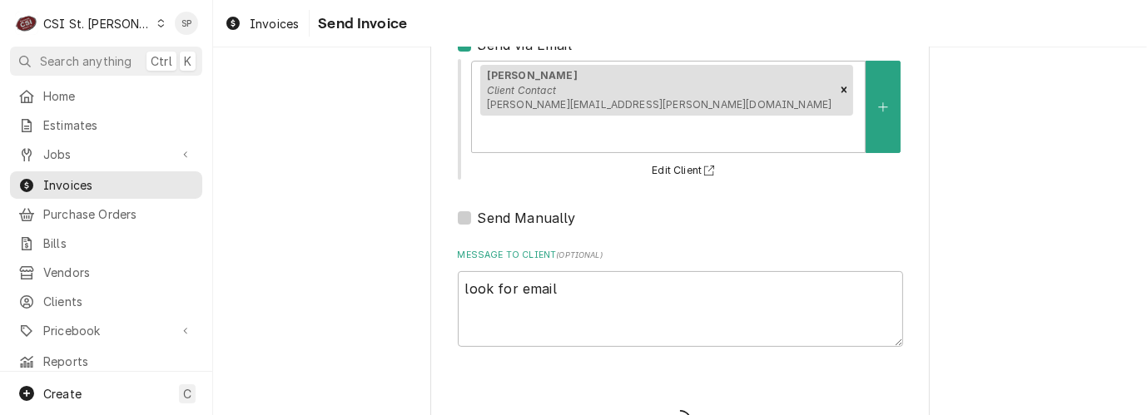
type textarea "x"
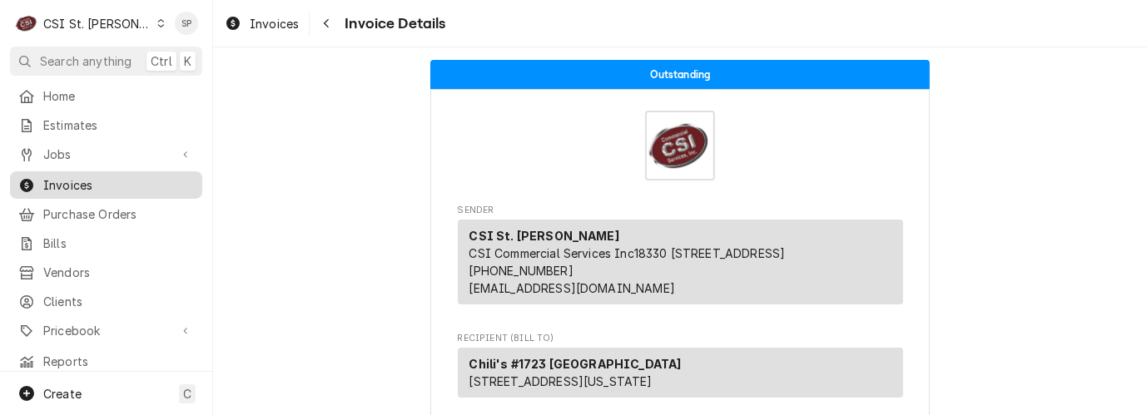
click at [121, 184] on span "Invoices" at bounding box center [118, 184] width 151 height 17
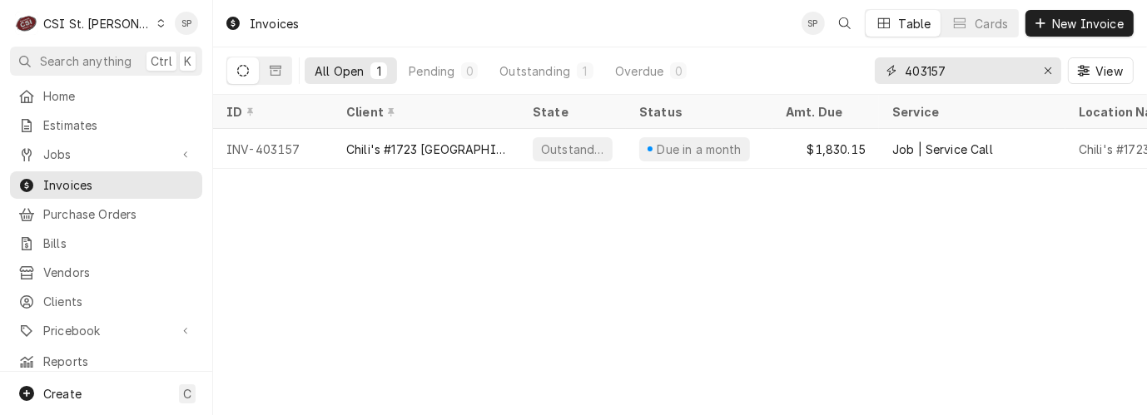
click at [966, 62] on input "403157" at bounding box center [967, 70] width 125 height 27
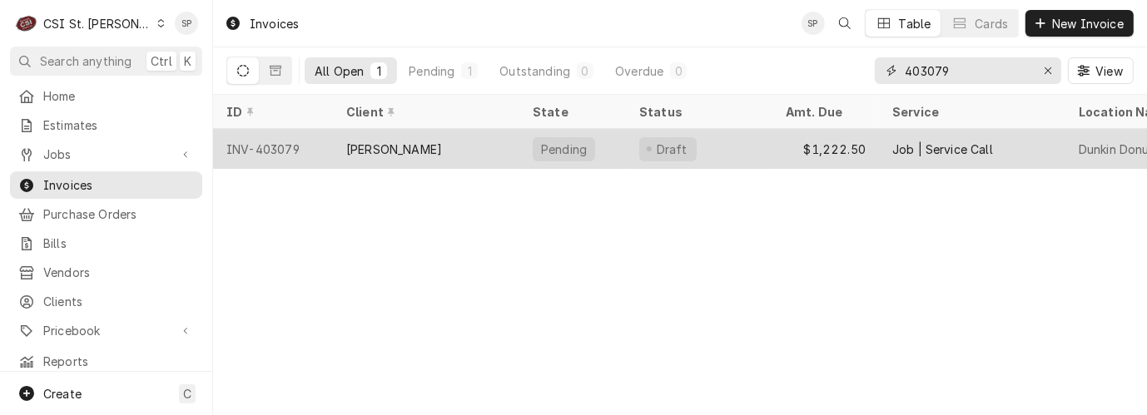
type input "403079"
click at [284, 146] on div "INV-403079" at bounding box center [273, 149] width 120 height 40
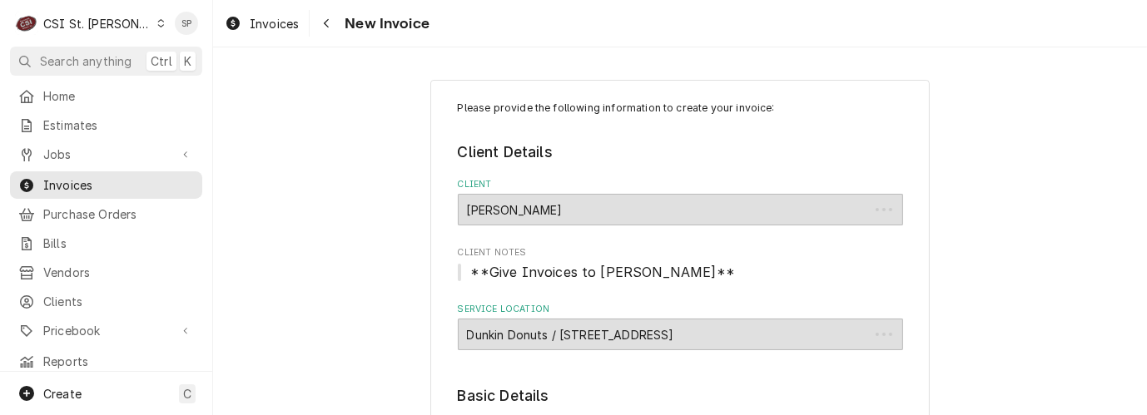
type textarea "x"
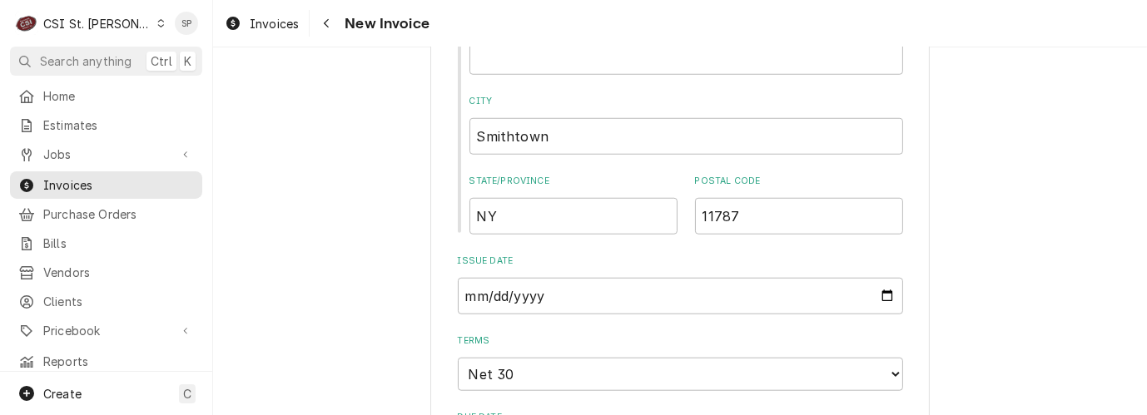
scroll to position [1392, 0]
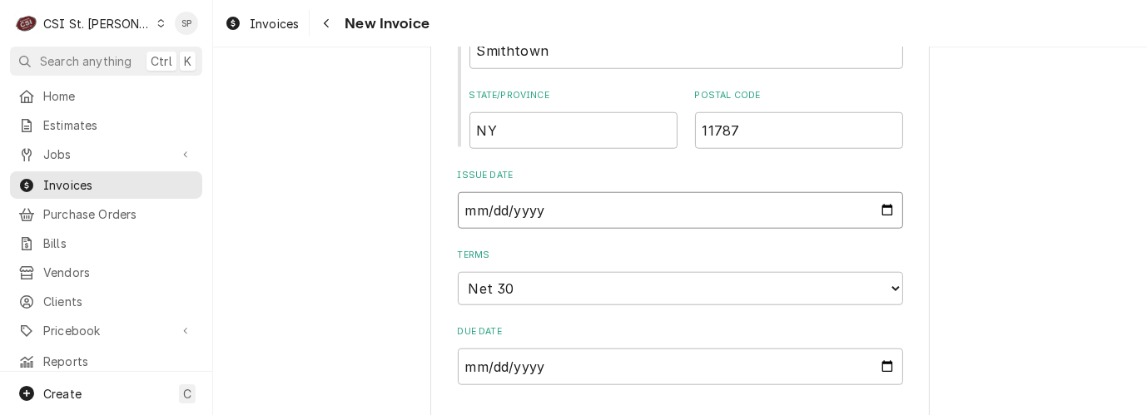
click at [878, 192] on input "2025-08-08" at bounding box center [680, 210] width 445 height 37
type input "2025-08-27"
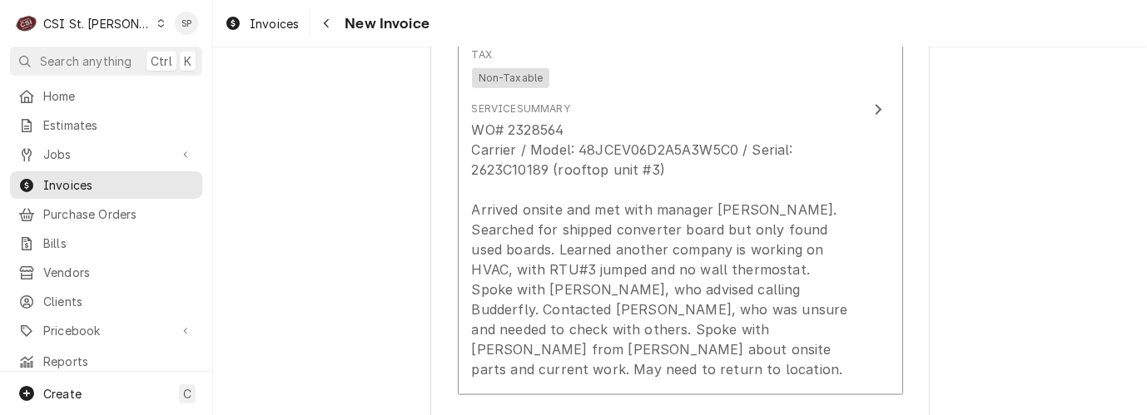
scroll to position [2058, 0]
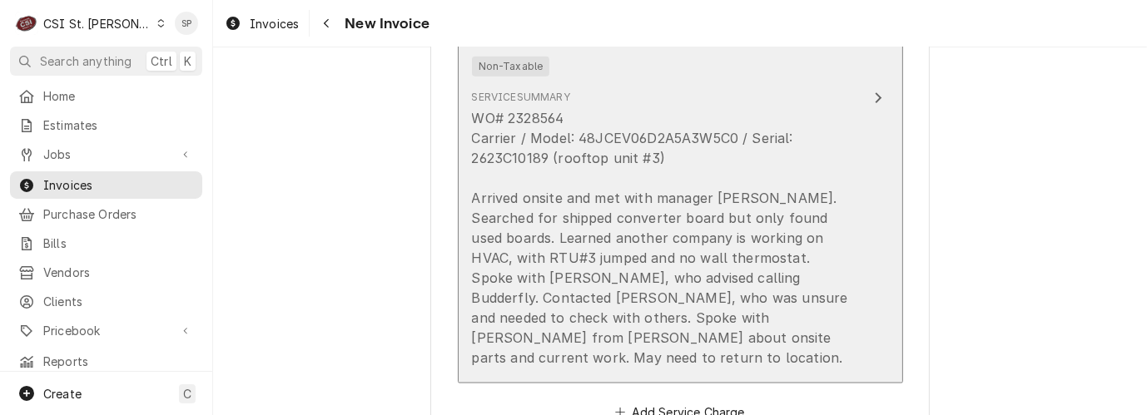
click at [654, 221] on div "WO# 2328564 Carrier / Model: 48JCEV06D2A5A3W5C0 / Serial: 2623C10189 (rooftop u…" at bounding box center [663, 238] width 382 height 260
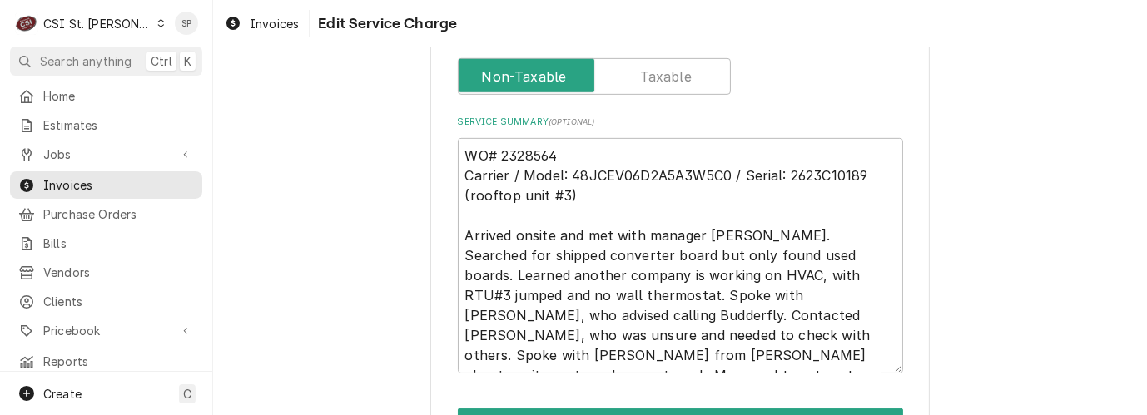
scroll to position [739, 0]
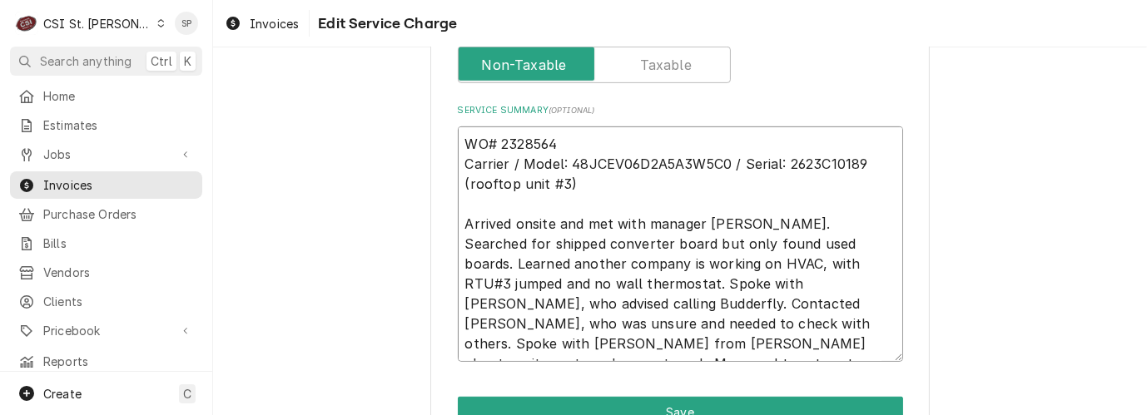
click at [564, 282] on textarea "WO# 2328564 Carrier / Model: 48JCEV06D2A5A3W5C0 / Serial: 2623C10189 (rooftop u…" at bounding box center [680, 245] width 445 height 236
type textarea "x"
type textarea "WO# 2328564 Carrier / Model: 48JCEV06D2A5A3W5C0 / Serial: 2623C10189 (rooftop u…"
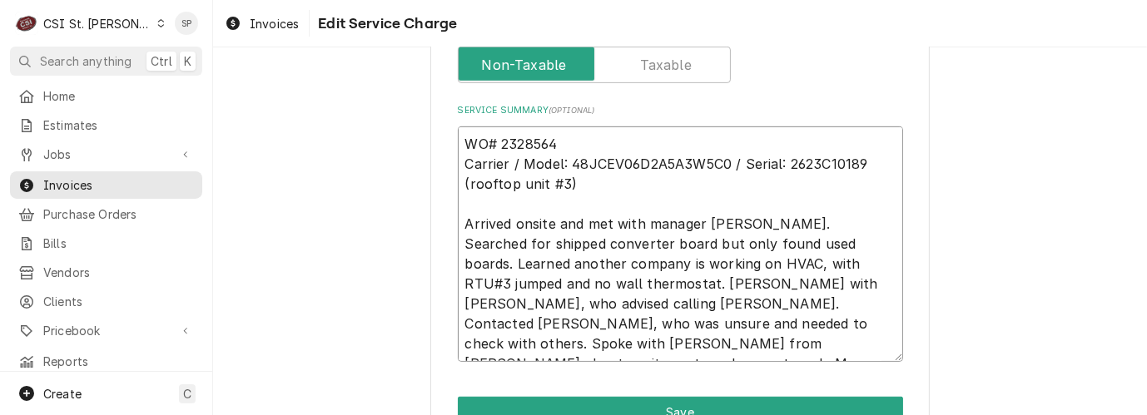
type textarea "x"
type textarea "WO# 2328564 Carrier / Model: 48JCEV06D2A5A3W5C0 / Serial: 2623C10189 (rooftop u…"
type textarea "x"
type textarea "WO# 2328564 Carrier / Model: 48JCEV06D2A5A3W5C0 / Serial: 2623C10189 (rooftop u…"
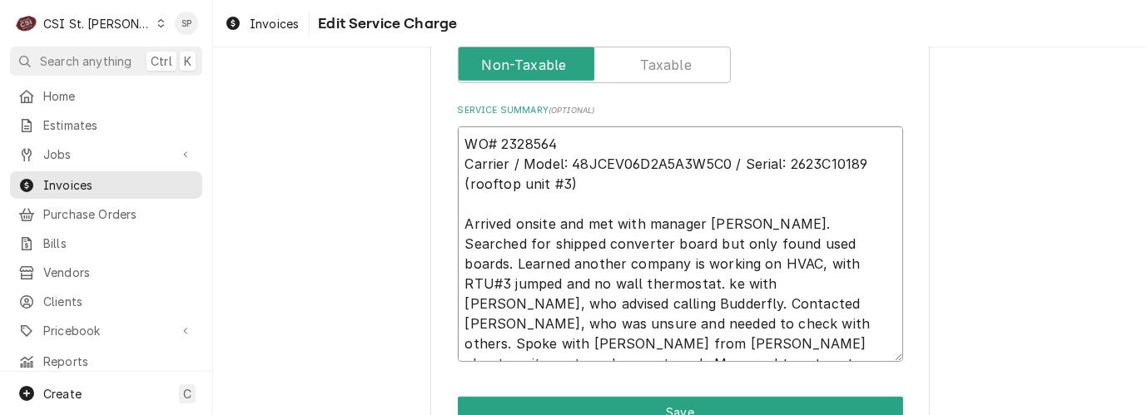
type textarea "x"
type textarea "WO# 2328564 Carrier / Model: 48JCEV06D2A5A3W5C0 / Serial: 2623C10189 (rooftop u…"
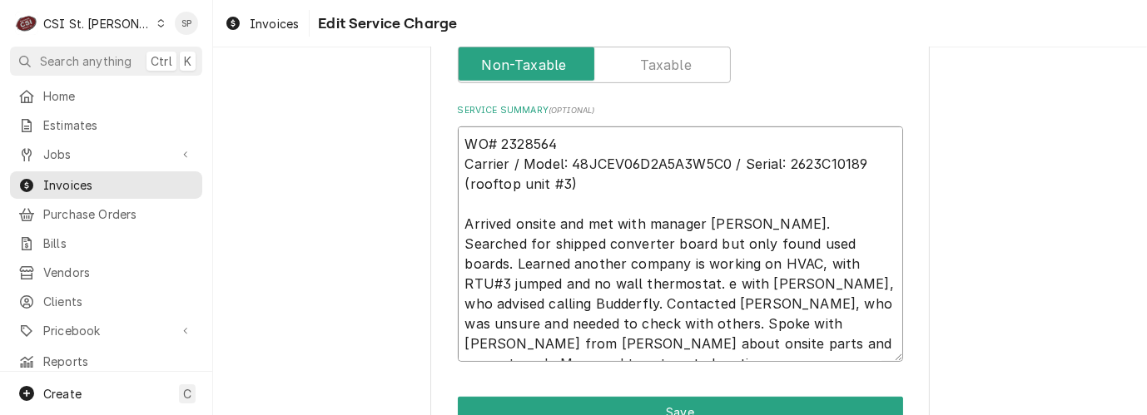
type textarea "x"
type textarea "WO# 2328564 Carrier / Model: 48JCEV06D2A5A3W5C0 / Serial: 2623C10189 (rooftop u…"
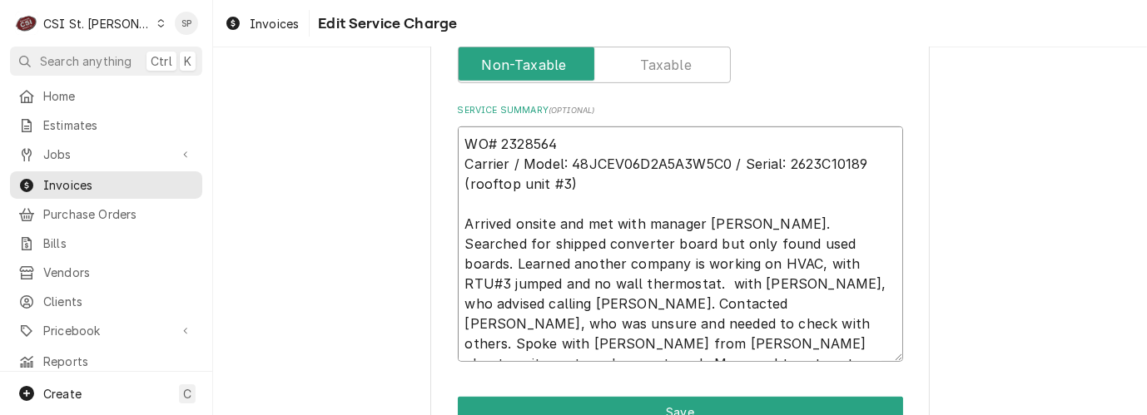
type textarea "x"
type textarea "WO# 2328564 Carrier / Model: 48JCEV06D2A5A3W5C0 / Serial: 2623C10189 (rooftop u…"
type textarea "x"
type textarea "WO# 2328564 Carrier / Model: 48JCEV06D2A5A3W5C0 / Serial: 2623C10189 (rooftop u…"
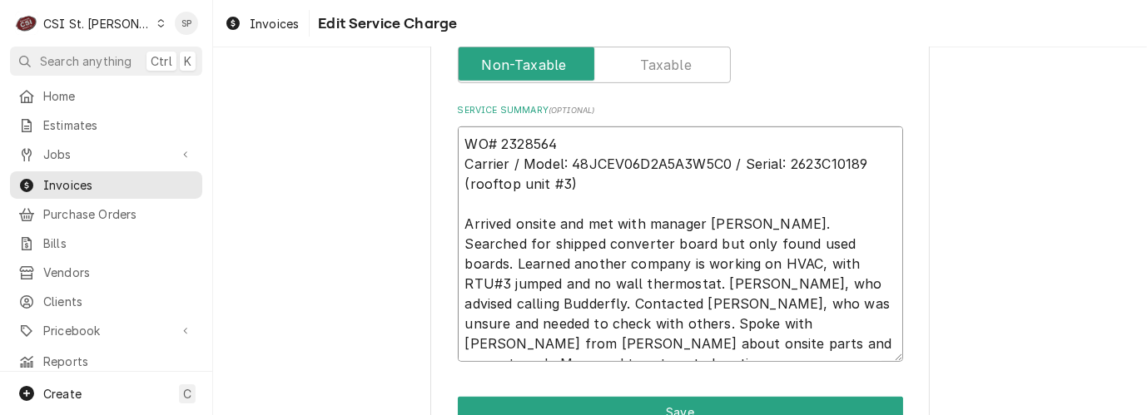
type textarea "x"
type textarea "WO# 2328564 Carrier / Model: 48JCEV06D2A5A3W5C0 / Serial: 2623C10189 (rooftop u…"
type textarea "x"
type textarea "WO# 2328564 Carrier / Model: 48JCEV06D2A5A3W5C0 / Serial: 2623C10189 (rooftop u…"
type textarea "x"
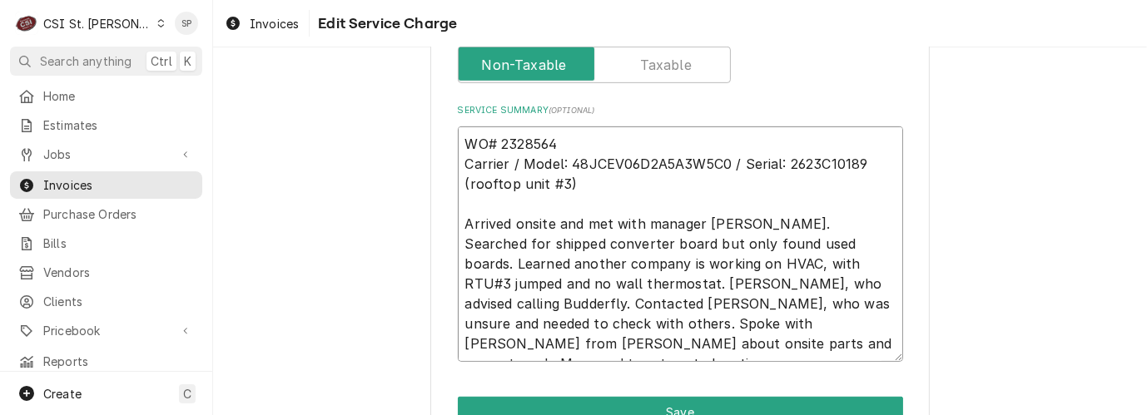
type textarea "WO# 2328564 Carrier / Model: 48JCEV06D2A5A3W5C0 / Serial: 2623C10189 (rooftop u…"
type textarea "x"
type textarea "WO# 2328564 Carrier / Model: 48JCEV06D2A5A3W5C0 / Serial: 2623C10189 (rooftop u…"
type textarea "x"
type textarea "WO# 2328564 Carrier / Model: 48JCEV06D2A5A3W5C0 / Serial: 2623C10189 (rooftop u…"
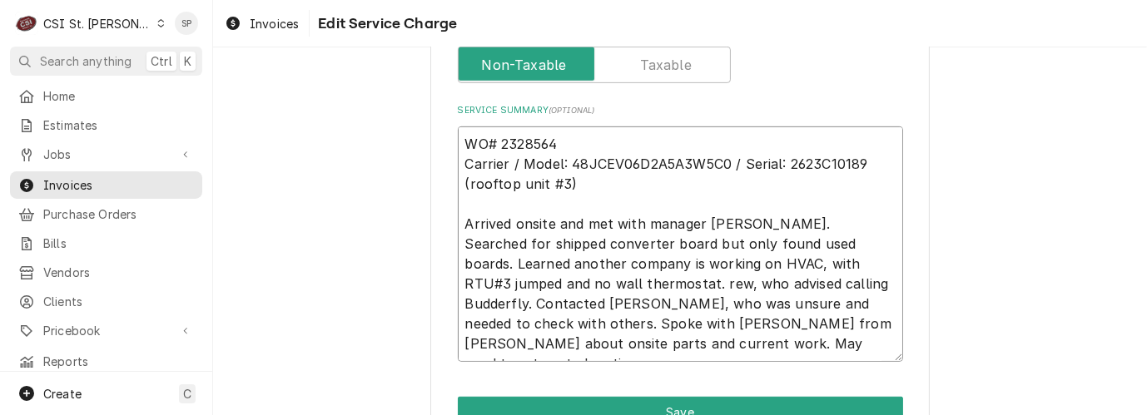
type textarea "x"
type textarea "WO# 2328564 Carrier / Model: 48JCEV06D2A5A3W5C0 / Serial: 2623C10189 (rooftop u…"
type textarea "x"
type textarea "WO# 2328564 Carrier / Model: 48JCEV06D2A5A3W5C0 / Serial: 2623C10189 (rooftop u…"
type textarea "x"
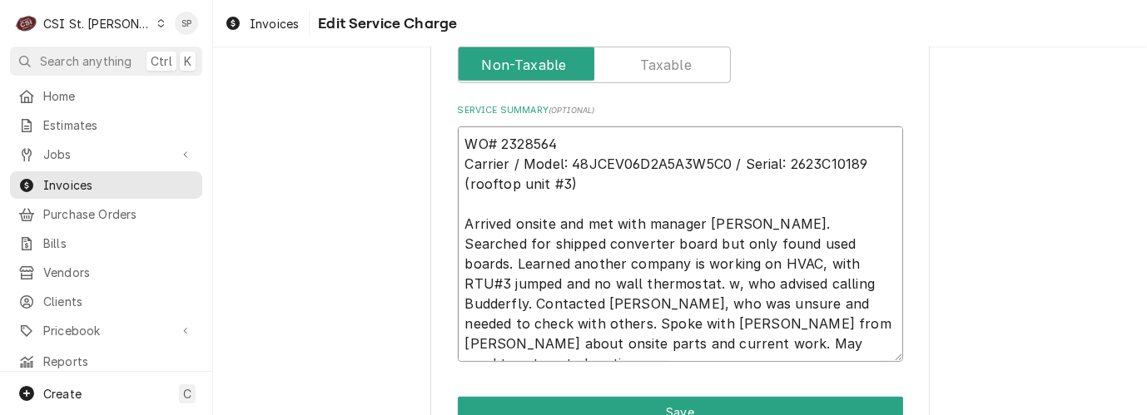
type textarea "WO# 2328564 Carrier / Model: 48JCEV06D2A5A3W5C0 / Serial: 2623C10189 (rooftop u…"
type textarea "x"
type textarea "WO# 2328564 Carrier / Model: 48JCEV06D2A5A3W5C0 / Serial: 2623C10189 (rooftop u…"
type textarea "x"
type textarea "WO# 2328564 Carrier / Model: 48JCEV06D2A5A3W5C0 / Serial: 2623C10189 (rooftop u…"
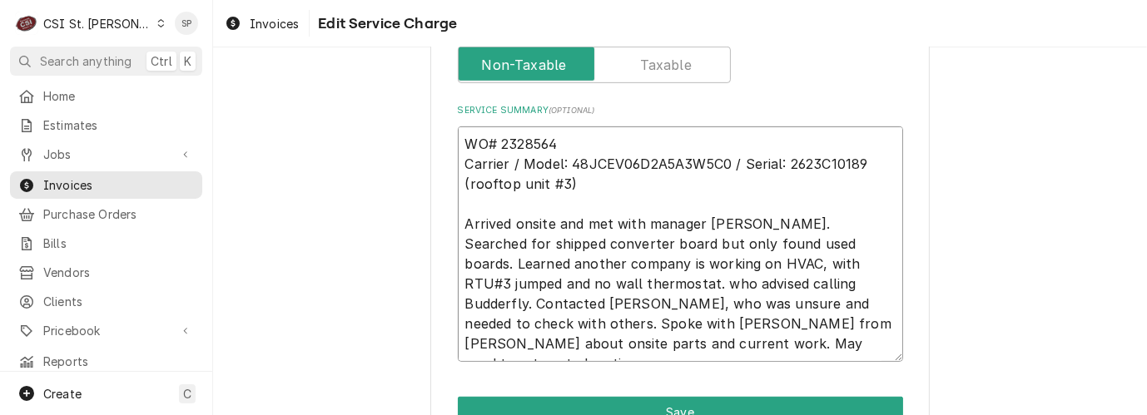
type textarea "x"
type textarea "WO# 2328564 Carrier / Model: 48JCEV06D2A5A3W5C0 / Serial: 2623C10189 (rooftop u…"
type textarea "x"
type textarea "WO# 2328564 Carrier / Model: 48JCEV06D2A5A3W5C0 / Serial: 2623C10189 (rooftop u…"
type textarea "x"
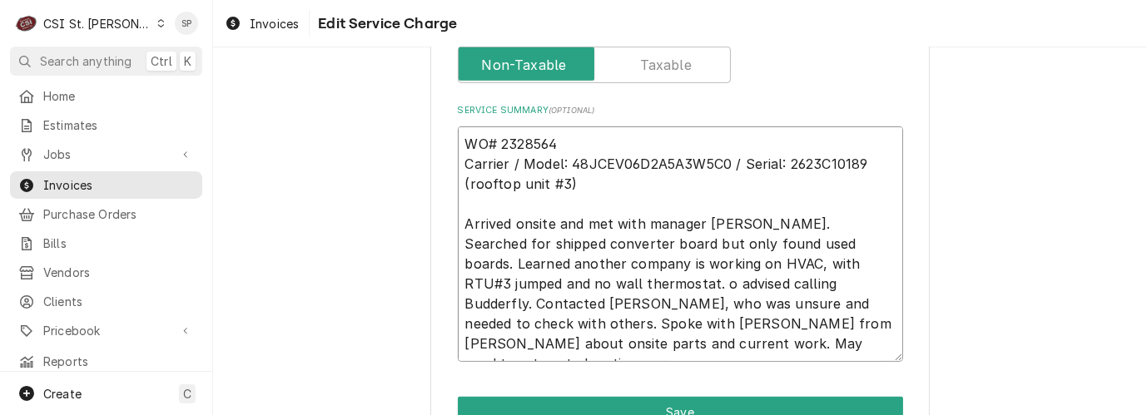
type textarea "WO# 2328564 Carrier / Model: 48JCEV06D2A5A3W5C0 / Serial: 2623C10189 (rooftop u…"
type textarea "x"
type textarea "WO# 2328564 Carrier / Model: 48JCEV06D2A5A3W5C0 / Serial: 2623C10189 (rooftop u…"
type textarea "x"
type textarea "WO# 2328564 Carrier / Model: 48JCEV06D2A5A3W5C0 / Serial: 2623C10189 (rooftop u…"
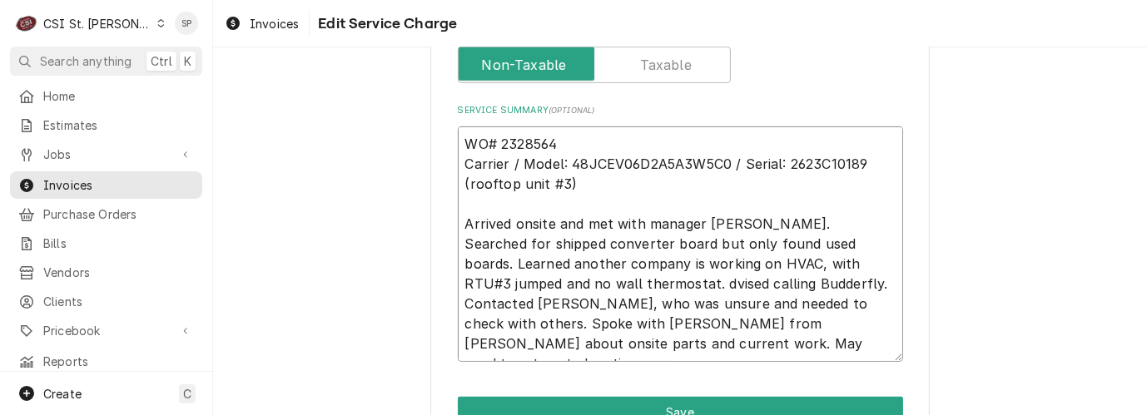
type textarea "x"
type textarea "WO# 2328564 Carrier / Model: 48JCEV06D2A5A3W5C0 / Serial: 2623C10189 (rooftop u…"
type textarea "x"
type textarea "WO# 2328564 Carrier / Model: 48JCEV06D2A5A3W5C0 / Serial: 2623C10189 (rooftop u…"
type textarea "x"
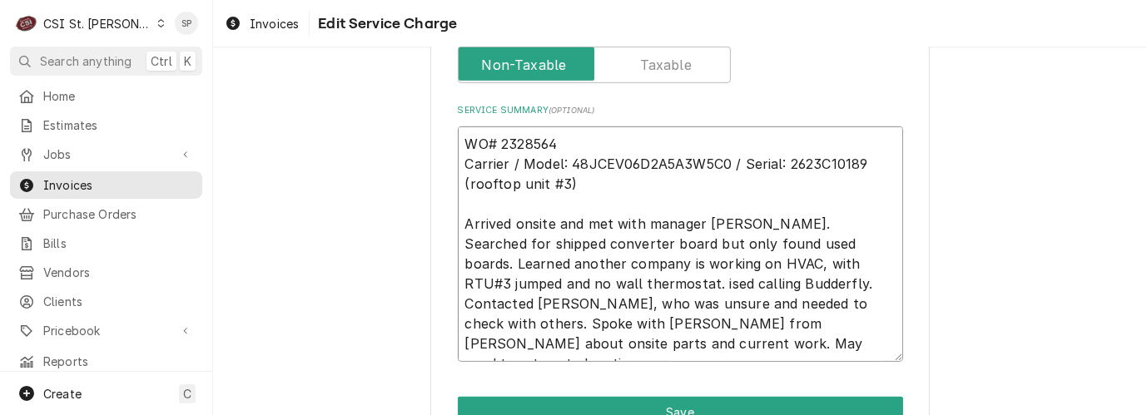
type textarea "WO# 2328564 Carrier / Model: 48JCEV06D2A5A3W5C0 / Serial: 2623C10189 (rooftop u…"
type textarea "x"
type textarea "WO# 2328564 Carrier / Model: 48JCEV06D2A5A3W5C0 / Serial: 2623C10189 (rooftop u…"
type textarea "x"
type textarea "WO# 2328564 Carrier / Model: 48JCEV06D2A5A3W5C0 / Serial: 2623C10189 (rooftop u…"
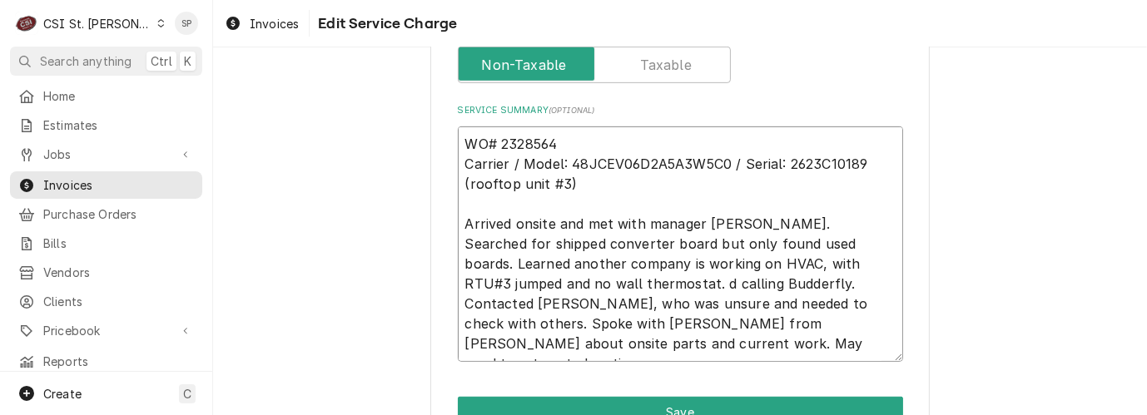
type textarea "x"
type textarea "WO# 2328564 Carrier / Model: 48JCEV06D2A5A3W5C0 / Serial: 2623C10189 (rooftop u…"
type textarea "x"
type textarea "WO# 2328564 Carrier / Model: 48JCEV06D2A5A3W5C0 / Serial: 2623C10189 (rooftop u…"
type textarea "x"
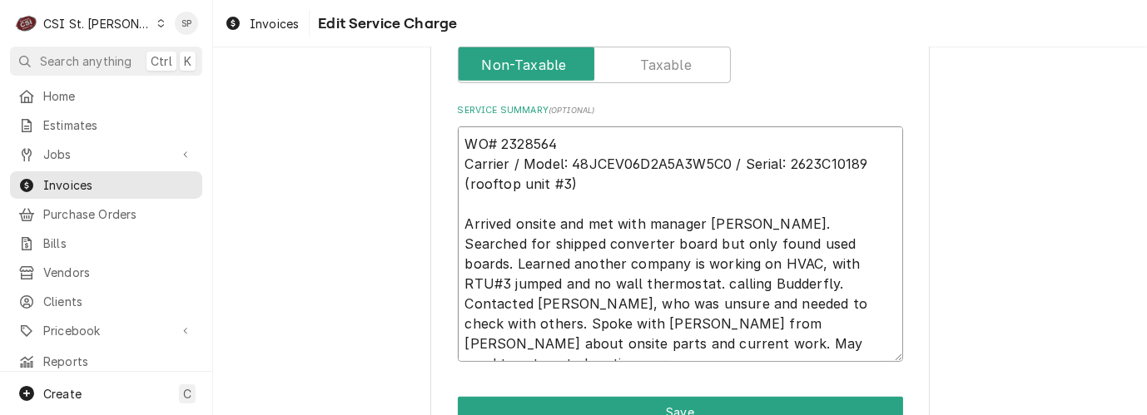
type textarea "WO# 2328564 Carrier / Model: 48JCEV06D2A5A3W5C0 / Serial: 2623C10189 (rooftop u…"
type textarea "x"
type textarea "WO# 2328564 Carrier / Model: 48JCEV06D2A5A3W5C0 / Serial: 2623C10189 (rooftop u…"
type textarea "x"
type textarea "WO# 2328564 Carrier / Model: 48JCEV06D2A5A3W5C0 / Serial: 2623C10189 (rooftop u…"
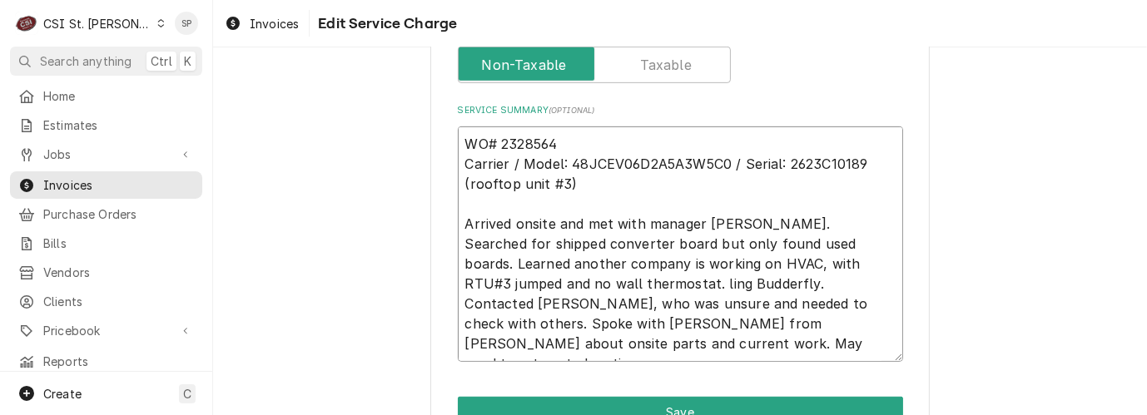
type textarea "x"
type textarea "WO# 2328564 Carrier / Model: 48JCEV06D2A5A3W5C0 / Serial: 2623C10189 (rooftop u…"
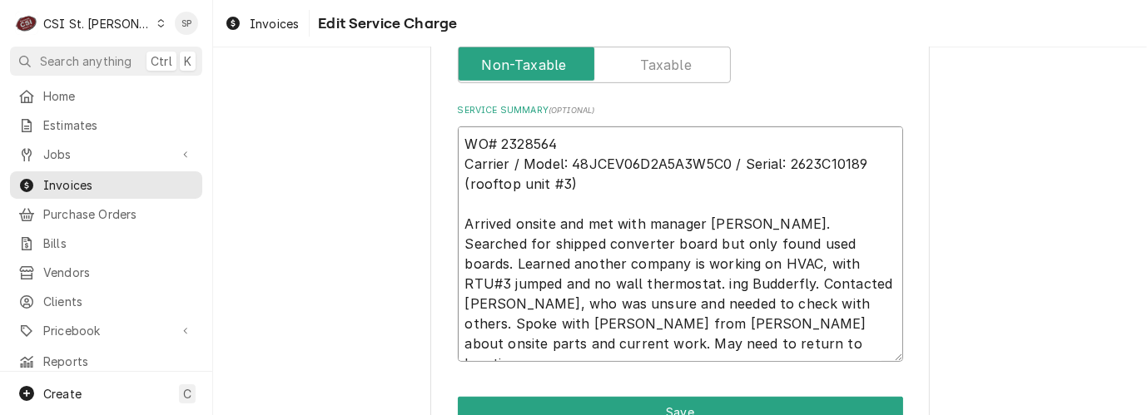
type textarea "x"
type textarea "WO# 2328564 Carrier / Model: 48JCEV06D2A5A3W5C0 / Serial: 2623C10189 (rooftop u…"
type textarea "x"
type textarea "WO# 2328564 Carrier / Model: 48JCEV06D2A5A3W5C0 / Serial: 2623C10189 (rooftop u…"
type textarea "x"
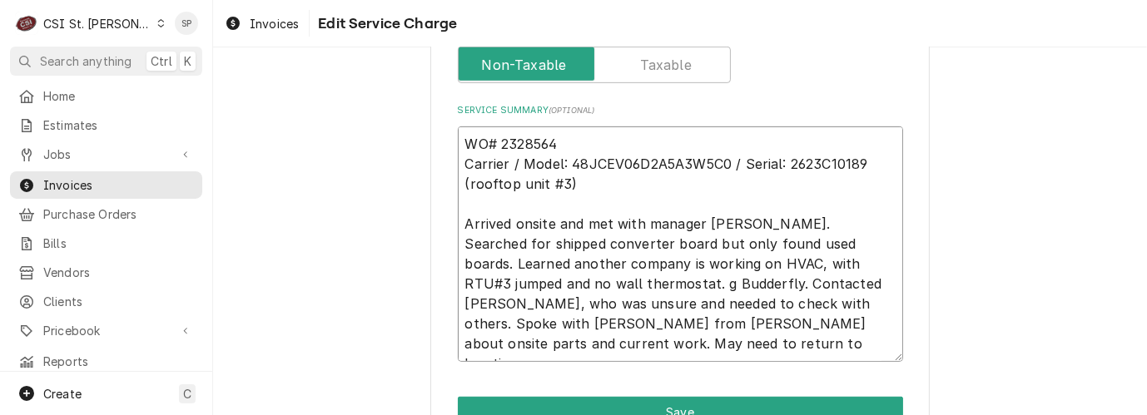
type textarea "WO# 2328564 Carrier / Model: 48JCEV06D2A5A3W5C0 / Serial: 2623C10189 (rooftop u…"
type textarea "x"
type textarea "WO# 2328564 Carrier / Model: 48JCEV06D2A5A3W5C0 / Serial: 2623C10189 (rooftop u…"
type textarea "x"
type textarea "WO# 2328564 Carrier / Model: 48JCEV06D2A5A3W5C0 / Serial: 2623C10189 (rooftop u…"
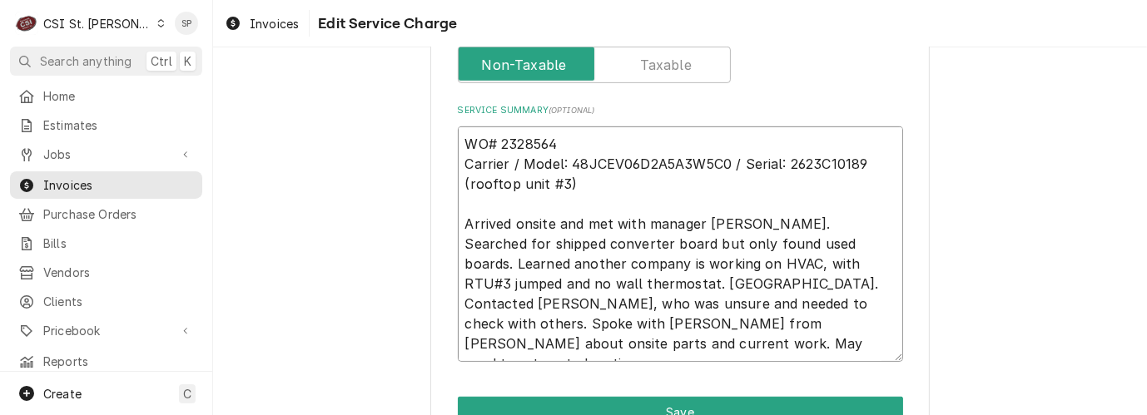
type textarea "x"
type textarea "WO# 2328564 Carrier / Model: 48JCEV06D2A5A3W5C0 / Serial: 2623C10189 (rooftop u…"
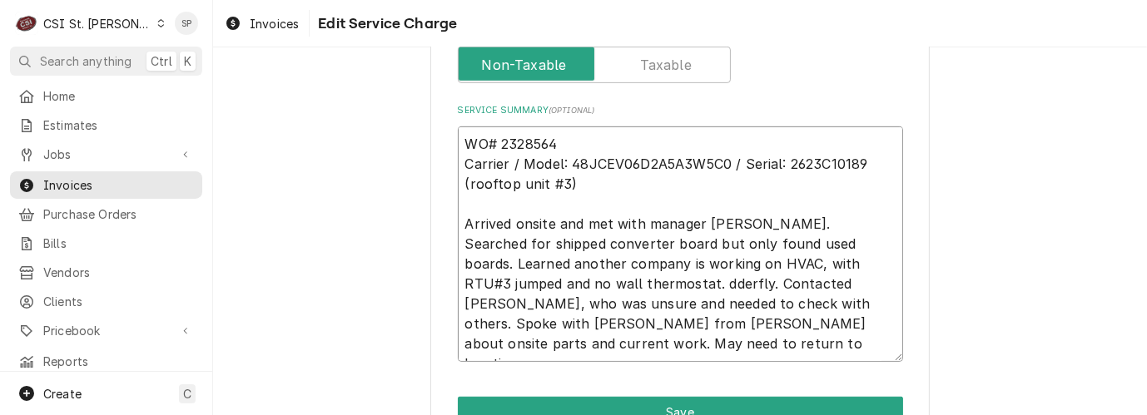
type textarea "x"
type textarea "WO# 2328564 Carrier / Model: 48JCEV06D2A5A3W5C0 / Serial: 2623C10189 (rooftop u…"
type textarea "x"
type textarea "WO# 2328564 Carrier / Model: 48JCEV06D2A5A3W5C0 / Serial: 2623C10189 (rooftop u…"
type textarea "x"
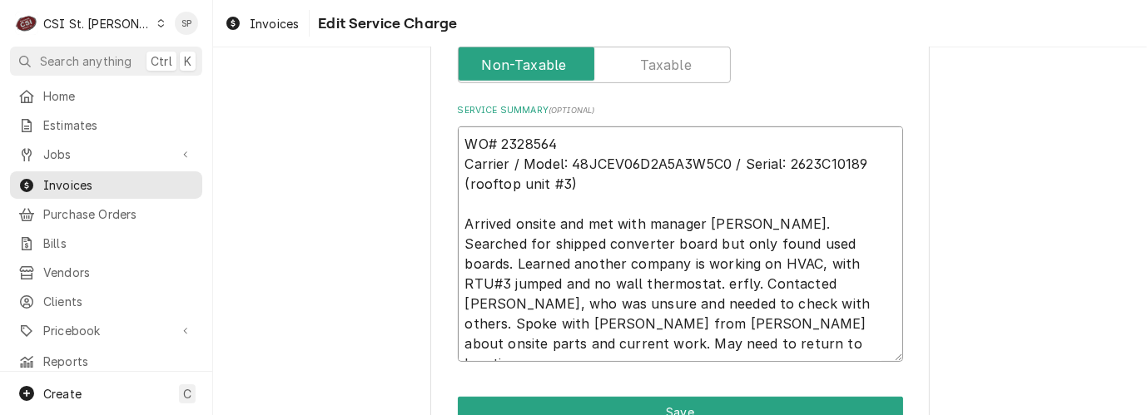
type textarea "WO# 2328564 Carrier / Model: 48JCEV06D2A5A3W5C0 / Serial: 2623C10189 (rooftop u…"
type textarea "x"
type textarea "WO# 2328564 Carrier / Model: 48JCEV06D2A5A3W5C0 / Serial: 2623C10189 (rooftop u…"
type textarea "x"
type textarea "WO# 2328564 Carrier / Model: 48JCEV06D2A5A3W5C0 / Serial: 2623C10189 (rooftop u…"
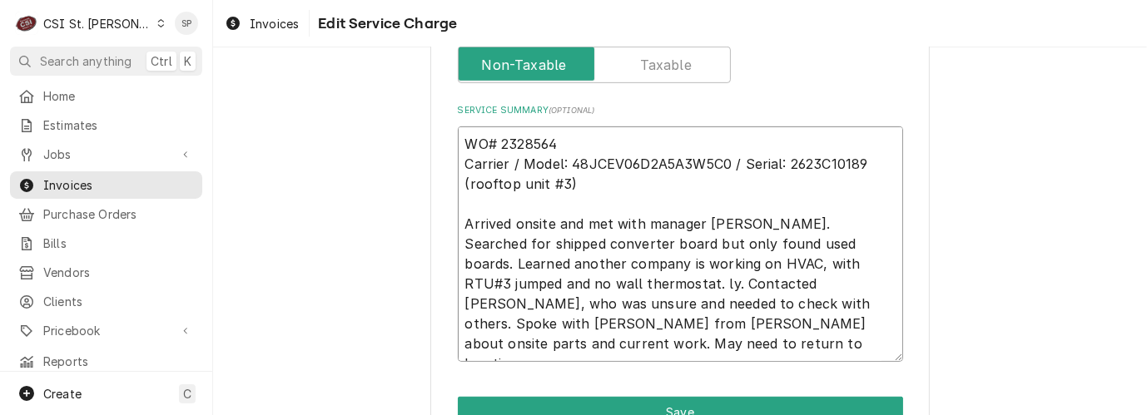
type textarea "x"
type textarea "WO# 2328564 Carrier / Model: 48JCEV06D2A5A3W5C0 / Serial: 2623C10189 (rooftop u…"
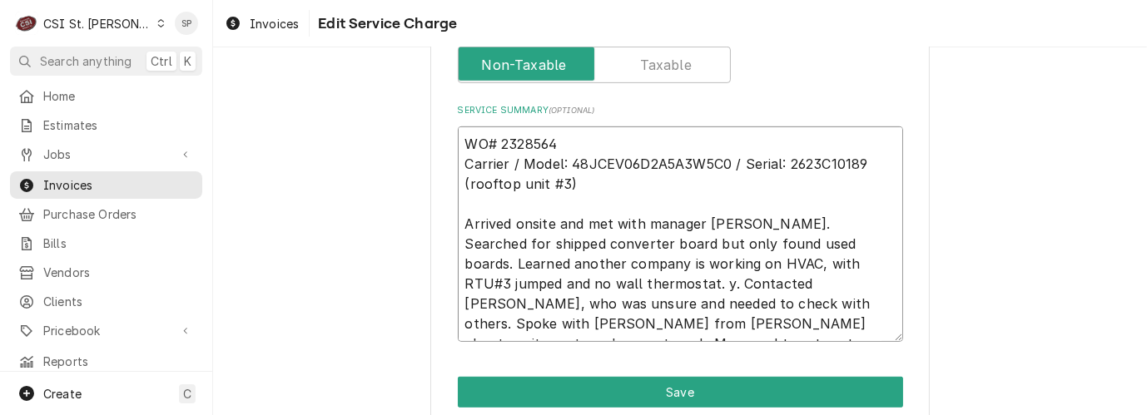
type textarea "x"
type textarea "WO# 2328564 Carrier / Model: 48JCEV06D2A5A3W5C0 / Serial: 2623C10189 (rooftop u…"
type textarea "x"
type textarea "WO# 2328564 Carrier / Model: 48JCEV06D2A5A3W5C0 / Serial: 2623C10189 (rooftop u…"
type textarea "x"
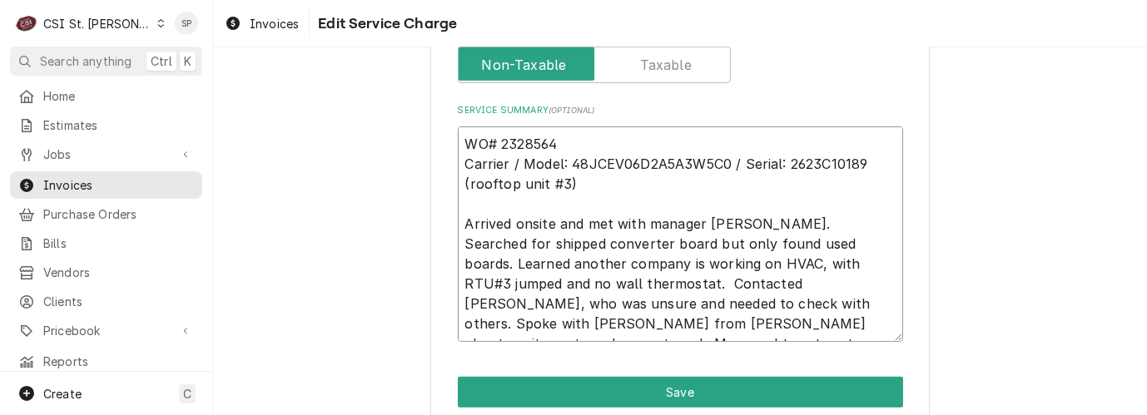
type textarea "WO# 2328564 Carrier / Model: 48JCEV06D2A5A3W5C0 / Serial: 2623C10189 (rooftop u…"
type textarea "x"
type textarea "WO# 2328564 Carrier / Model: 48JCEV06D2A5A3W5C0 / Serial: 2623C10189 (rooftop u…"
type textarea "x"
type textarea "WO# 2328564 Carrier / Model: 48JCEV06D2A5A3W5C0 / Serial: 2623C10189 (rooftop u…"
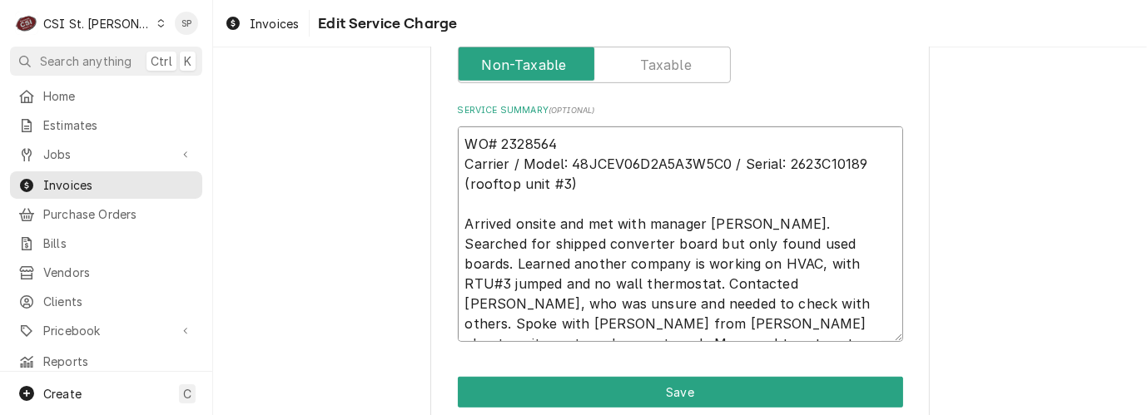
type textarea "x"
type textarea "WO# 2328564 Carrier / Model: 48JCEV06D2A5A3W5C0 / Serial: 2623C10189 (rooftop u…"
type textarea "x"
type textarea "WO# 2328564 Carrier / Model: 48JCEV06D2A5A3W5C0 / Serial: 2623C10189 (rooftop u…"
type textarea "x"
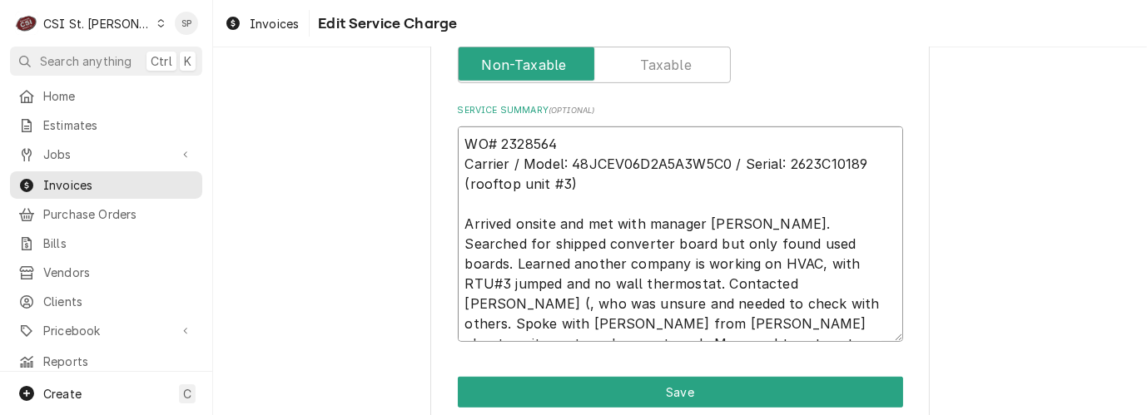
type textarea "WO# 2328564 Carrier / Model: 48JCEV06D2A5A3W5C0 / Serial: 2623C10189 (rooftop u…"
type textarea "x"
type textarea "WO# 2328564 Carrier / Model: 48JCEV06D2A5A3W5C0 / Serial: 2623C10189 (rooftop u…"
type textarea "x"
type textarea "WO# 2328564 Carrier / Model: 48JCEV06D2A5A3W5C0 / Serial: 2623C10189 (rooftop u…"
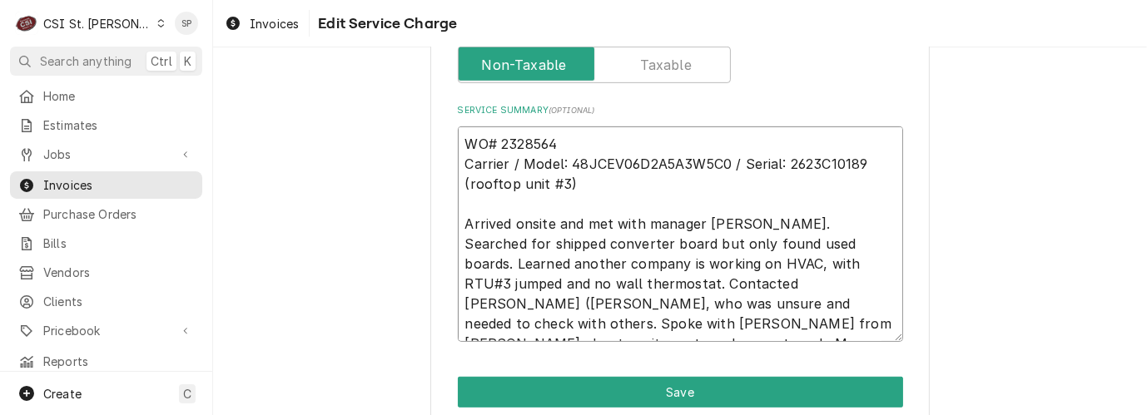
type textarea "x"
type textarea "WO# 2328564 Carrier / Model: 48JCEV06D2A5A3W5C0 / Serial: 2623C10189 (rooftop u…"
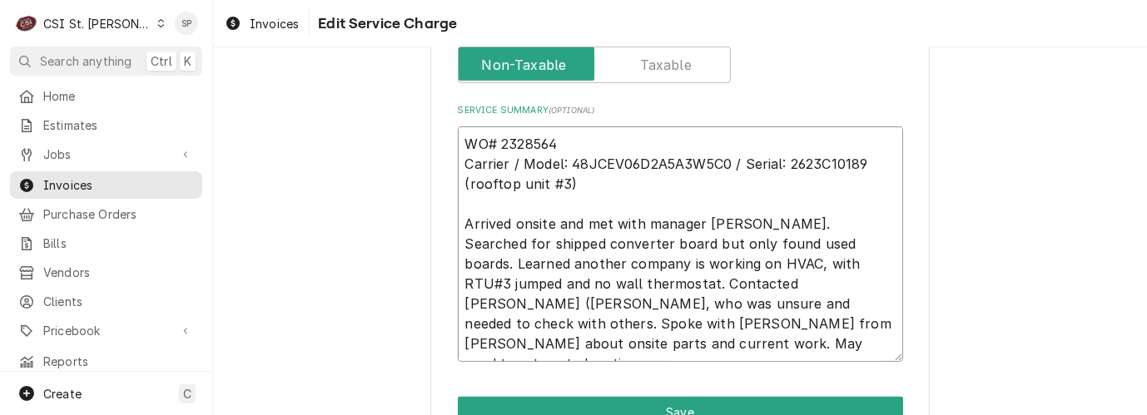
type textarea "x"
type textarea "WO# 2328564 Carrier / Model: 48JCEV06D2A5A3W5C0 / Serial: 2623C10189 (rooftop u…"
type textarea "x"
type textarea "WO# 2328564 Carrier / Model: 48JCEV06D2A5A3W5C0 / Serial: 2623C10189 (rooftop u…"
type textarea "x"
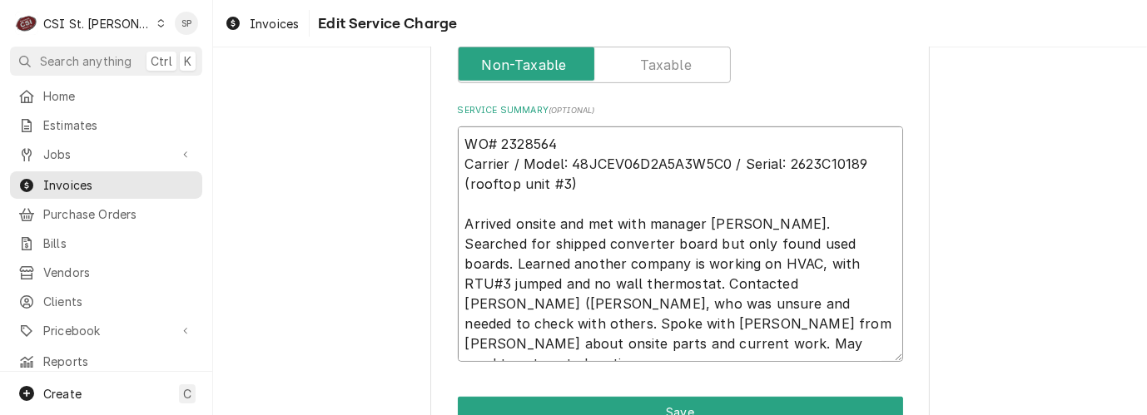
type textarea "WO# 2328564 Carrier / Model: 48JCEV06D2A5A3W5C0 / Serial: 2623C10189 (rooftop u…"
type textarea "x"
type textarea "WO# 2328564 Carrier / Model: 48JCEV06D2A5A3W5C0 / Serial: 2623C10189 (rooftop u…"
type textarea "x"
type textarea "WO# 2328564 Carrier / Model: 48JCEV06D2A5A3W5C0 / Serial: 2623C10189 (rooftop u…"
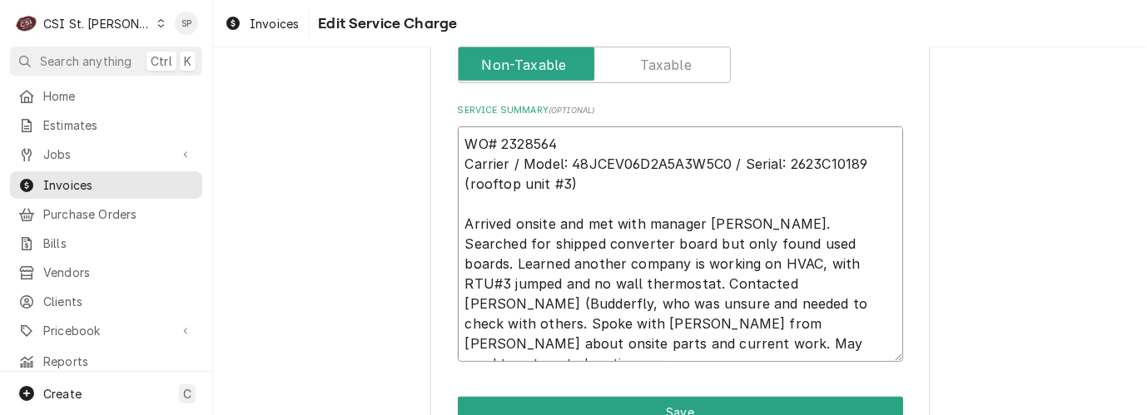
type textarea "x"
type textarea "WO# 2328564 Carrier / Model: 48JCEV06D2A5A3W5C0 / Serial: 2623C10189 (rooftop u…"
type textarea "x"
type textarea "WO# 2328564 Carrier / Model: 48JCEV06D2A5A3W5C0 / Serial: 2623C10189 (rooftop u…"
type textarea "x"
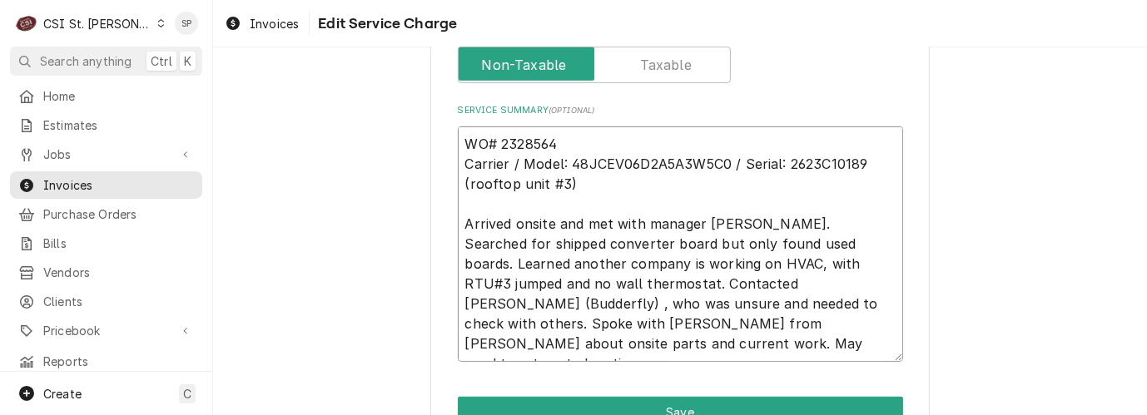
type textarea "WO# 2328564 Carrier / Model: 48JCEV06D2A5A3W5C0 / Serial: 2623C10189 (rooftop u…"
type textarea "x"
type textarea "WO# 2328564 Carrier / Model: 48JCEV06D2A5A3W5C0 / Serial: 2623C10189 (rooftop u…"
click at [694, 321] on textarea "WO# 2328564 Carrier / Model: 48JCEV06D2A5A3W5C0 / Serial: 2623C10189 (rooftop u…" at bounding box center [680, 245] width 445 height 236
type textarea "x"
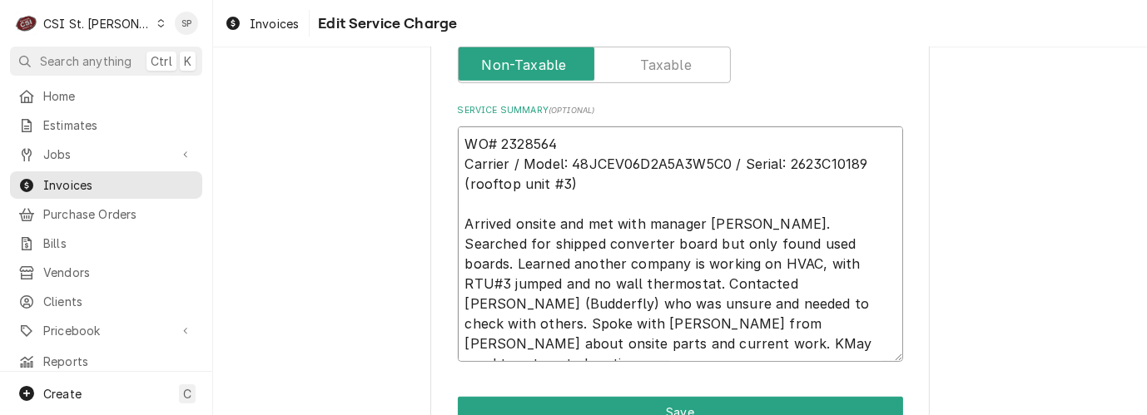
type textarea "WO# 2328564 Carrier / Model: 48JCEV06D2A5A3W5C0 / Serial: 2623C10189 (rooftop u…"
type textarea "x"
type textarea "WO# 2328564 Carrier / Model: 48JCEV06D2A5A3W5C0 / Serial: 2623C10189 (rooftop u…"
type textarea "x"
type textarea "WO# 2328564 Carrier / Model: 48JCEV06D2A5A3W5C0 / Serial: 2623C10189 (rooftop u…"
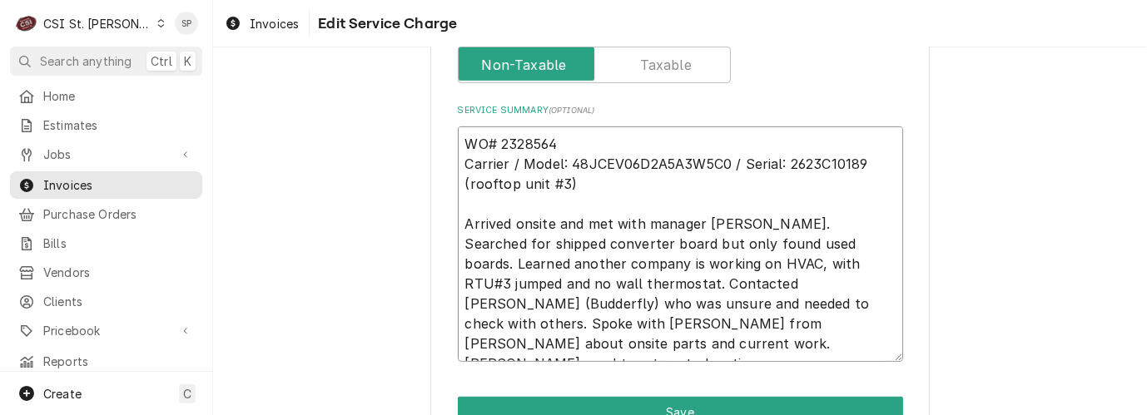
type textarea "x"
type textarea "WO# 2328564 Carrier / Model: 48JCEV06D2A5A3W5C0 / Serial: 2623C10189 (rooftop u…"
type textarea "x"
type textarea "WO# 2328564 Carrier / Model: 48JCEV06D2A5A3W5C0 / Serial: 2623C10189 (rooftop u…"
type textarea "x"
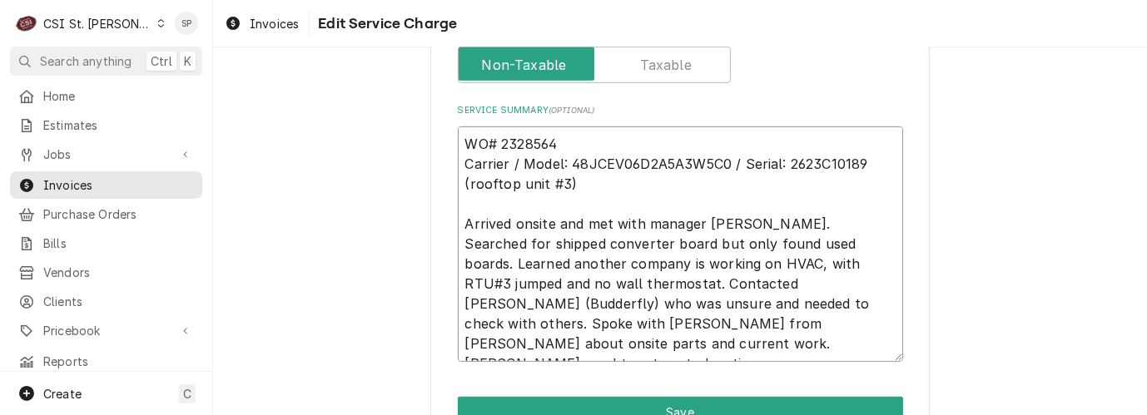
type textarea "WO# 2328564 Carrier / Model: 48JCEV06D2A5A3W5C0 / Serial: 2623C10189 (rooftop u…"
type textarea "x"
type textarea "WO# 2328564 Carrier / Model: 48JCEV06D2A5A3W5C0 / Serial: 2623C10189 (rooftop u…"
type textarea "x"
type textarea "WO# 2328564 Carrier / Model: 48JCEV06D2A5A3W5C0 / Serial: 2623C10189 (rooftop u…"
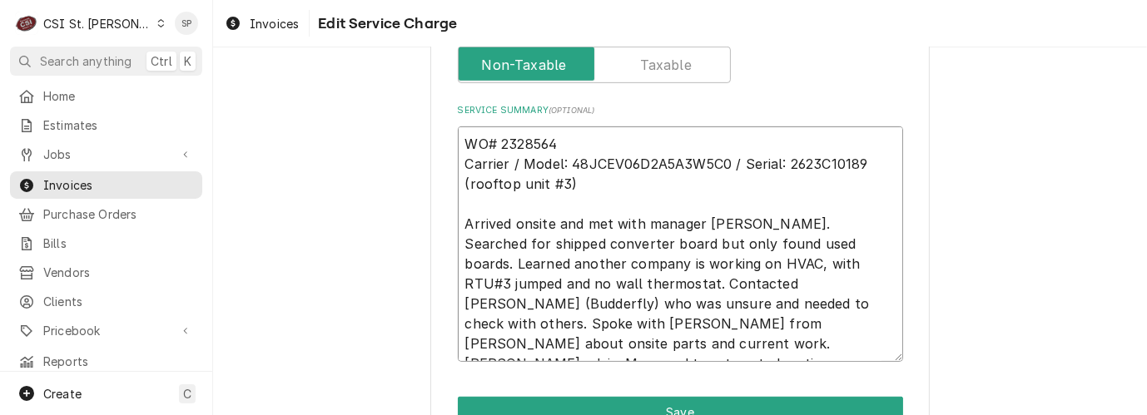
type textarea "x"
type textarea "WO# 2328564 Carrier / Model: 48JCEV06D2A5A3W5C0 / Serial: 2623C10189 (rooftop u…"
type textarea "x"
type textarea "WO# 2328564 Carrier / Model: 48JCEV06D2A5A3W5C0 / Serial: 2623C10189 (rooftop u…"
type textarea "x"
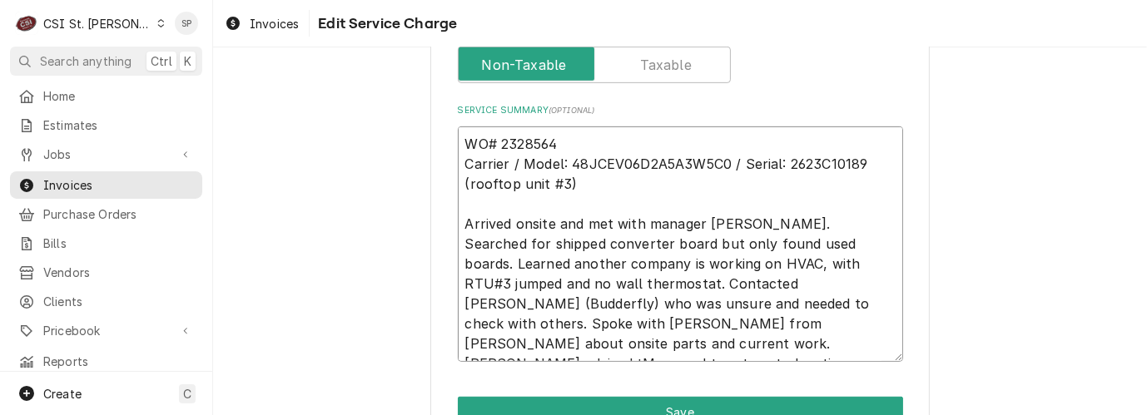
type textarea "WO# 2328564 Carrier / Model: 48JCEV06D2A5A3W5C0 / Serial: 2623C10189 (rooftop u…"
type textarea "x"
type textarea "WO# 2328564 Carrier / Model: 48JCEV06D2A5A3W5C0 / Serial: 2623C10189 (rooftop u…"
type textarea "x"
type textarea "WO# 2328564 Carrier / Model: 48JCEV06D2A5A3W5C0 / Serial: 2623C10189 (rooftop u…"
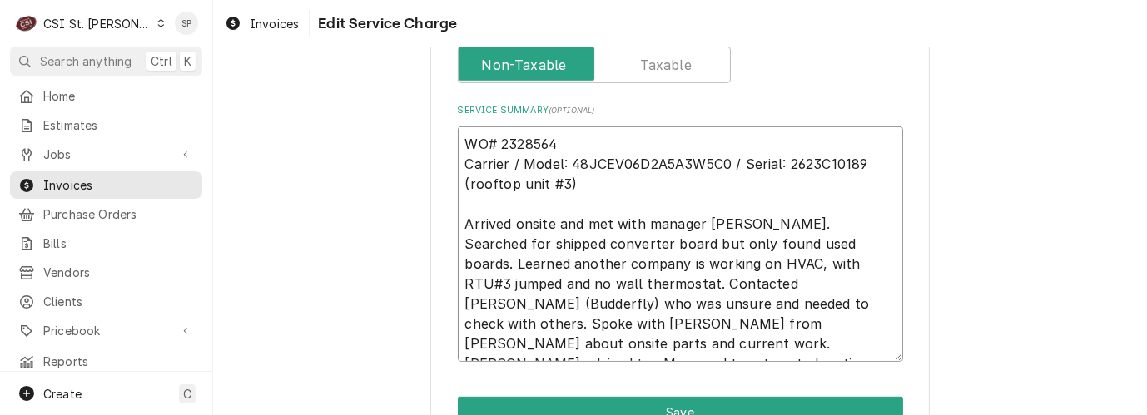
type textarea "x"
type textarea "WO# 2328564 Carrier / Model: 48JCEV06D2A5A3W5C0 / Serial: 2623C10189 (rooftop u…"
type textarea "x"
type textarea "WO# 2328564 Carrier / Model: 48JCEV06D2A5A3W5C0 / Serial: 2623C10189 (rooftop u…"
type textarea "x"
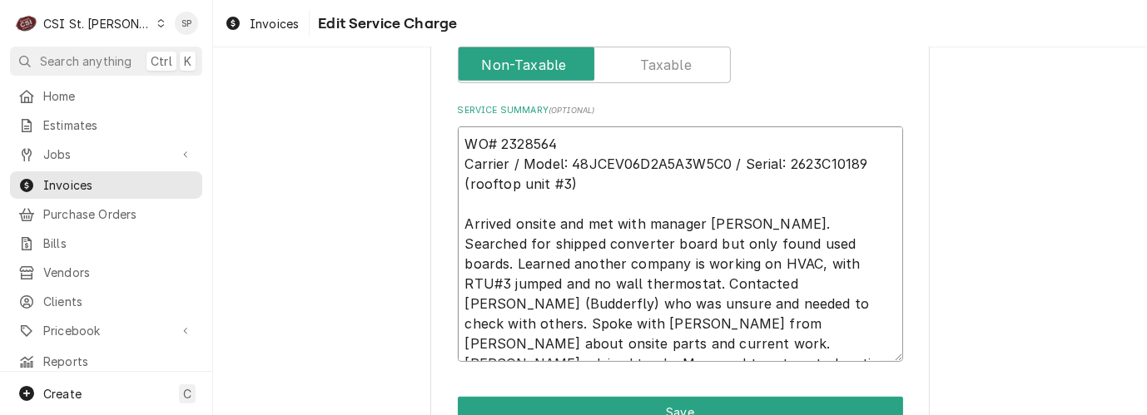
type textarea "WO# 2328564 Carrier / Model: 48JCEV06D2A5A3W5C0 / Serial: 2623C10189 (rooftop u…"
type textarea "x"
type textarea "WO# 2328564 Carrier / Model: 48JCEV06D2A5A3W5C0 / Serial: 2623C10189 (rooftop u…"
type textarea "x"
type textarea "WO# 2328564 Carrier / Model: 48JCEV06D2A5A3W5C0 / Serial: 2623C10189 (rooftop u…"
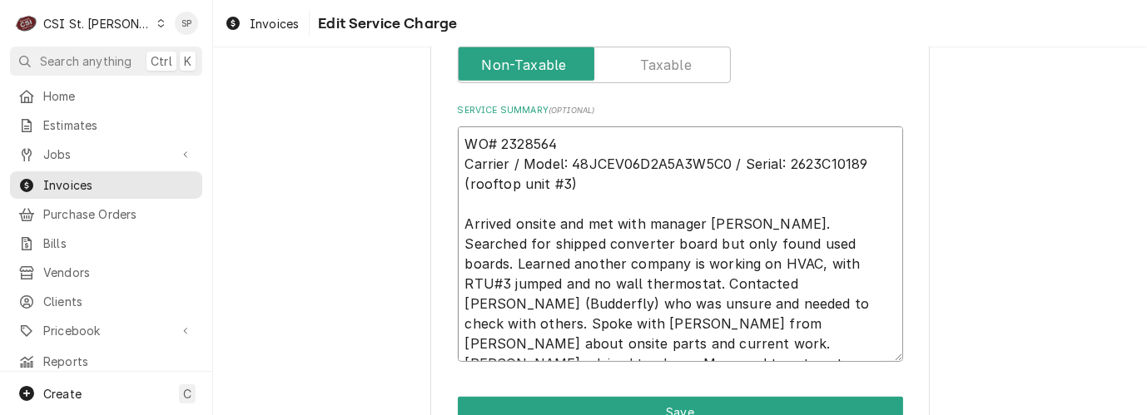
type textarea "x"
type textarea "WO# 2328564 Carrier / Model: 48JCEV06D2A5A3W5C0 / Serial: 2623C10189 (rooftop u…"
type textarea "x"
type textarea "WO# 2328564 Carrier / Model: 48JCEV06D2A5A3W5C0 / Serial: 2623C10189 (rooftop u…"
type textarea "x"
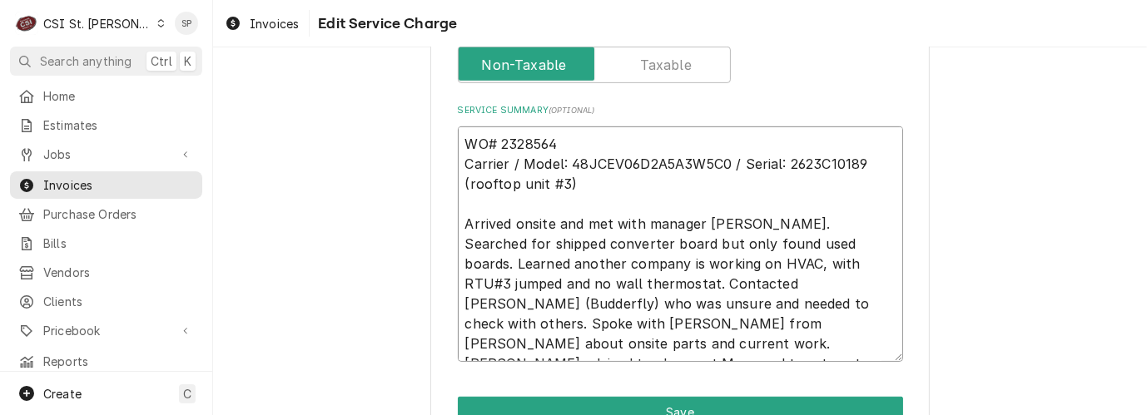
type textarea "WO# 2328564 Carrier / Model: 48JCEV06D2A5A3W5C0 / Serial: 2623C10189 (rooftop u…"
type textarea "x"
type textarea "WO# 2328564 Carrier / Model: 48JCEV06D2A5A3W5C0 / Serial: 2623C10189 (rooftop u…"
type textarea "x"
type textarea "WO# 2328564 Carrier / Model: 48JCEV06D2A5A3W5C0 / Serial: 2623C10189 (rooftop u…"
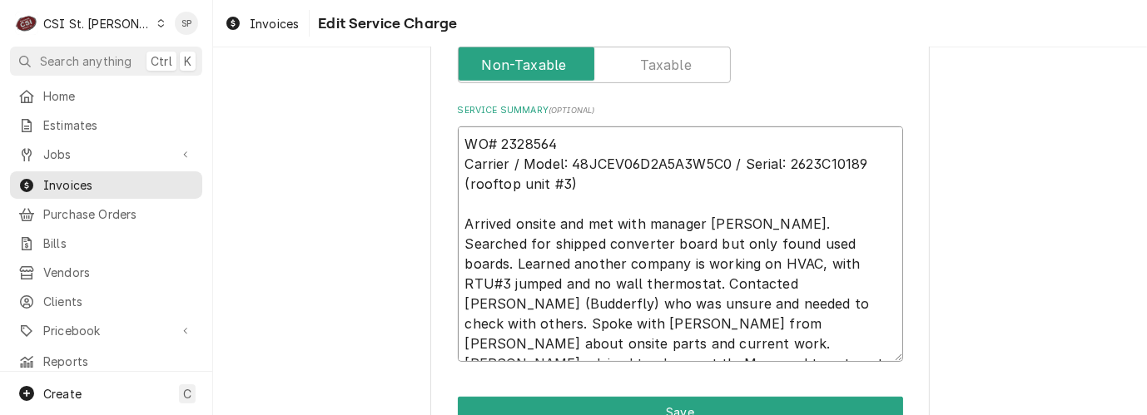
type textarea "x"
type textarea "WO# 2328564 Carrier / Model: 48JCEV06D2A5A3W5C0 / Serial: 2623C10189 (rooftop u…"
type textarea "x"
type textarea "WO# 2328564 Carrier / Model: 48JCEV06D2A5A3W5C0 / Serial: 2623C10189 (rooftop u…"
type textarea "x"
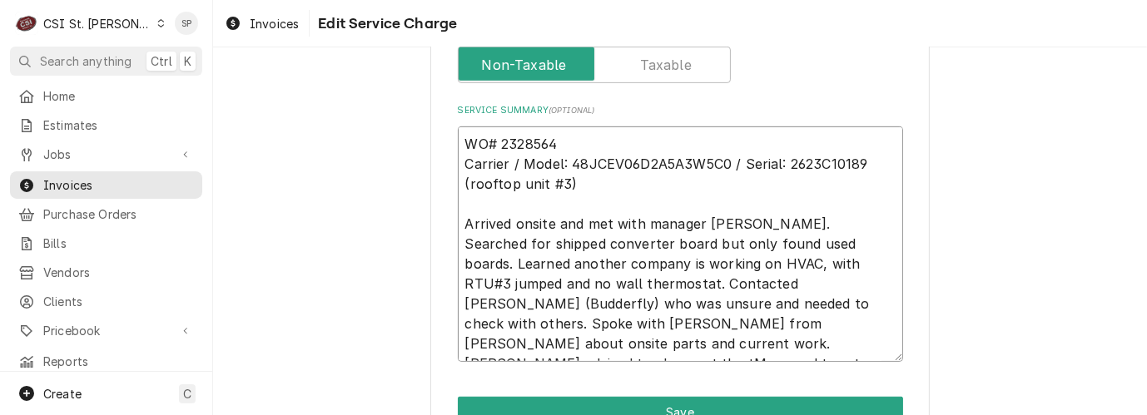
type textarea "WO# 2328564 Carrier / Model: 48JCEV06D2A5A3W5C0 / Serial: 2623C10189 (rooftop u…"
type textarea "x"
type textarea "WO# 2328564 Carrier / Model: 48JCEV06D2A5A3W5C0 / Serial: 2623C10189 (rooftop u…"
type textarea "x"
type textarea "WO# 2328564 Carrier / Model: 48JCEV06D2A5A3W5C0 / Serial: 2623C10189 (rooftop u…"
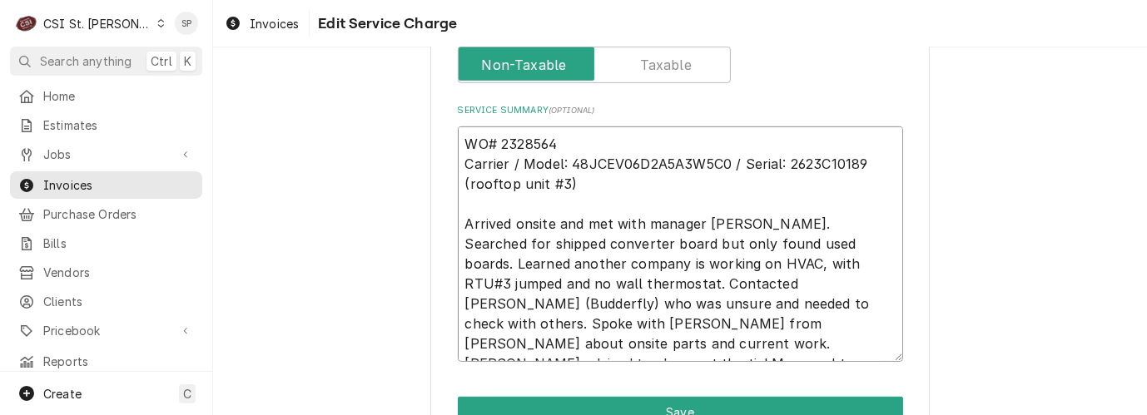
type textarea "x"
type textarea "WO# 2328564 Carrier / Model: 48JCEV06D2A5A3W5C0 / Serial: 2623C10189 (rooftop u…"
type textarea "x"
type textarea "WO# 2328564 Carrier / Model: 48JCEV06D2A5A3W5C0 / Serial: 2623C10189 (rooftop u…"
type textarea "x"
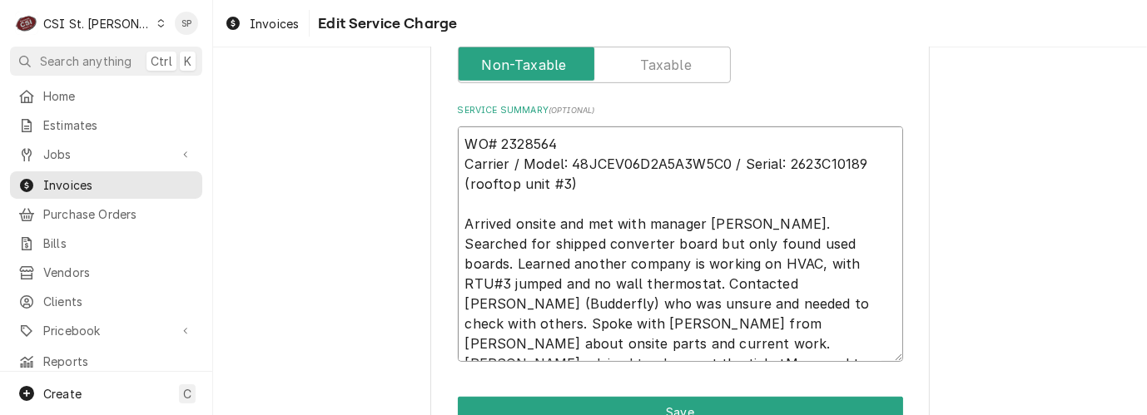
type textarea "WO# 2328564 Carrier / Model: 48JCEV06D2A5A3W5C0 / Serial: 2623C10189 (rooftop u…"
type textarea "x"
type textarea "WO# 2328564 Carrier / Model: 48JCEV06D2A5A3W5C0 / Serial: 2623C10189 (rooftop u…"
type textarea "x"
type textarea "WO# 2328564 Carrier / Model: 48JCEV06D2A5A3W5C0 / Serial: 2623C10189 (rooftop u…"
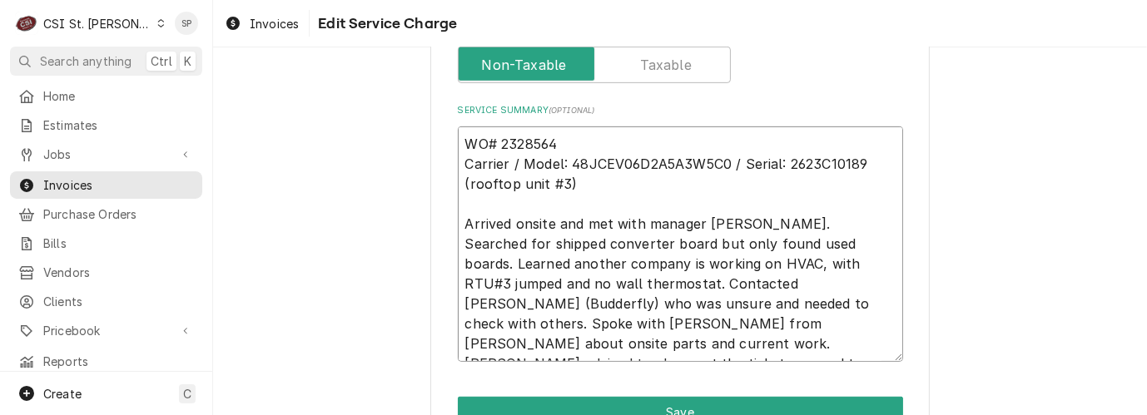
type textarea "x"
type textarea "WO# 2328564 Carrier / Model: 48JCEV06D2A5A3W5C0 / Serial: 2623C10189 (rooftop u…"
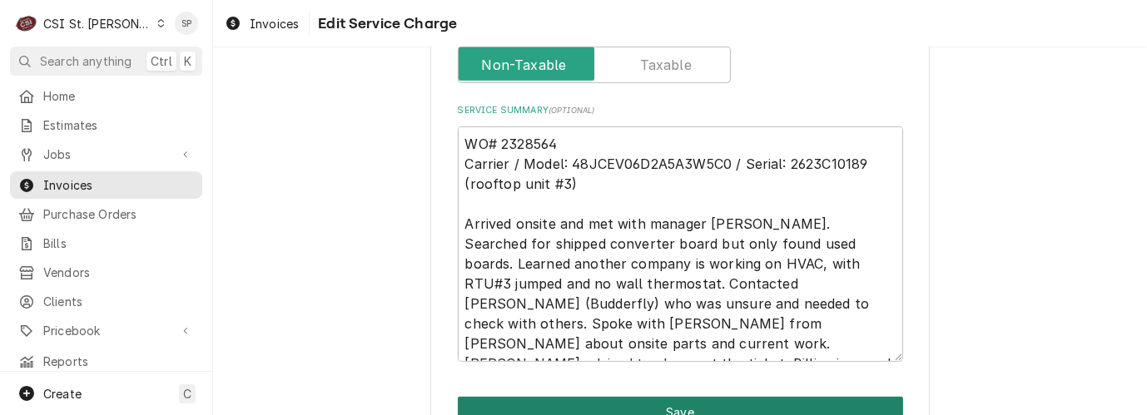
click at [820, 402] on button "Save" at bounding box center [680, 412] width 445 height 31
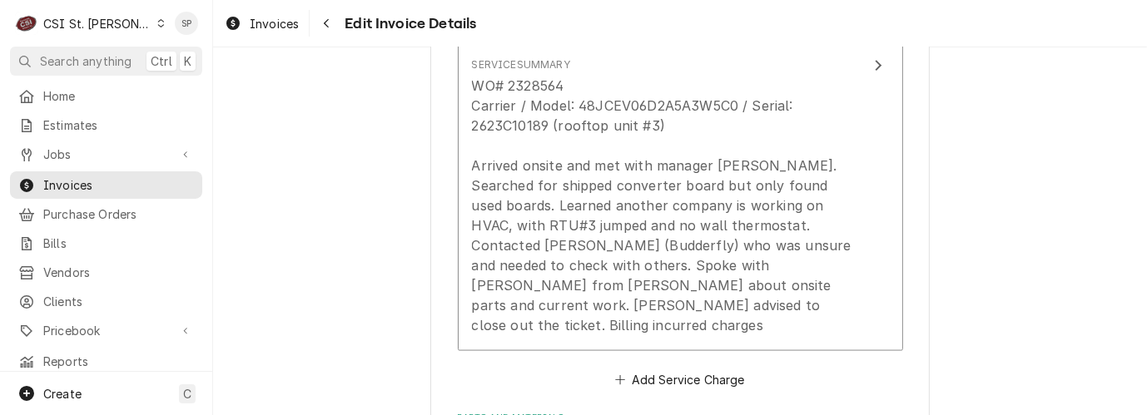
scroll to position [1768, 0]
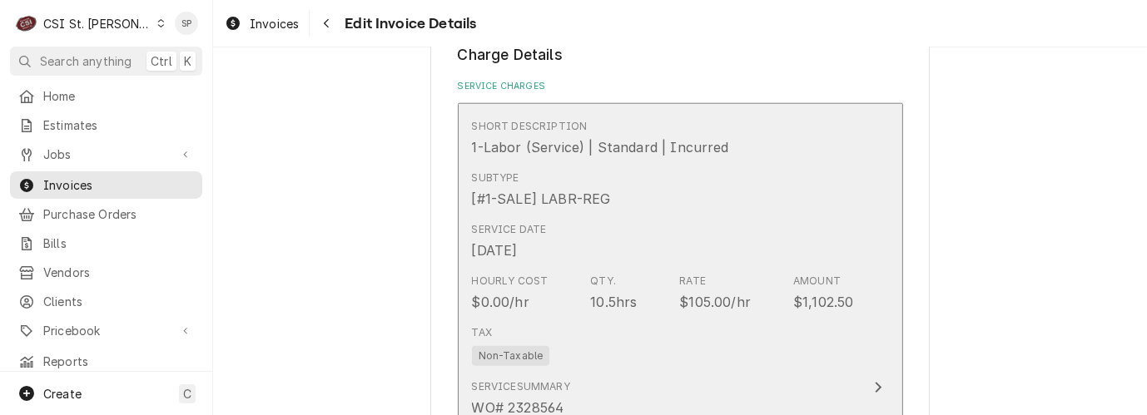
click at [557, 286] on div "Hourly Cost $0.00/hr Qty. 10.5hrs Rate $105.00/hr Amount $1,102.50" at bounding box center [663, 293] width 382 height 52
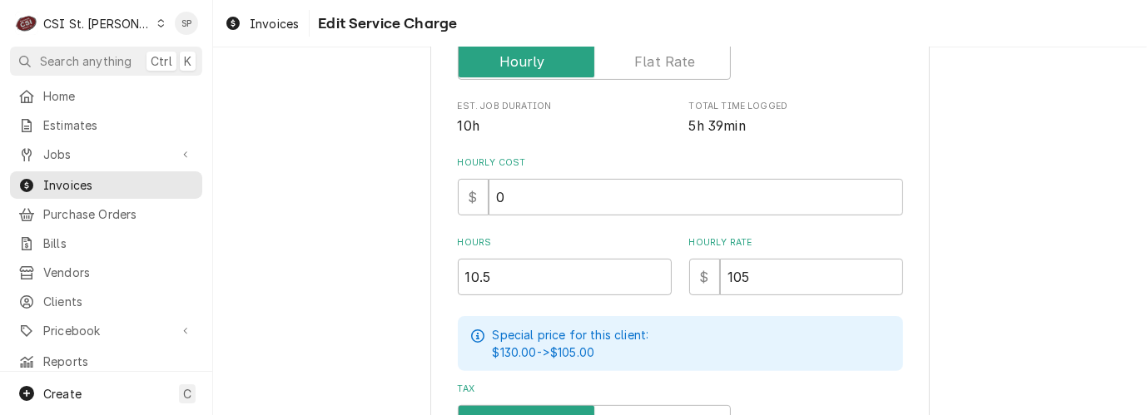
scroll to position [407, 0]
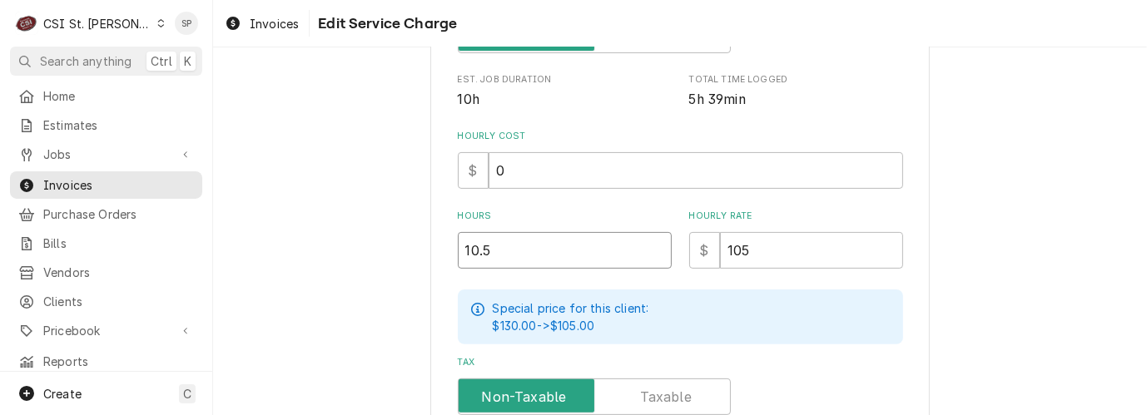
click at [485, 252] on input "10.5" at bounding box center [565, 250] width 214 height 37
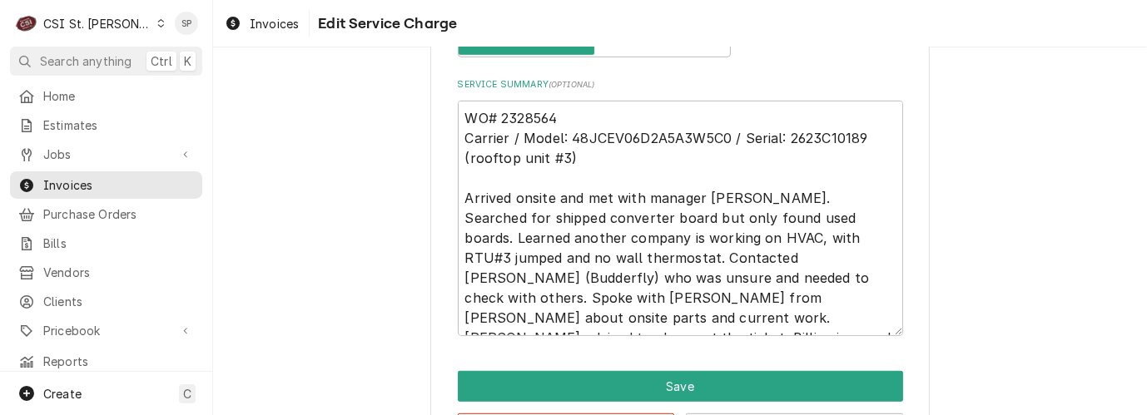
scroll to position [803, 0]
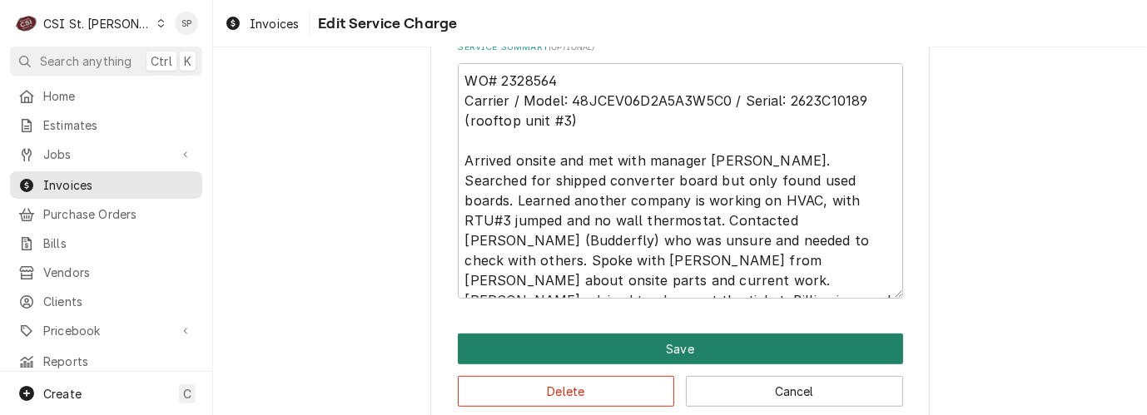
click at [619, 339] on button "Save" at bounding box center [680, 349] width 445 height 31
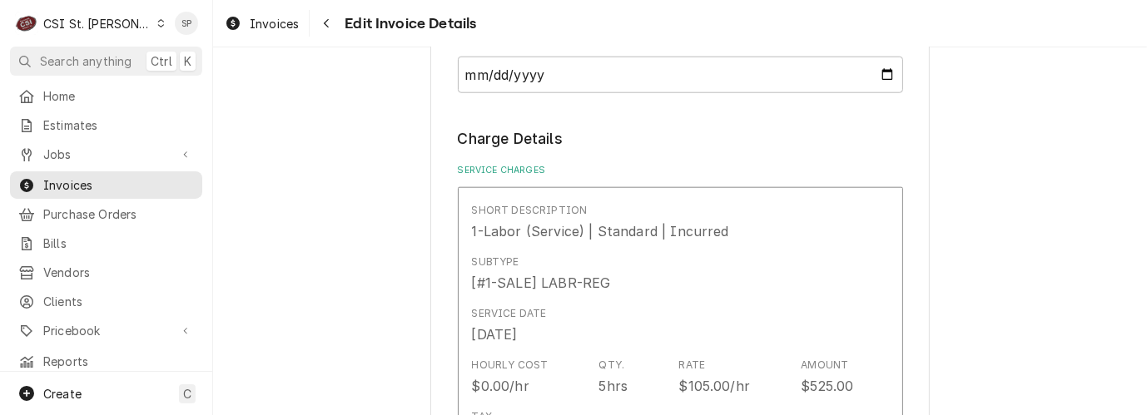
scroll to position [1801, 0]
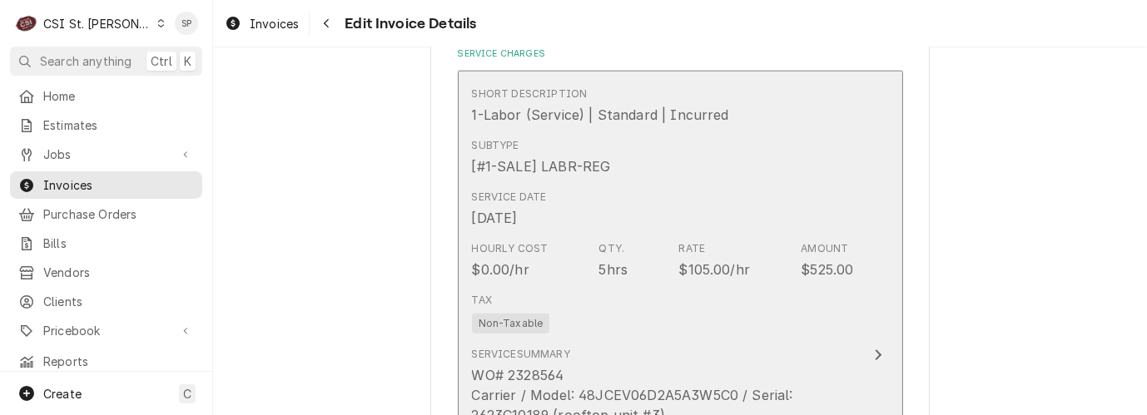
click at [631, 291] on div "Tax Non-Taxable" at bounding box center [663, 312] width 382 height 53
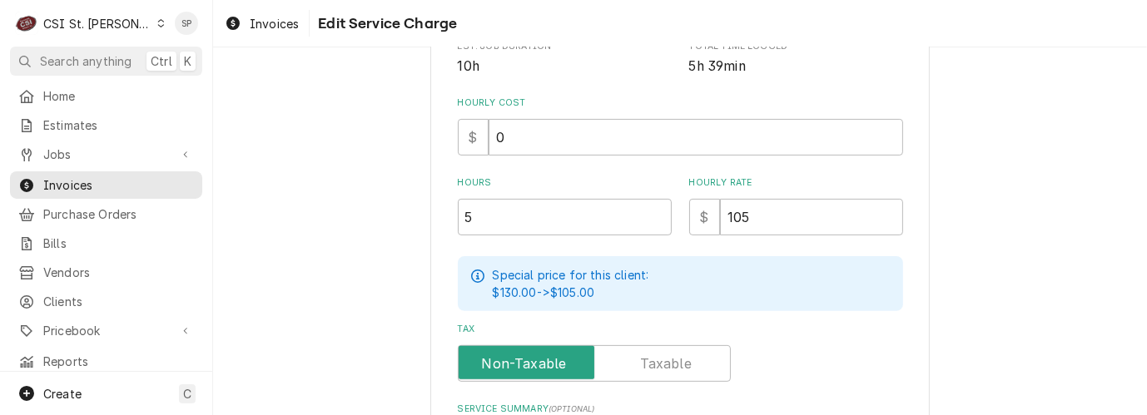
scroll to position [444, 0]
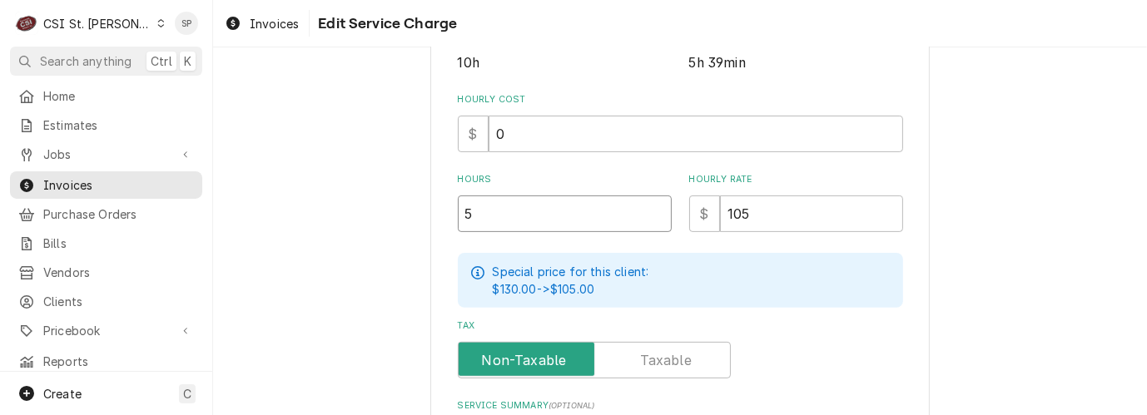
click at [467, 216] on input "5" at bounding box center [565, 214] width 214 height 37
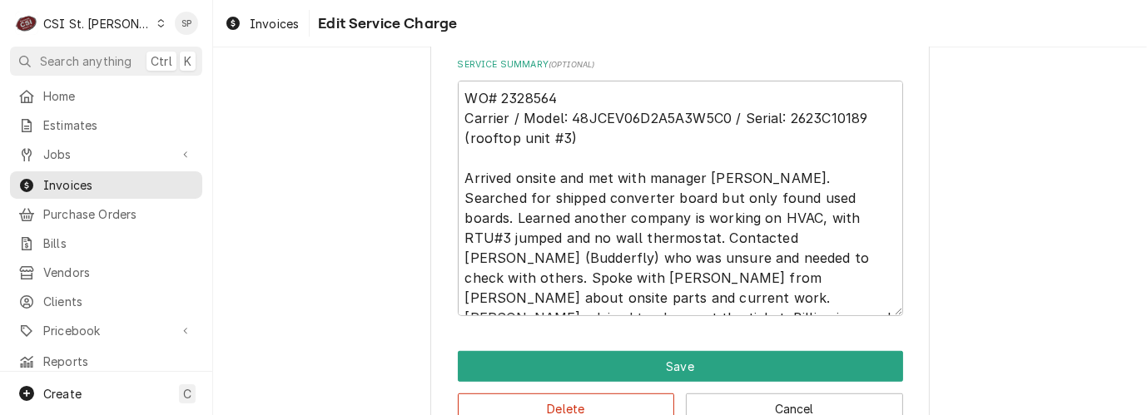
scroll to position [828, 0]
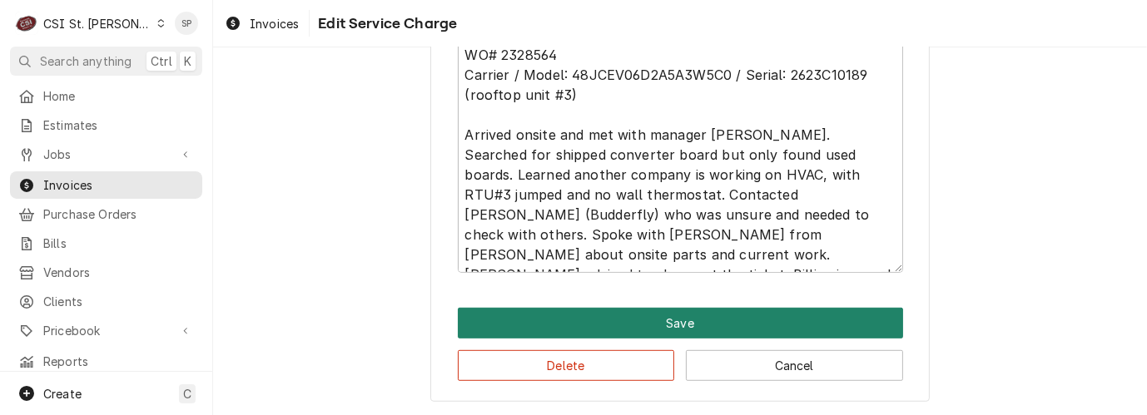
click at [638, 326] on button "Save" at bounding box center [680, 323] width 445 height 31
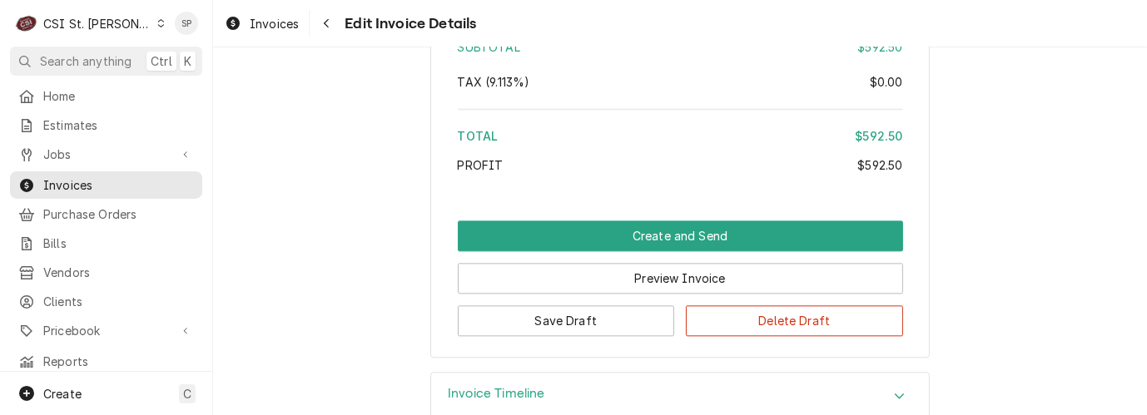
scroll to position [3314, 0]
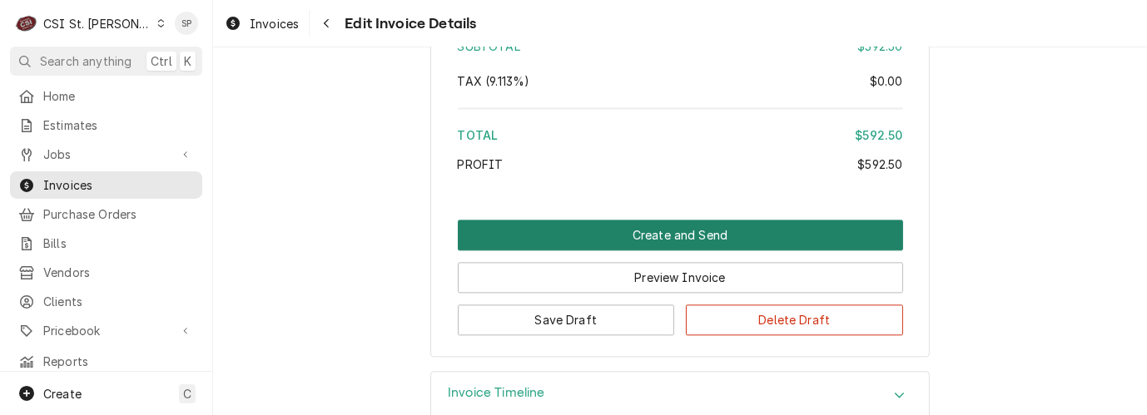
click at [665, 220] on button "Create and Send" at bounding box center [680, 235] width 445 height 31
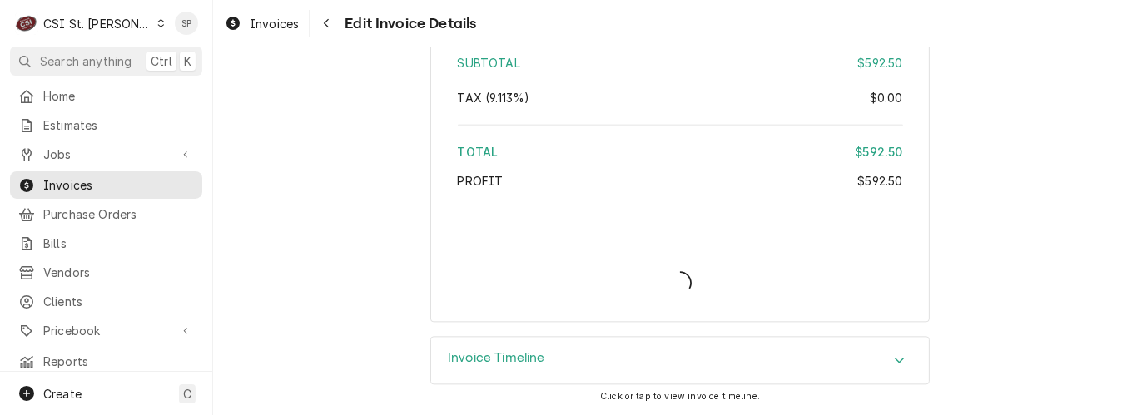
scroll to position [3260, 0]
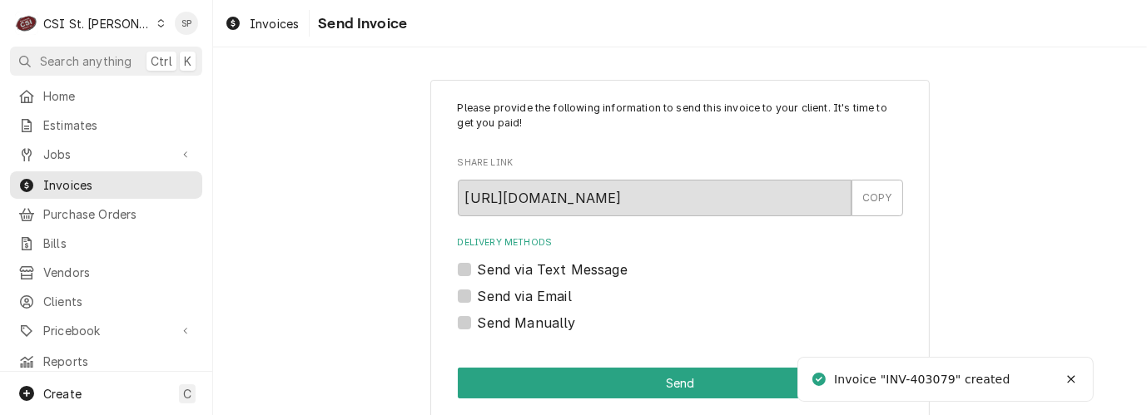
click at [514, 296] on label "Send via Email" at bounding box center [525, 296] width 94 height 20
click at [514, 296] on input "Send via Email" at bounding box center [700, 304] width 445 height 37
checkbox input "true"
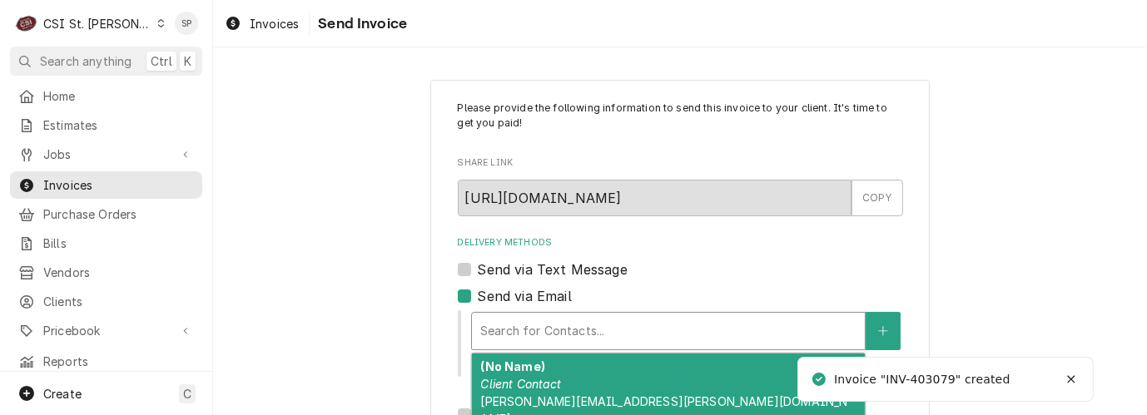
click at [523, 324] on div "Delivery Methods" at bounding box center [668, 331] width 376 height 30
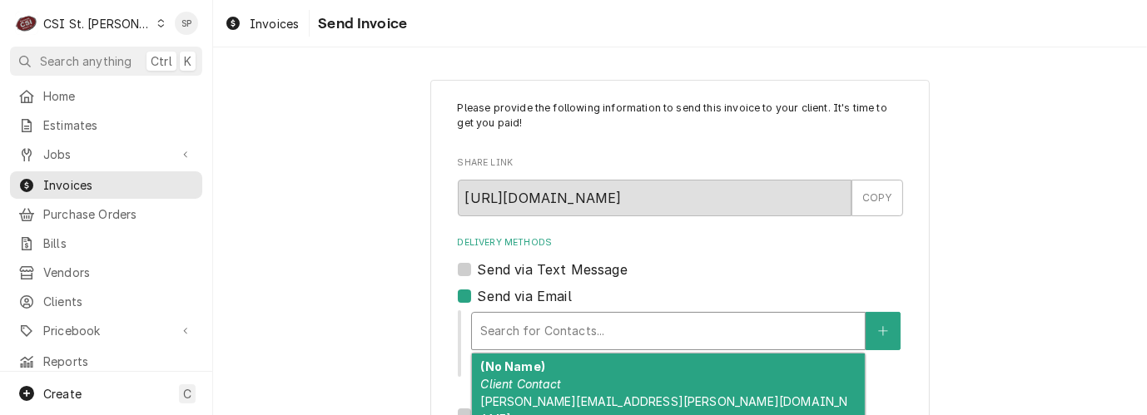
type textarea "x"
type input "v"
click at [503, 398] on span "vicky.stuesse@csi1.com" at bounding box center [663, 411] width 367 height 32
type textarea "x"
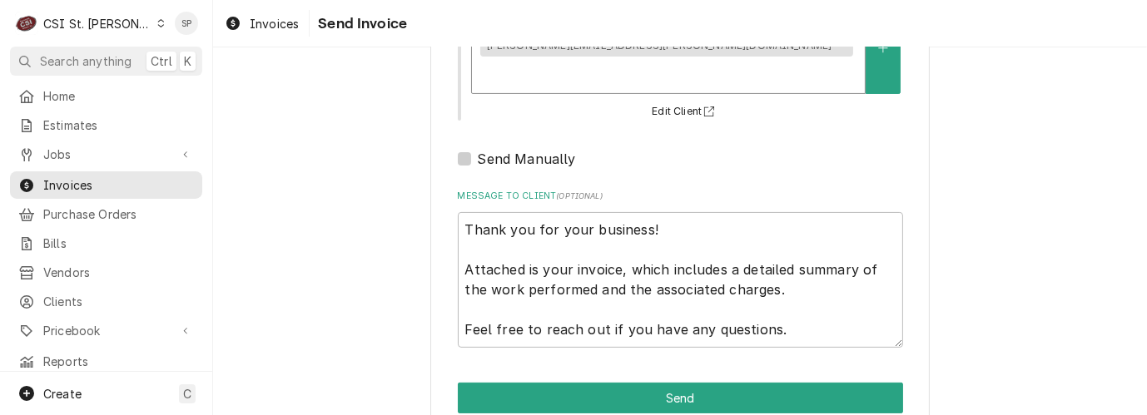
scroll to position [311, 0]
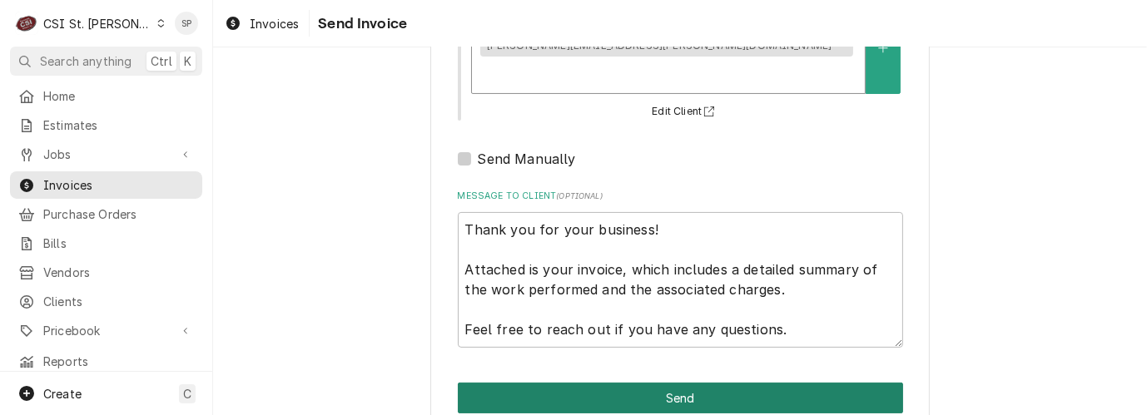
click at [656, 383] on button "Send" at bounding box center [680, 398] width 445 height 31
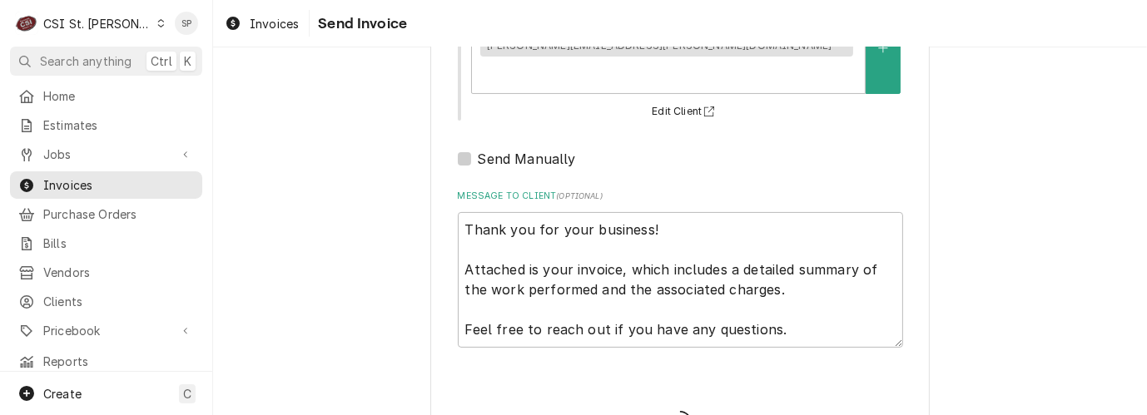
type textarea "x"
